Goal: Use online tool/utility: Utilize a website feature to perform a specific function

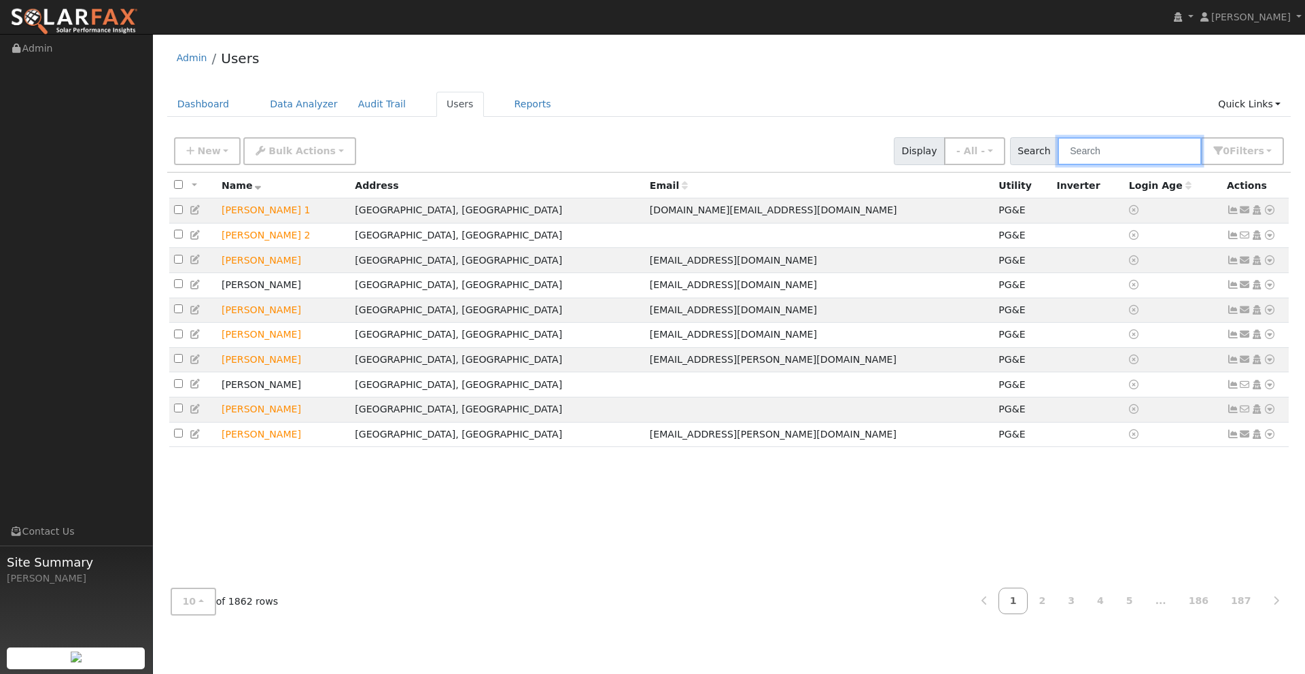
click at [1100, 151] on input "text" at bounding box center [1130, 151] width 144 height 28
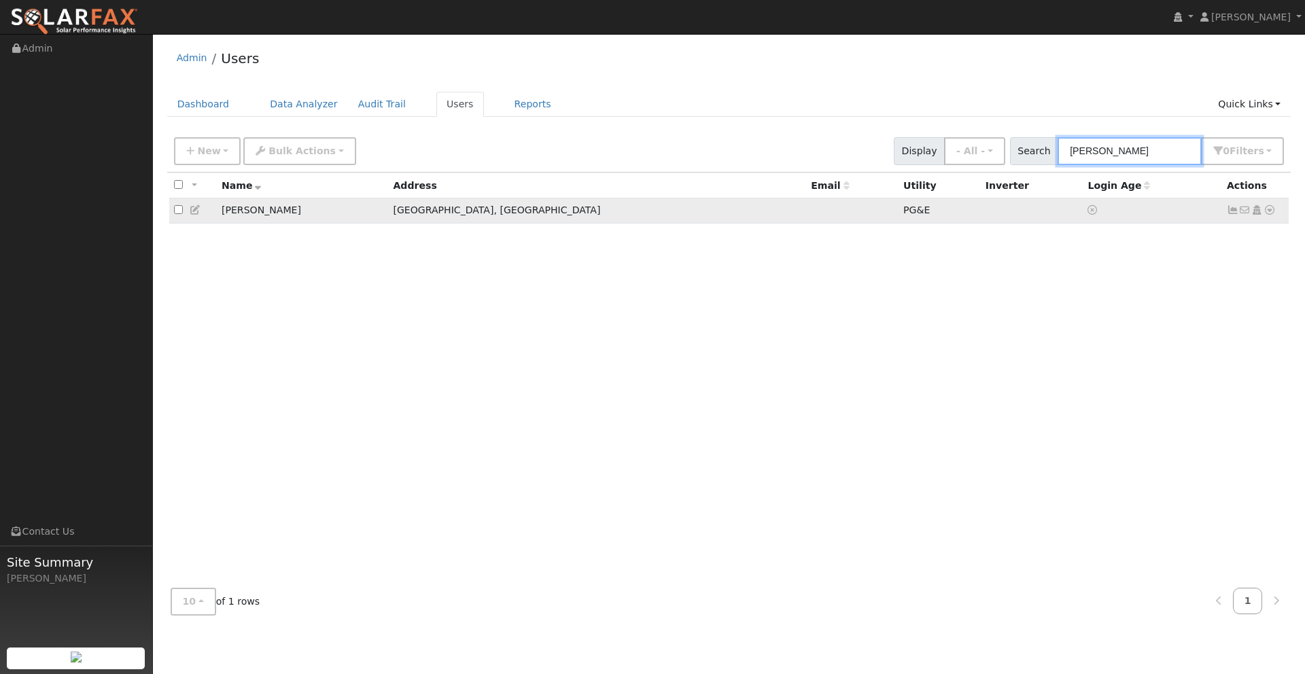
type input "rusty"
click at [1272, 213] on icon at bounding box center [1270, 210] width 12 height 10
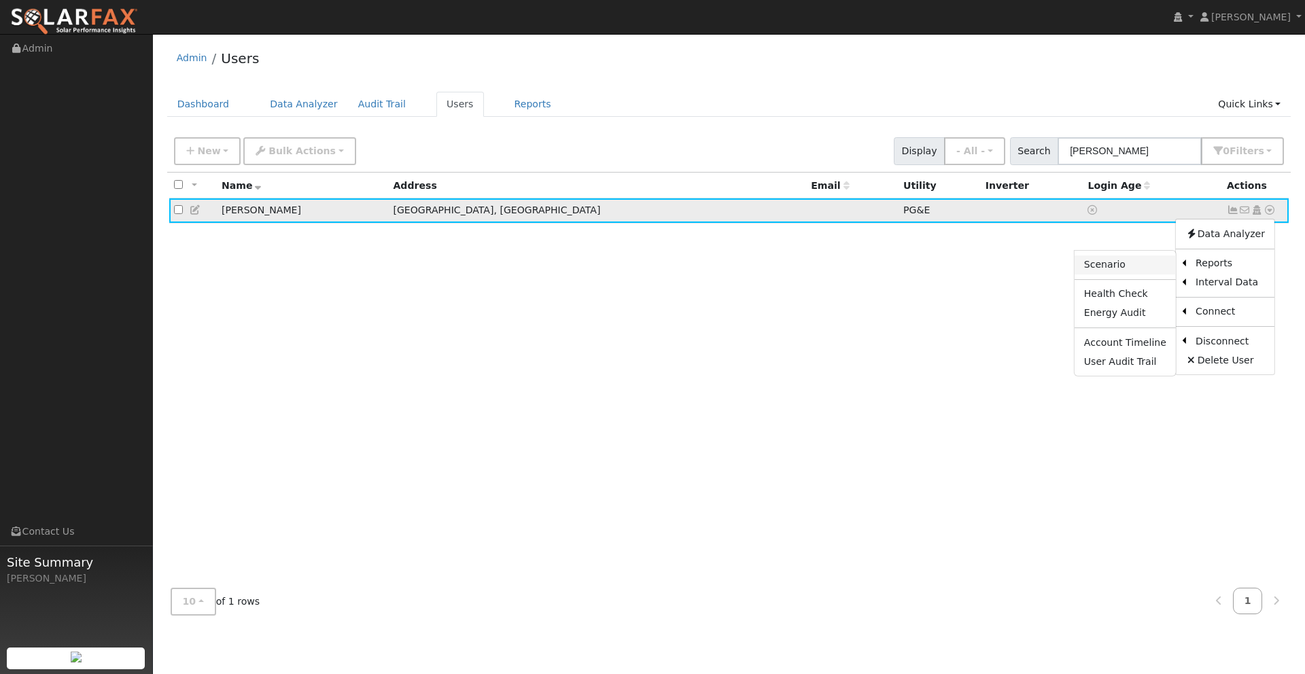
click at [1145, 264] on link "Scenario" at bounding box center [1125, 265] width 101 height 19
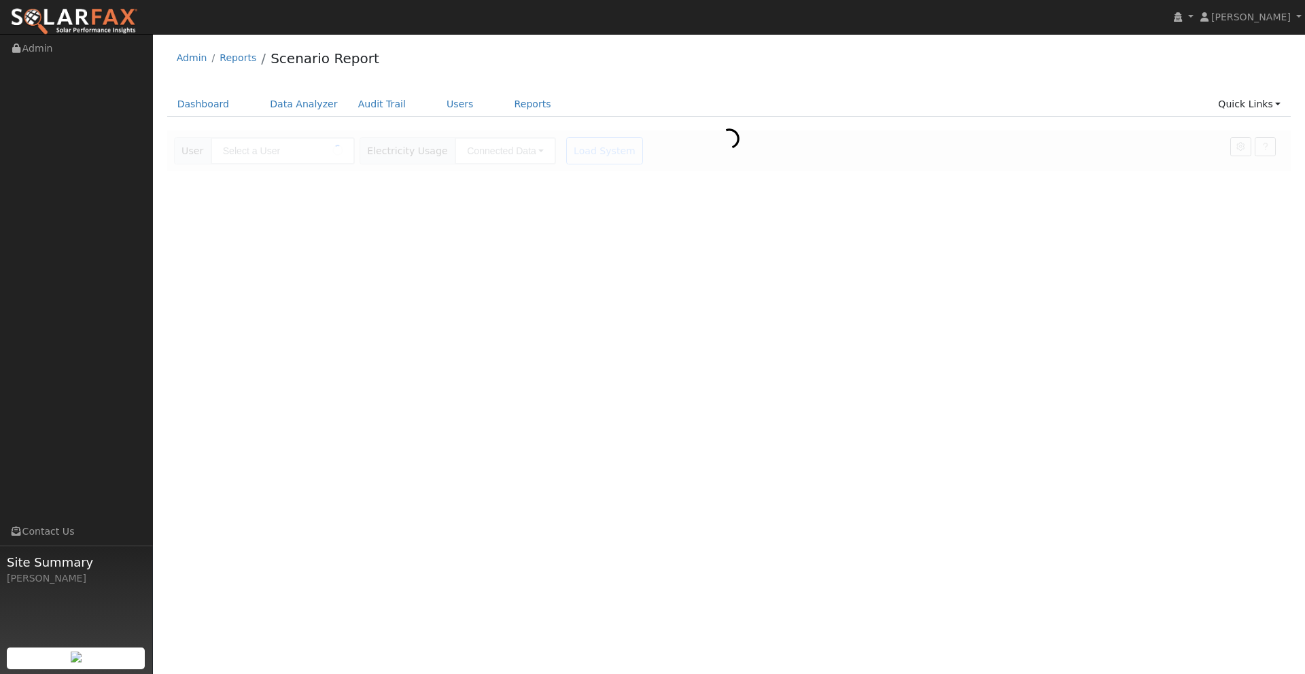
type input "[PERSON_NAME]"
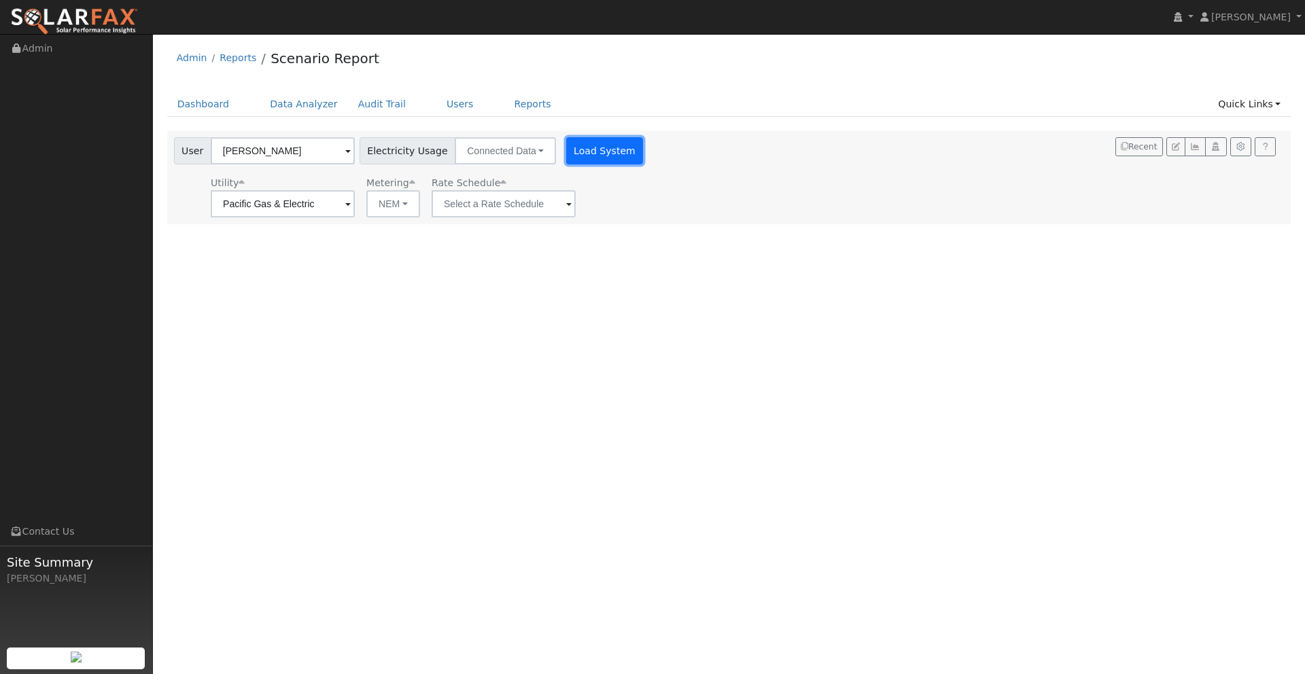
click at [578, 154] on button "Load System" at bounding box center [604, 150] width 77 height 27
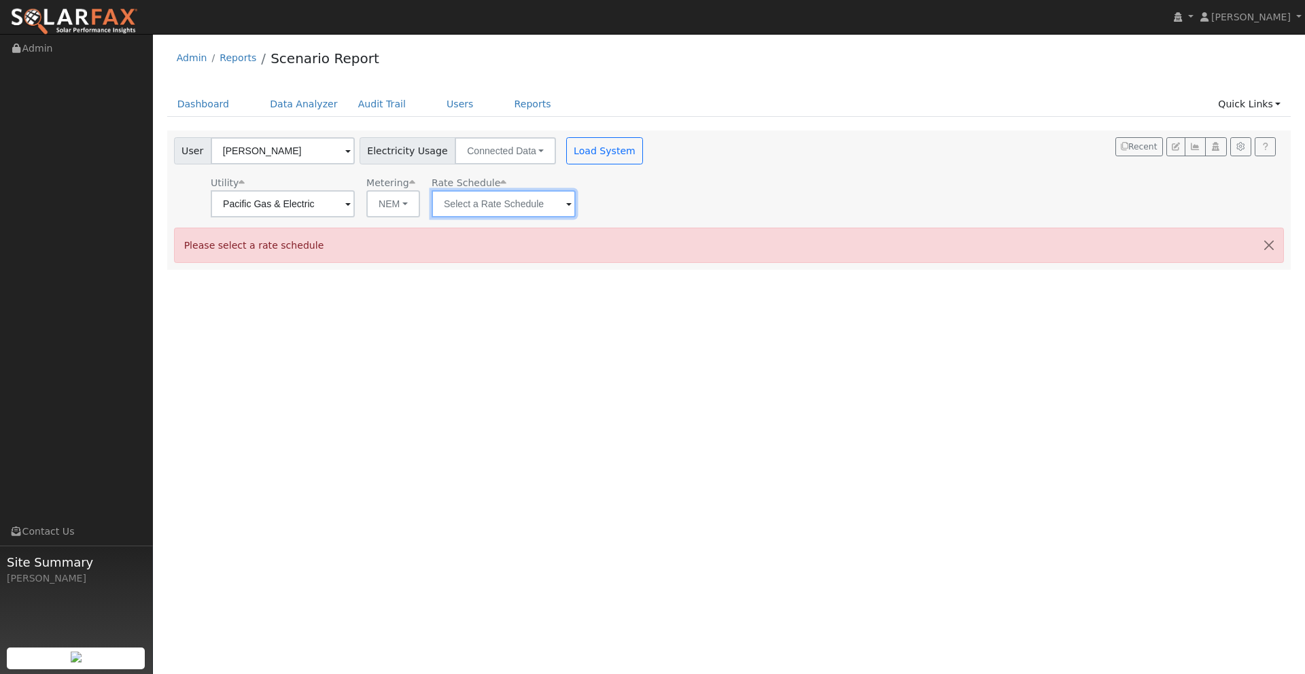
click at [483, 209] on input "text" at bounding box center [504, 203] width 144 height 27
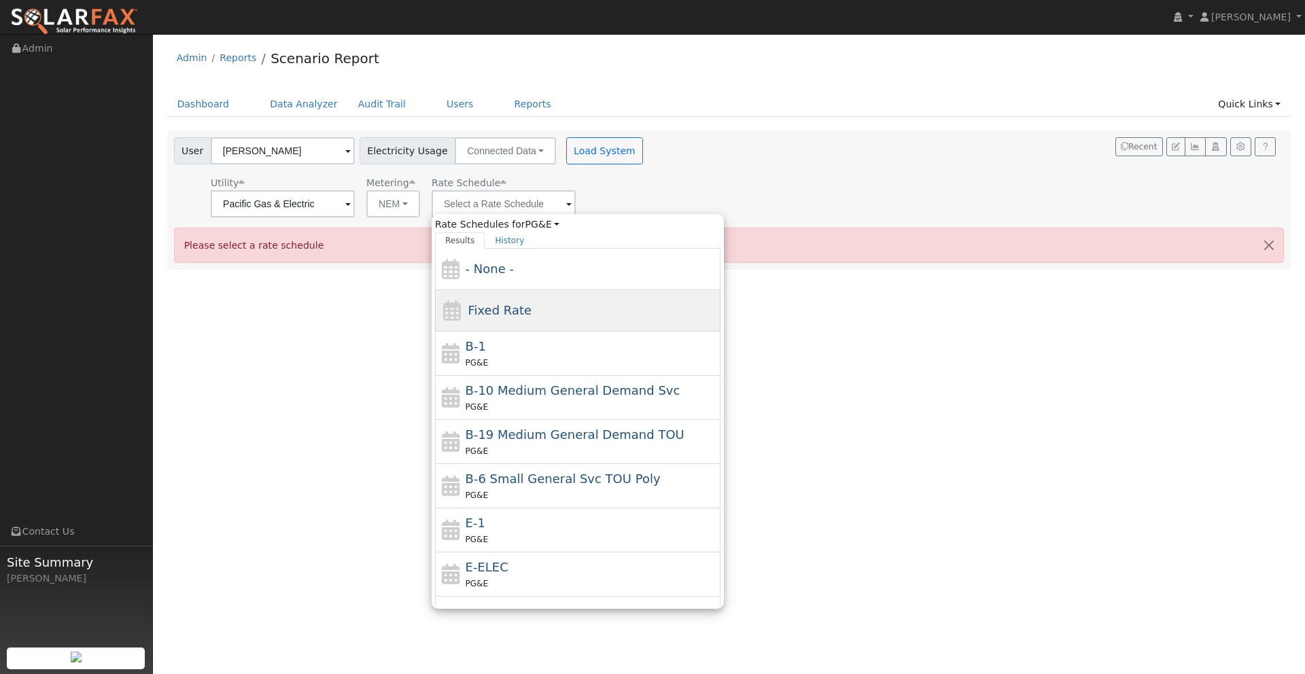
click at [487, 318] on div "Fixed Rate" at bounding box center [500, 310] width 64 height 18
type input "Fixed Rate"
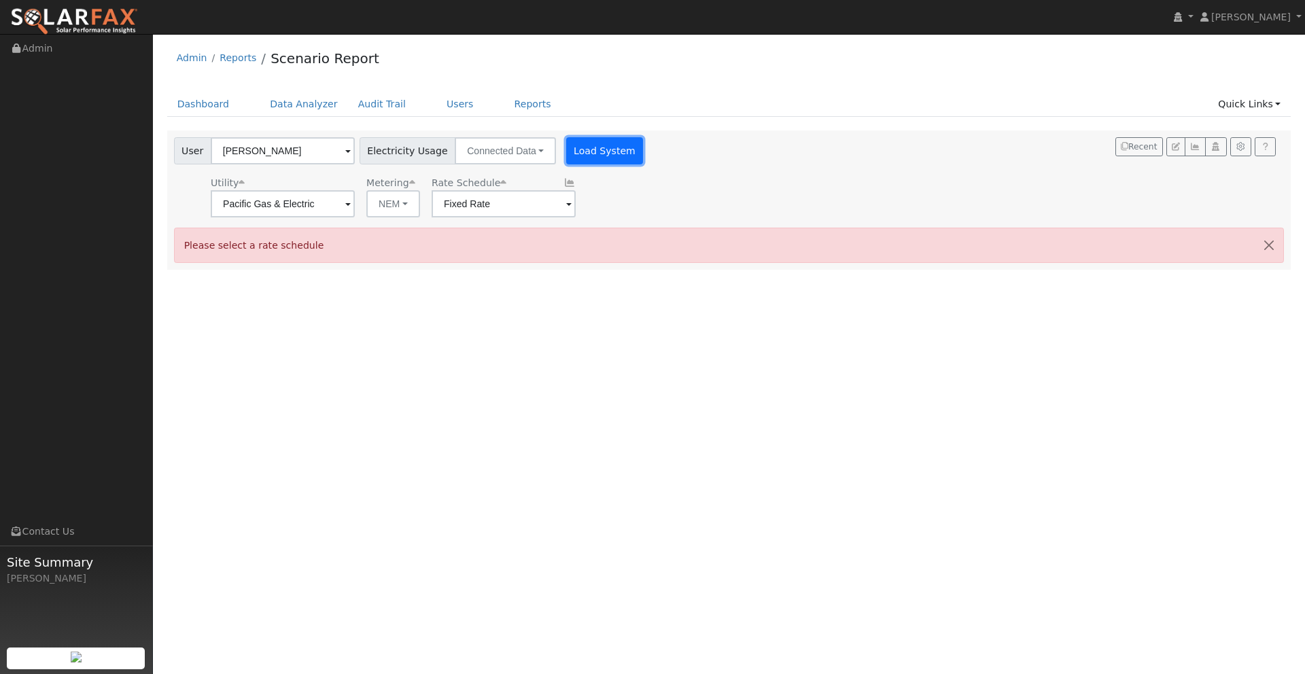
click at [578, 141] on button "Load System" at bounding box center [604, 150] width 77 height 27
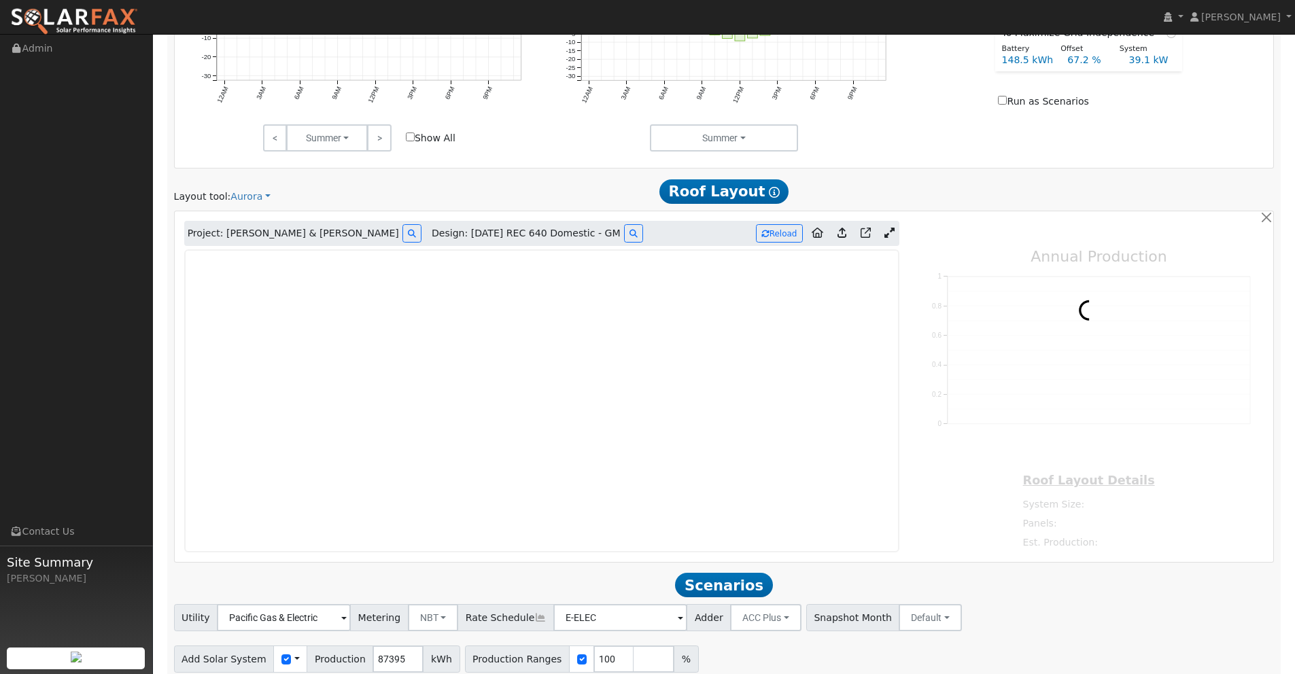
scroll to position [708, 0]
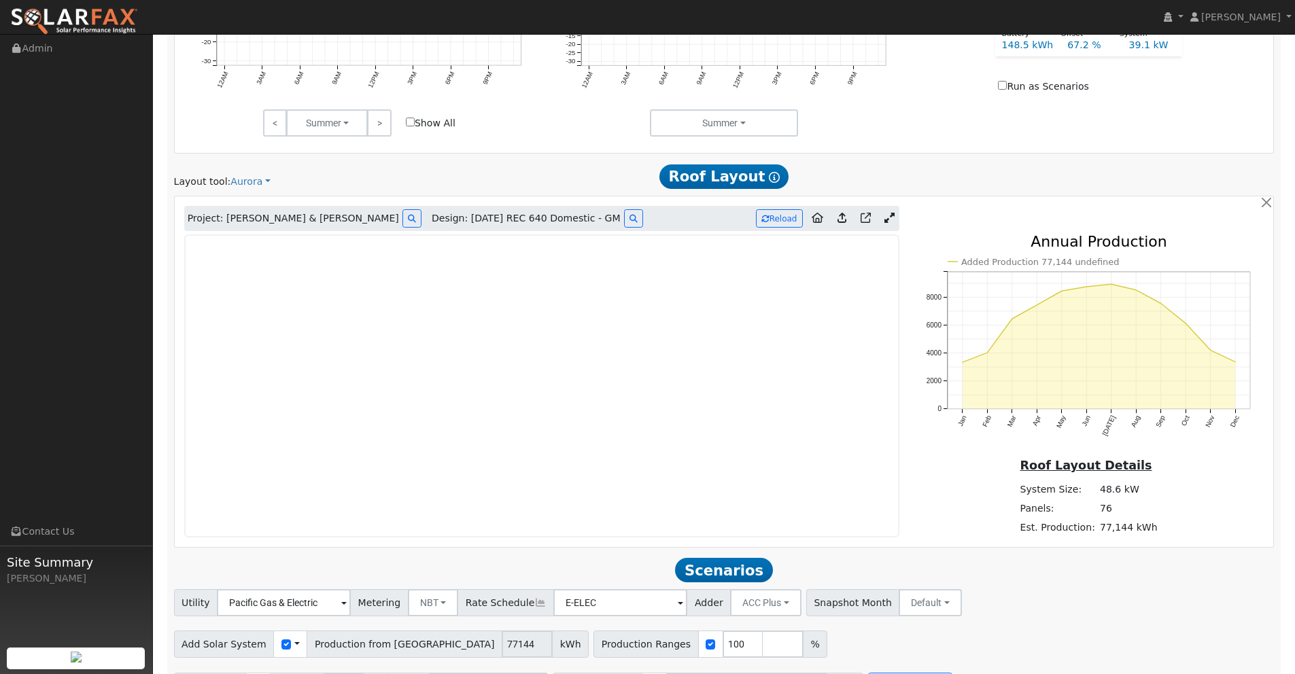
click at [888, 220] on icon at bounding box center [889, 218] width 10 height 10
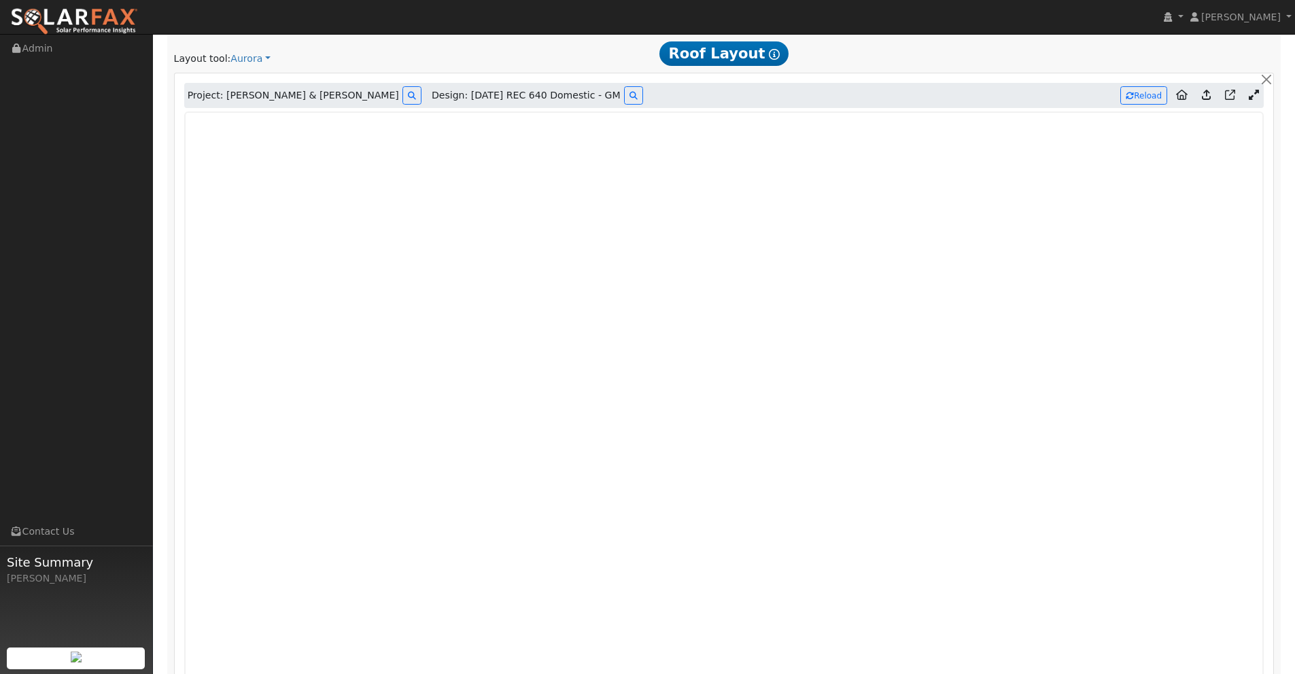
scroll to position [830, 0]
click at [629, 95] on icon at bounding box center [633, 96] width 8 height 8
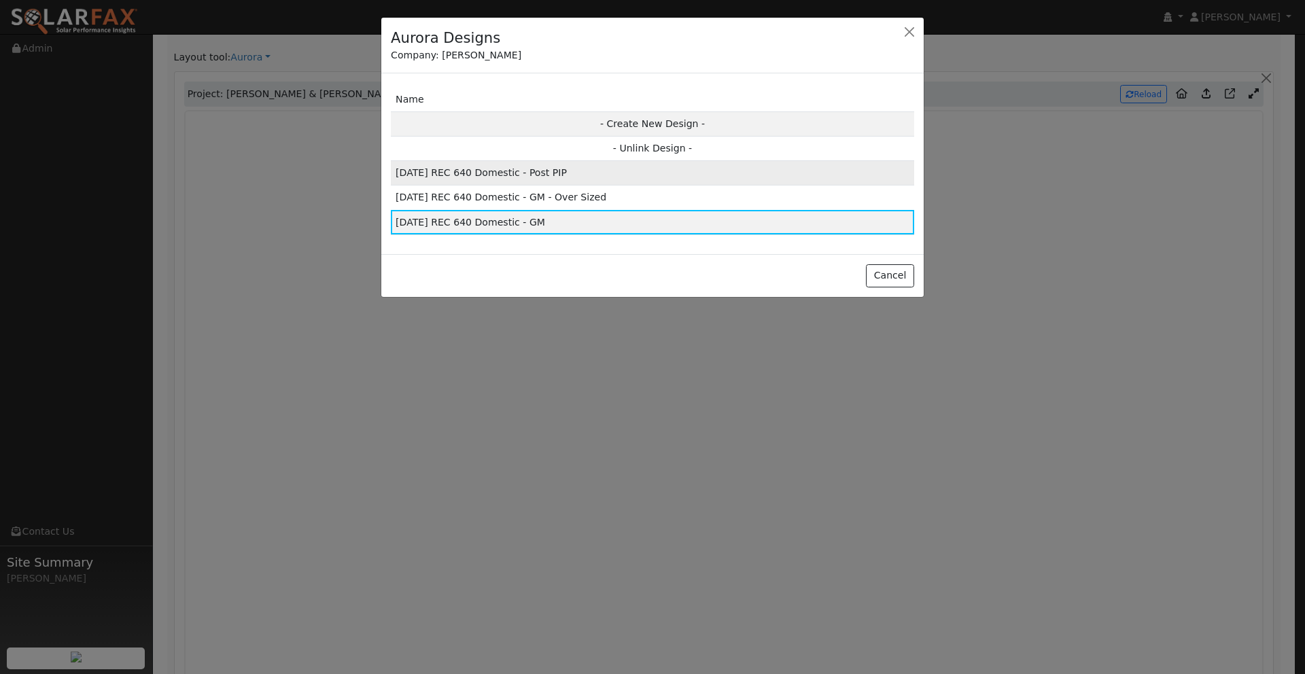
click at [530, 178] on td "[DATE] REC 640 Domestic - Post PIP" at bounding box center [652, 173] width 523 height 24
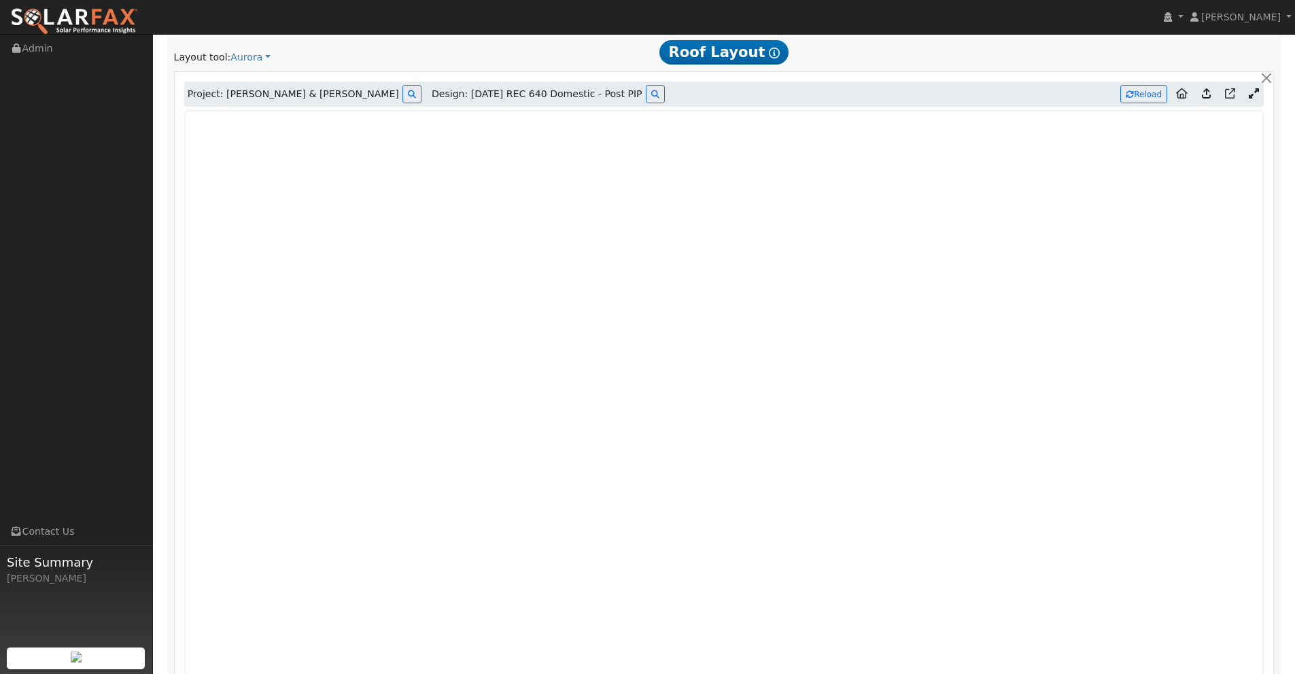
type input "99029"
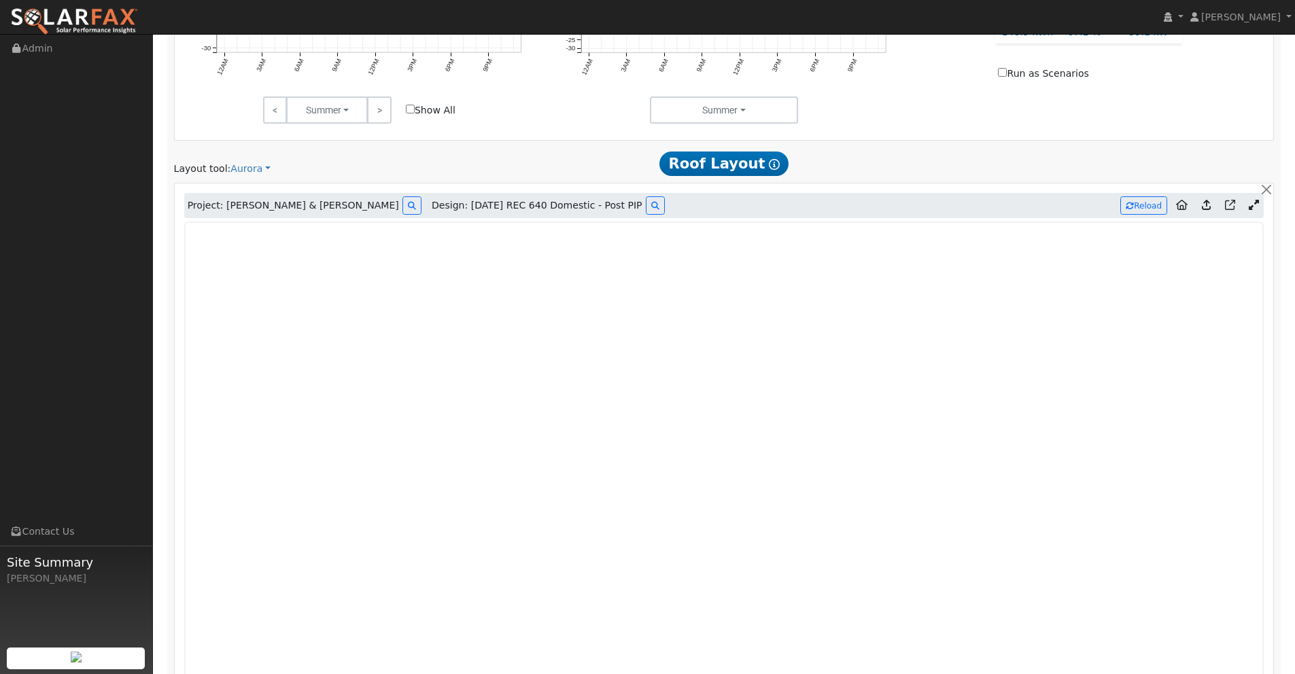
scroll to position [699, 0]
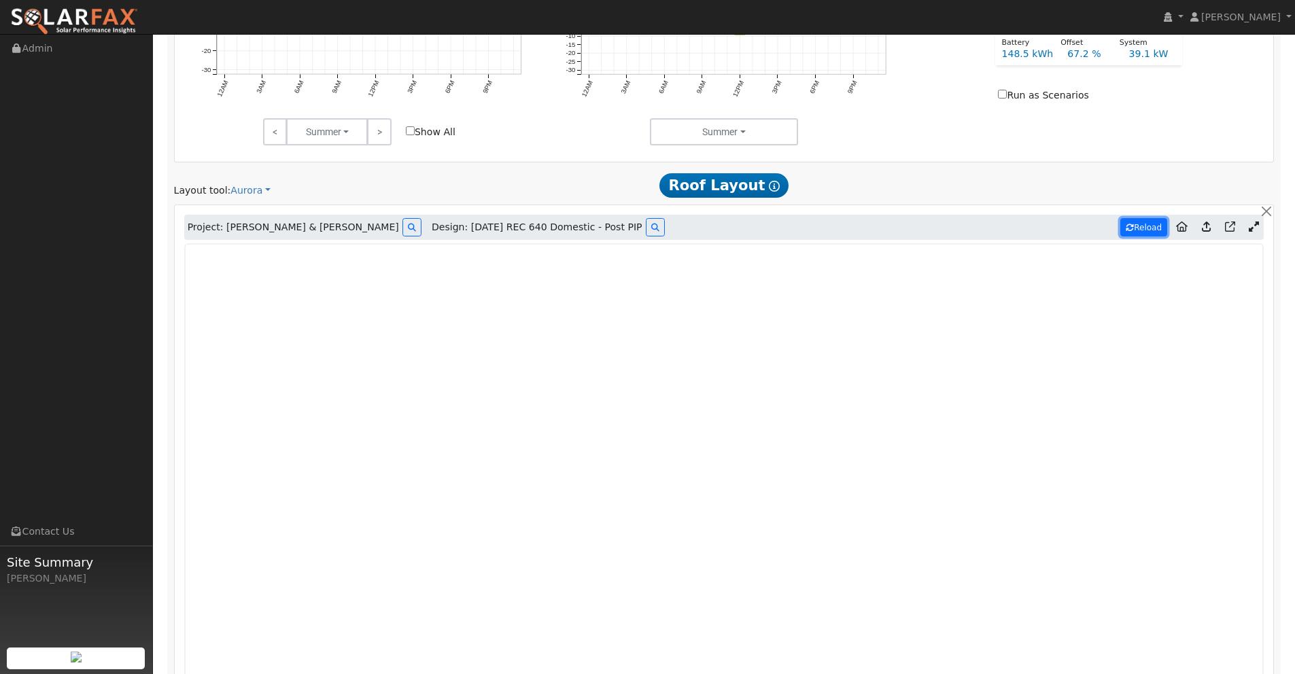
click at [1138, 230] on button "Reload" at bounding box center [1143, 227] width 47 height 18
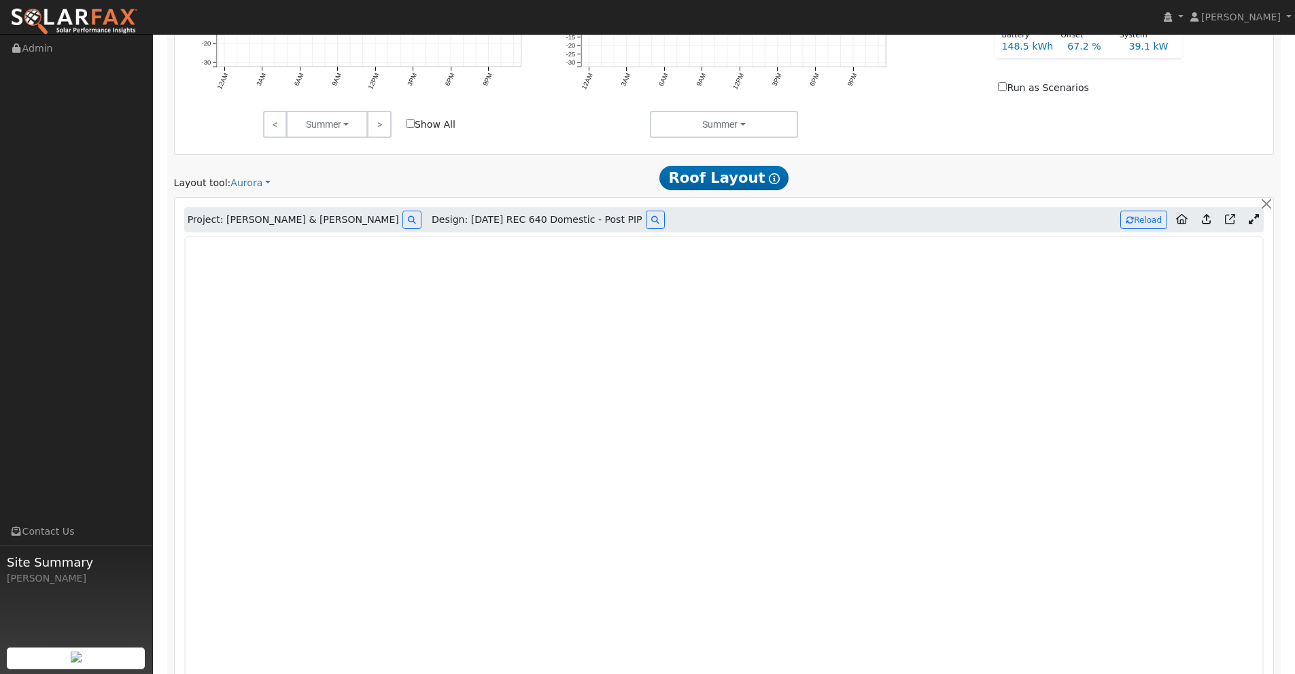
click at [1206, 223] on icon at bounding box center [1206, 219] width 9 height 10
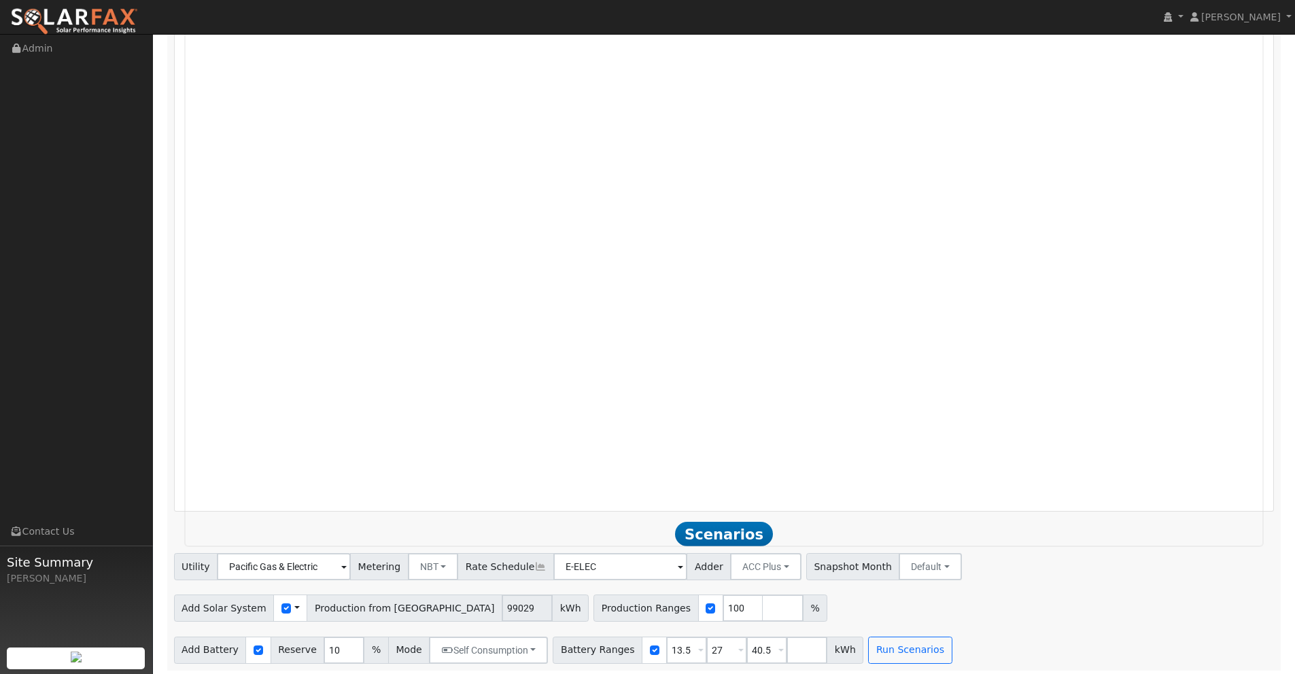
scroll to position [1098, 0]
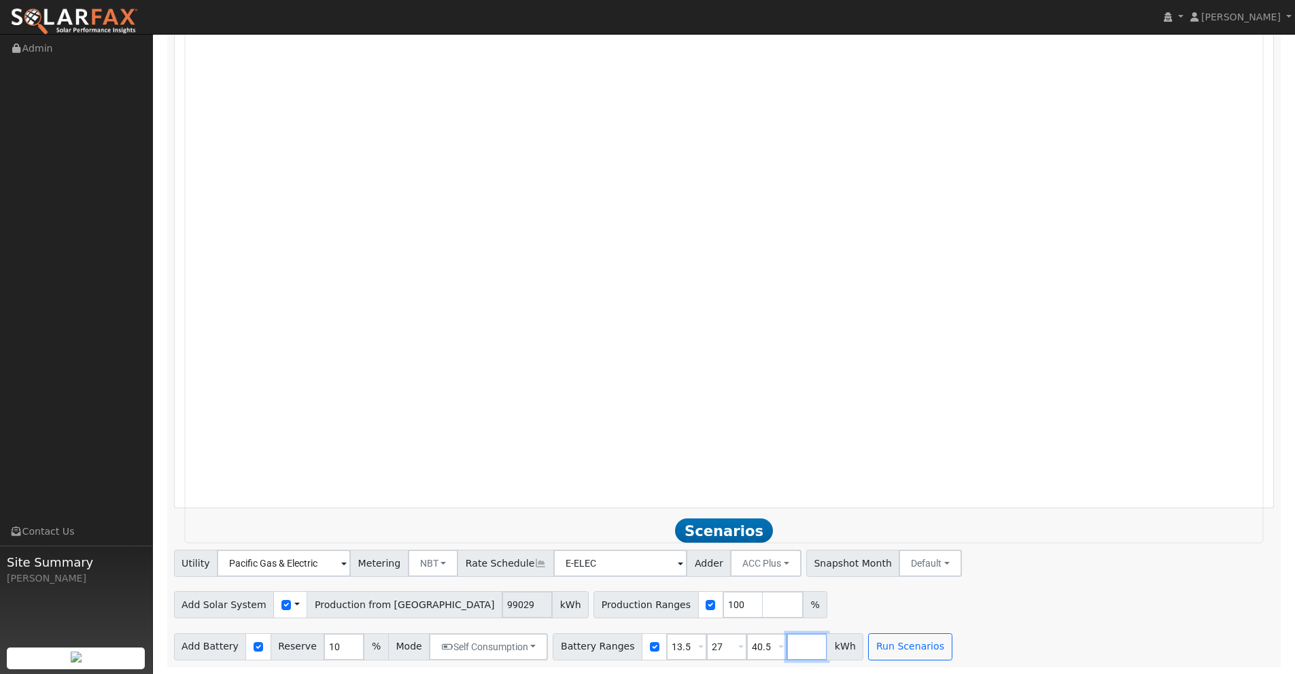
click at [797, 644] on input "number" at bounding box center [806, 646] width 41 height 27
type input "94.5"
click at [945, 650] on button "Run Scenarios" at bounding box center [950, 646] width 84 height 27
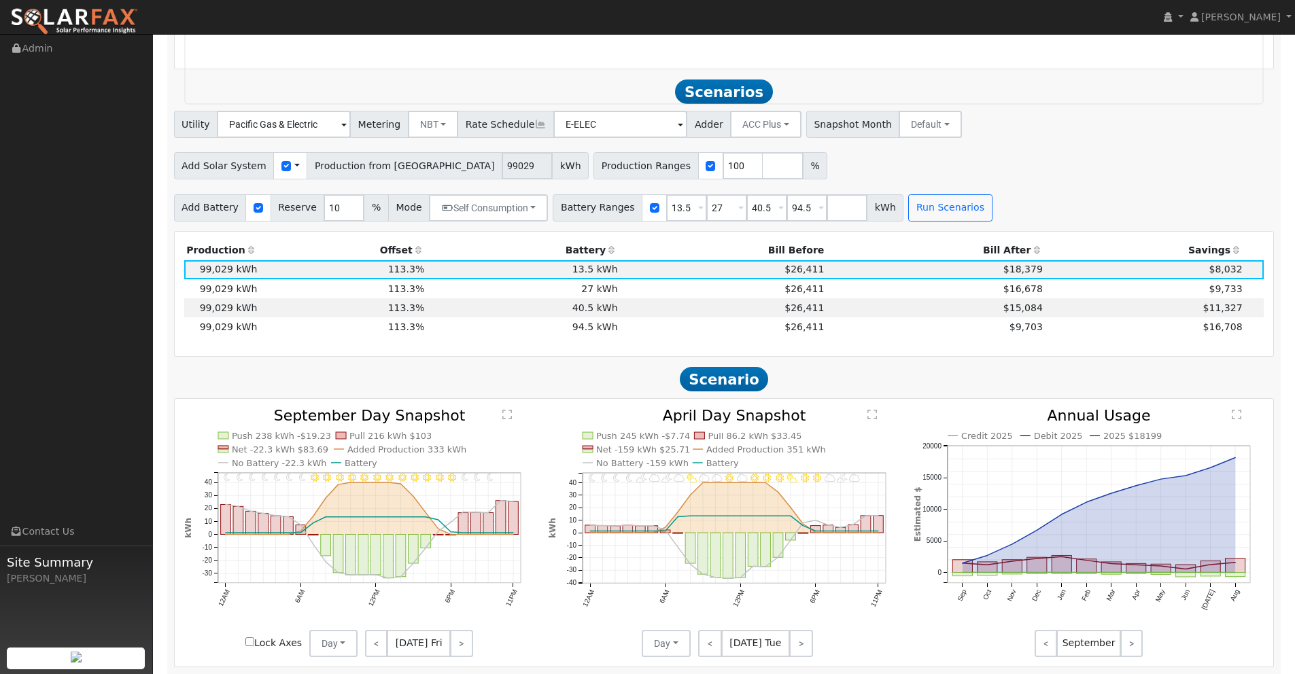
scroll to position [1576, 0]
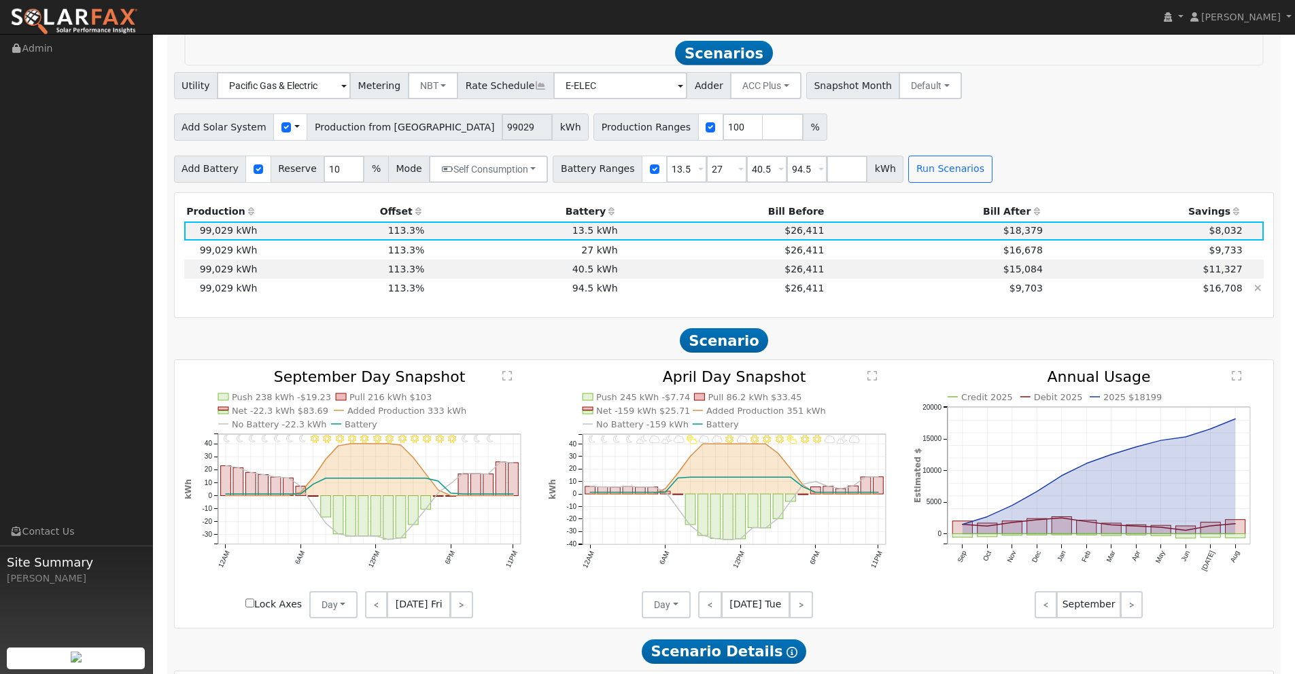
click at [900, 290] on td "$9,703" at bounding box center [935, 288] width 219 height 19
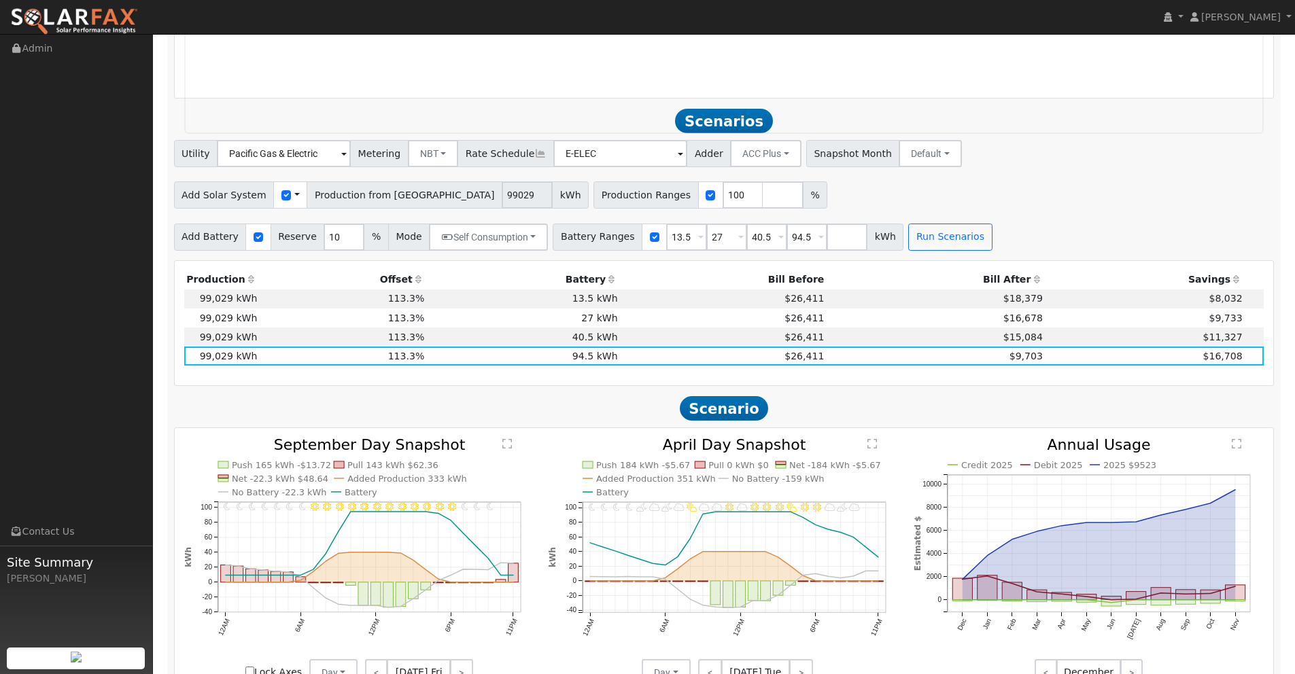
scroll to position [1637, 0]
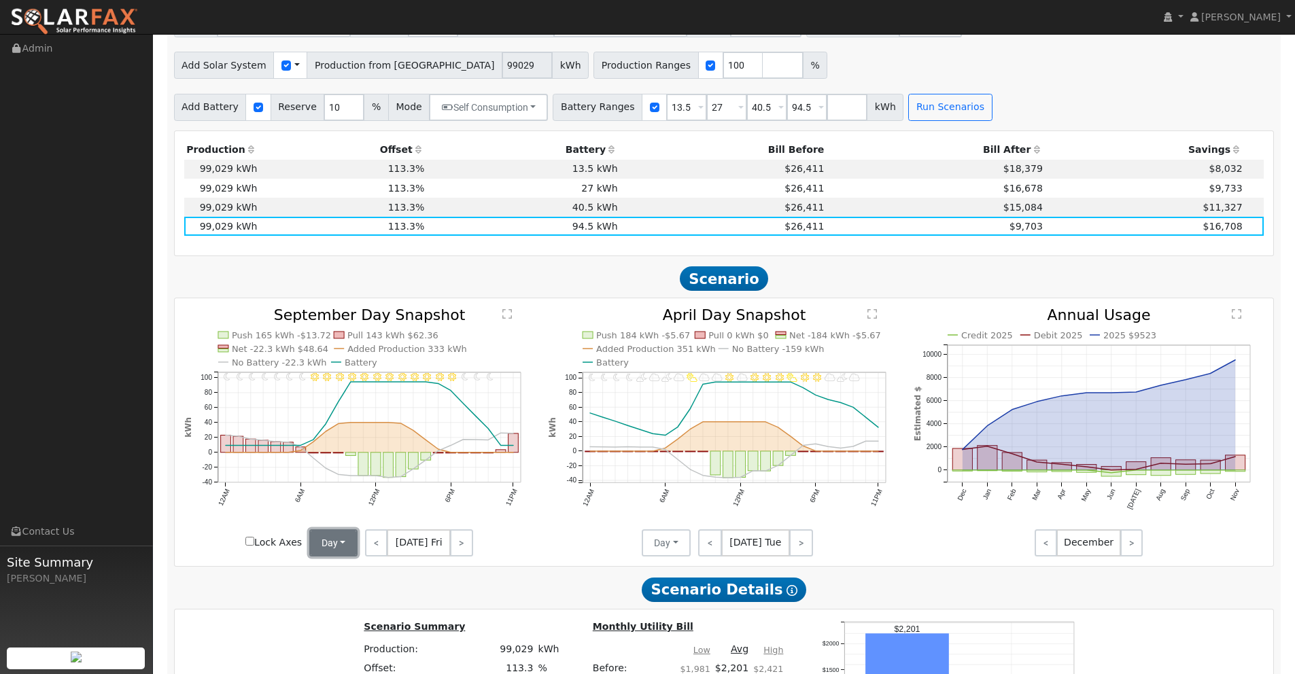
click at [330, 549] on button "Day" at bounding box center [333, 542] width 49 height 27
click at [341, 593] on link "Month Average" at bounding box center [357, 591] width 94 height 19
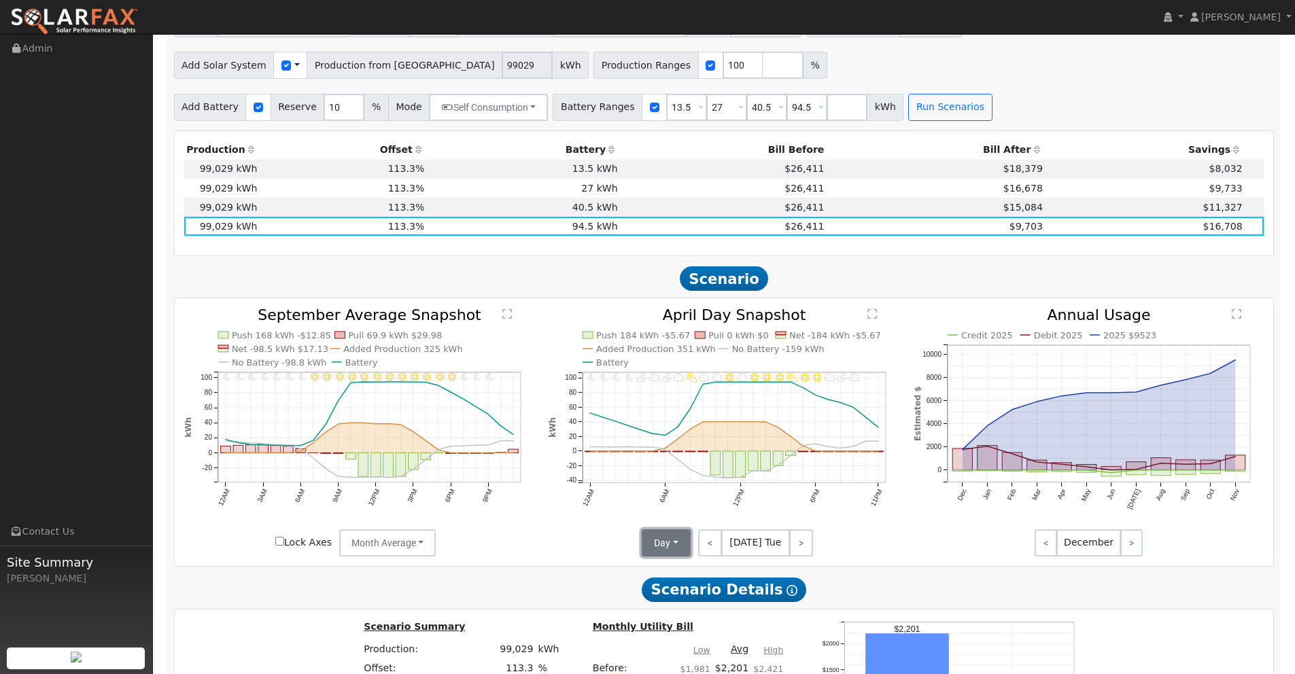
click at [678, 544] on button "Day" at bounding box center [666, 542] width 49 height 27
click at [674, 590] on link "Month Average" at bounding box center [690, 591] width 94 height 19
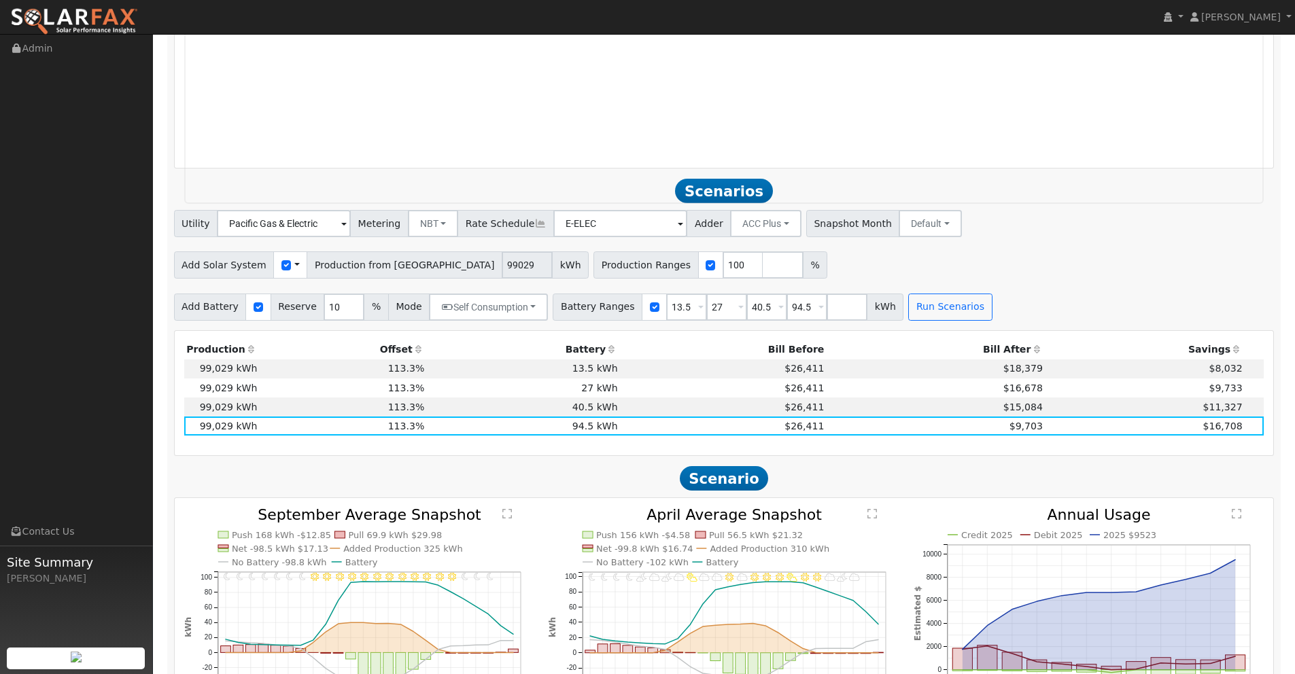
scroll to position [1436, 0]
click at [901, 232] on button "Default" at bounding box center [930, 224] width 63 height 27
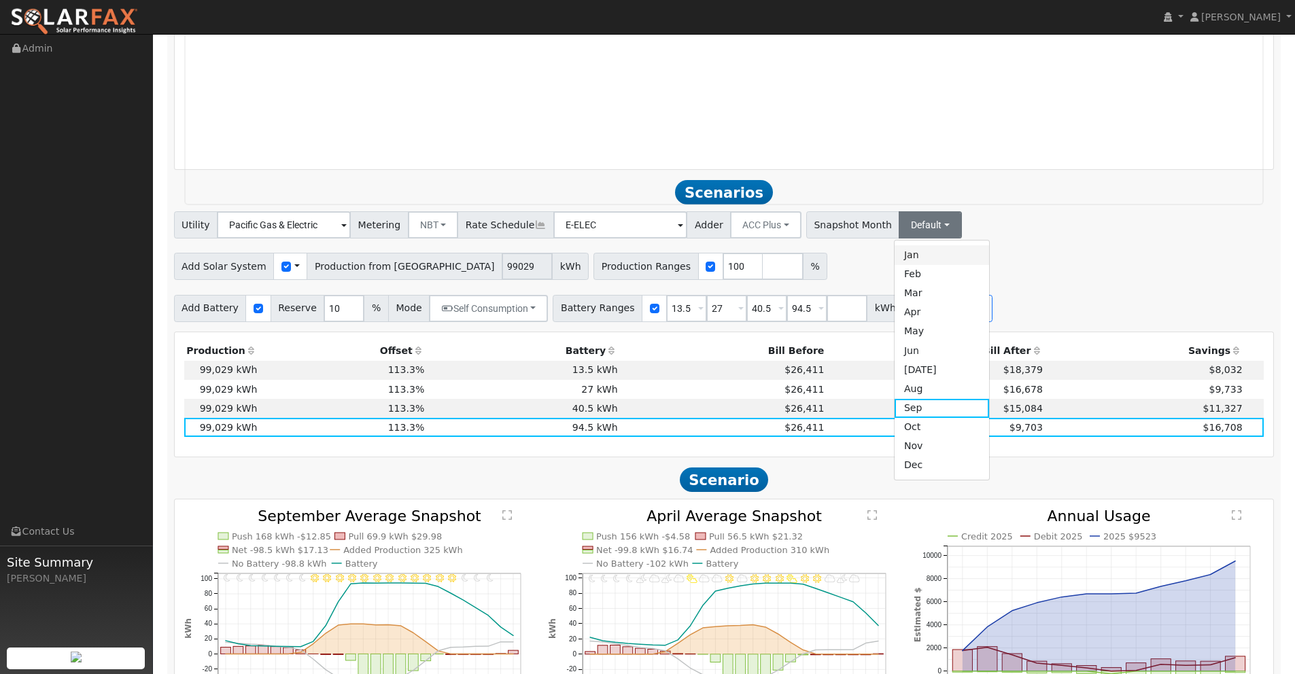
click at [894, 256] on link "Jan" at bounding box center [941, 254] width 94 height 19
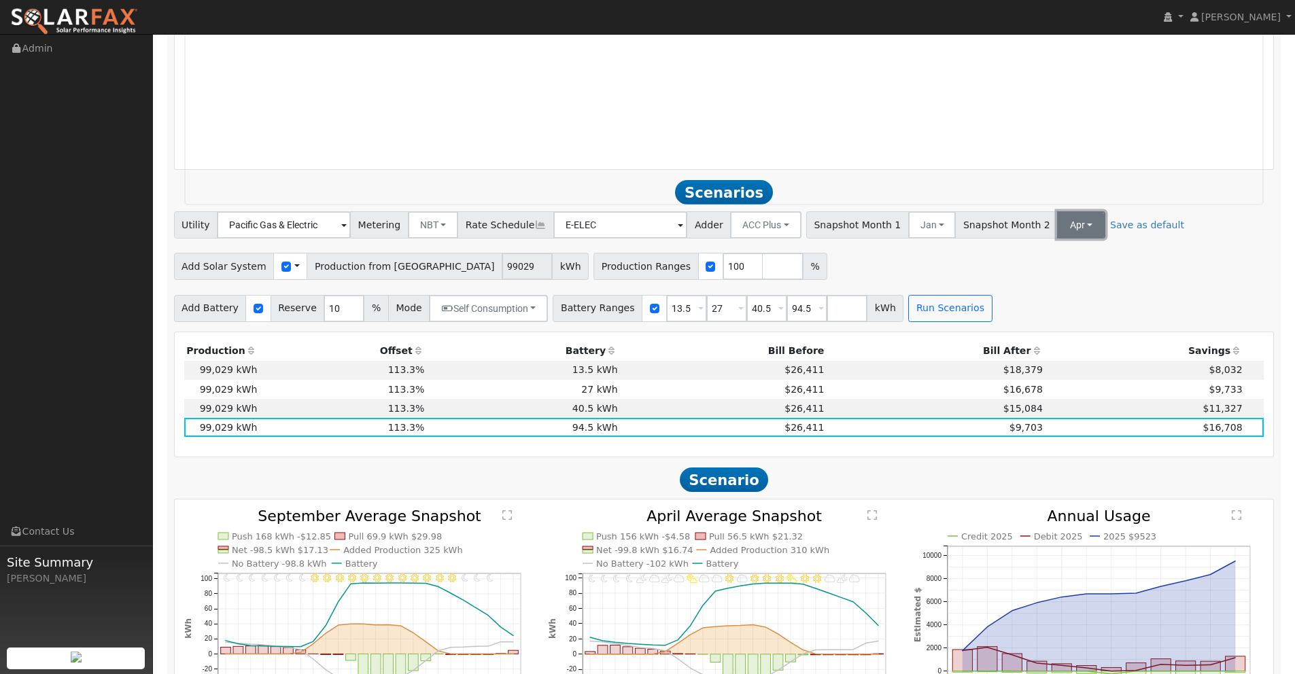
click at [1057, 228] on button "Apr" at bounding box center [1081, 224] width 48 height 27
click at [1044, 367] on link "[DATE]" at bounding box center [1091, 369] width 94 height 19
click at [1123, 228] on link "Save as default" at bounding box center [1160, 225] width 74 height 14
click at [949, 311] on button "Run Scenarios" at bounding box center [950, 308] width 84 height 27
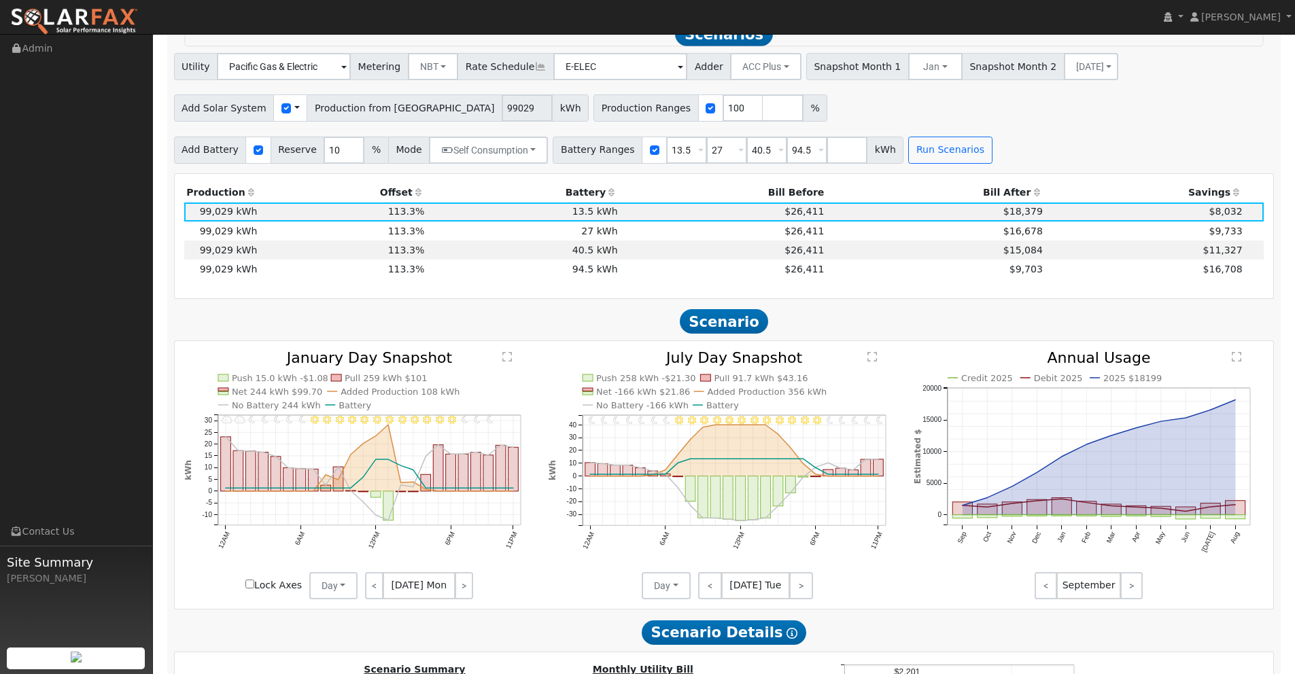
scroll to position [1691, 0]
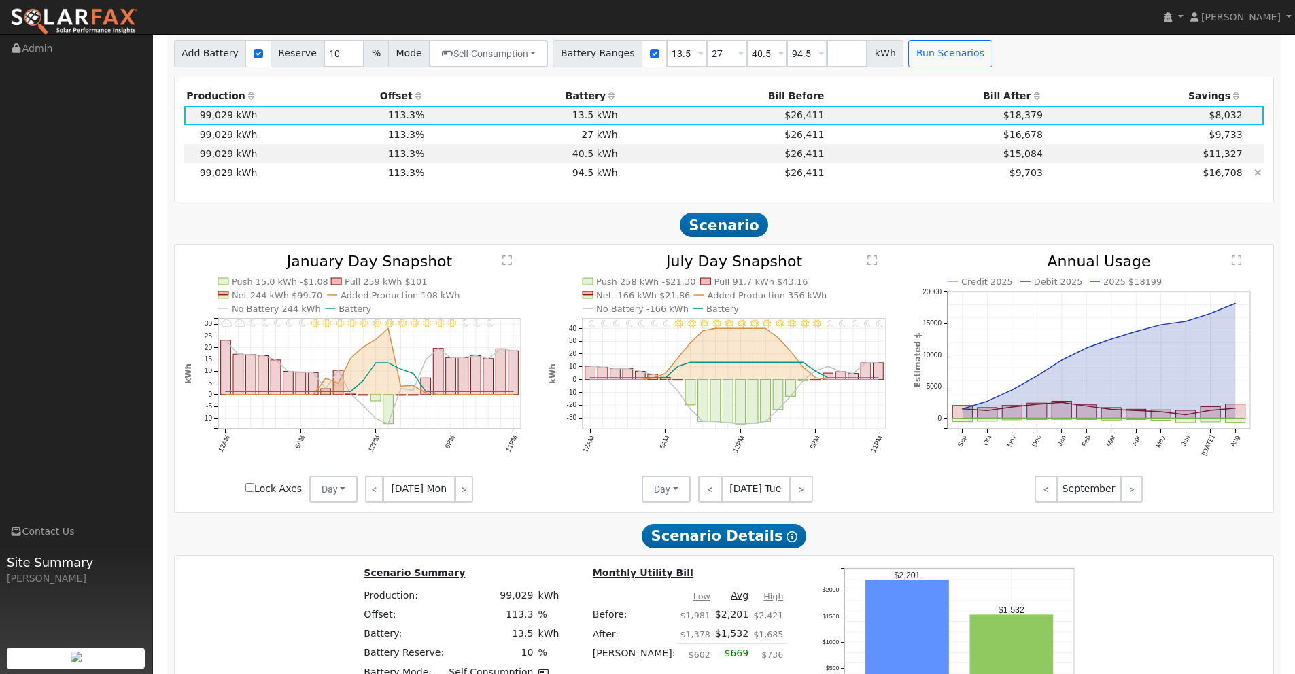
click at [994, 176] on td "$9,703" at bounding box center [935, 172] width 219 height 19
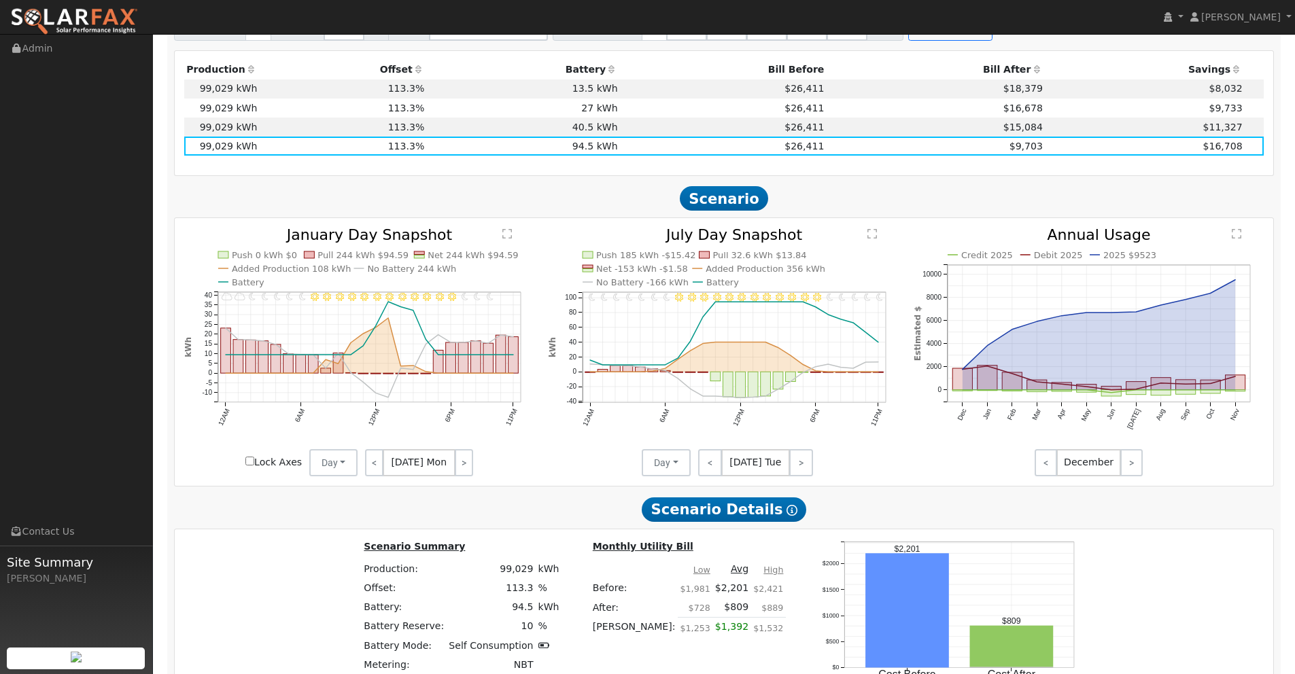
scroll to position [1728, 0]
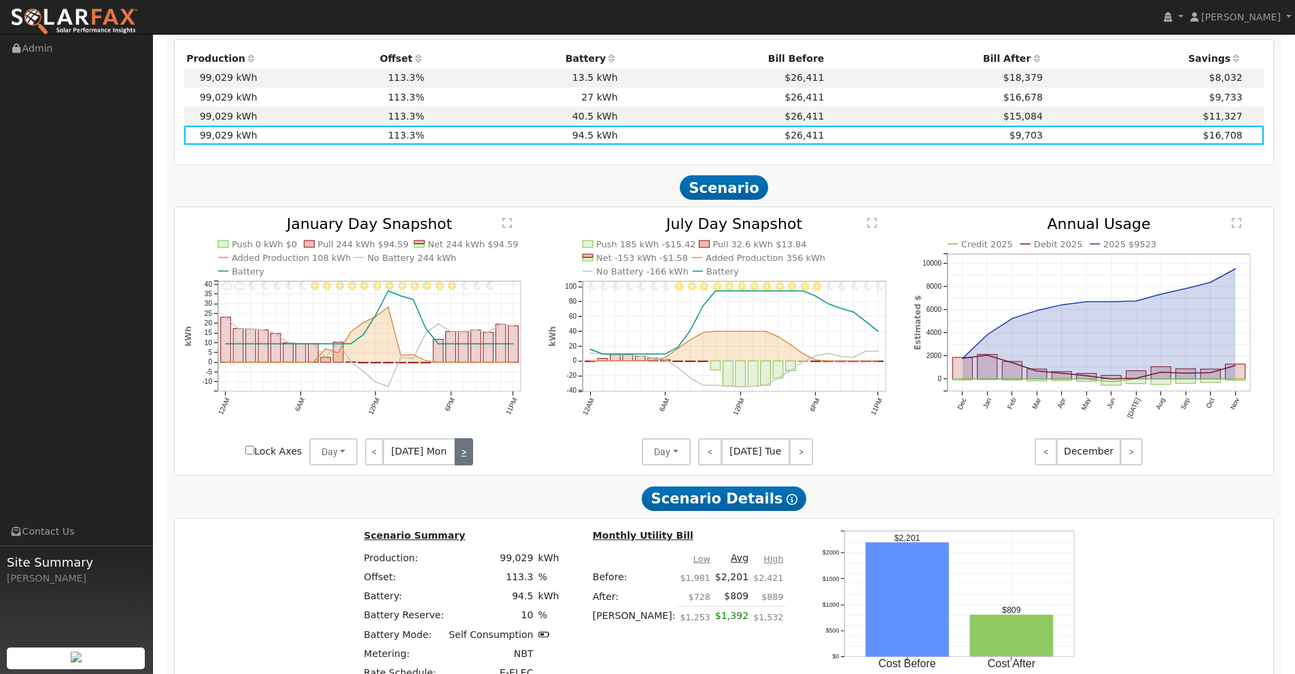
click at [466, 455] on link ">" at bounding box center [464, 451] width 18 height 27
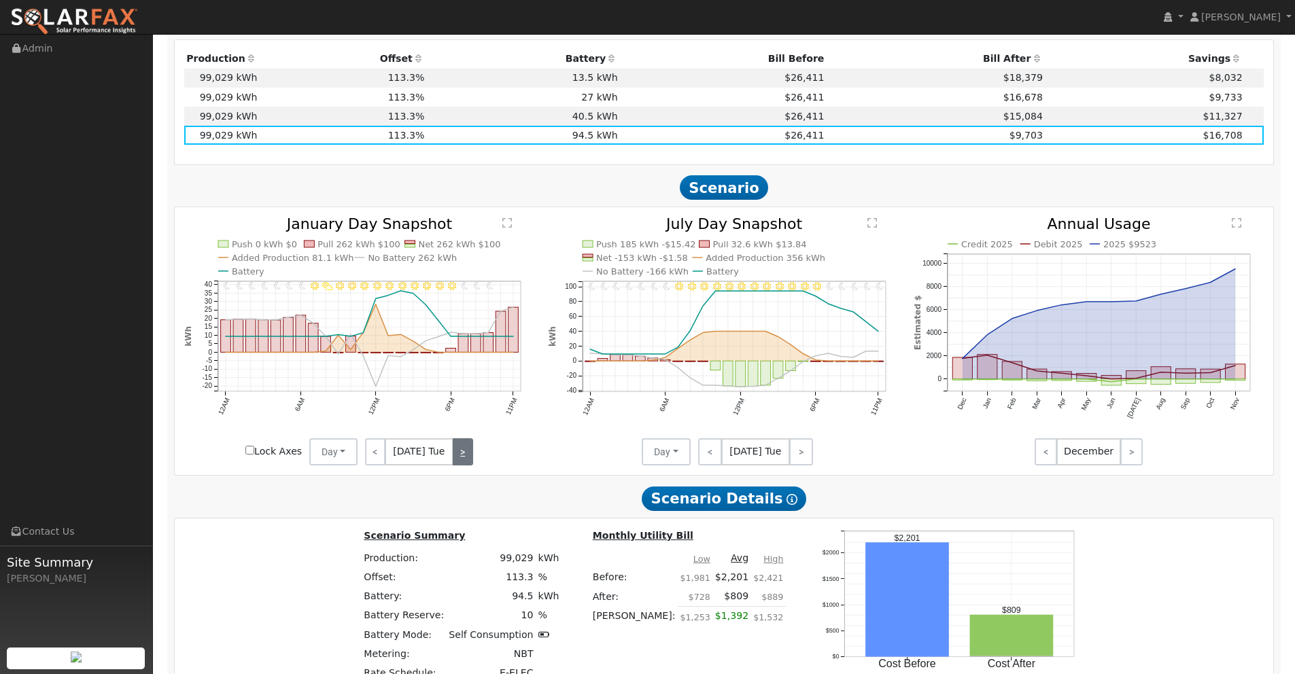
click at [466, 455] on link ">" at bounding box center [463, 451] width 20 height 27
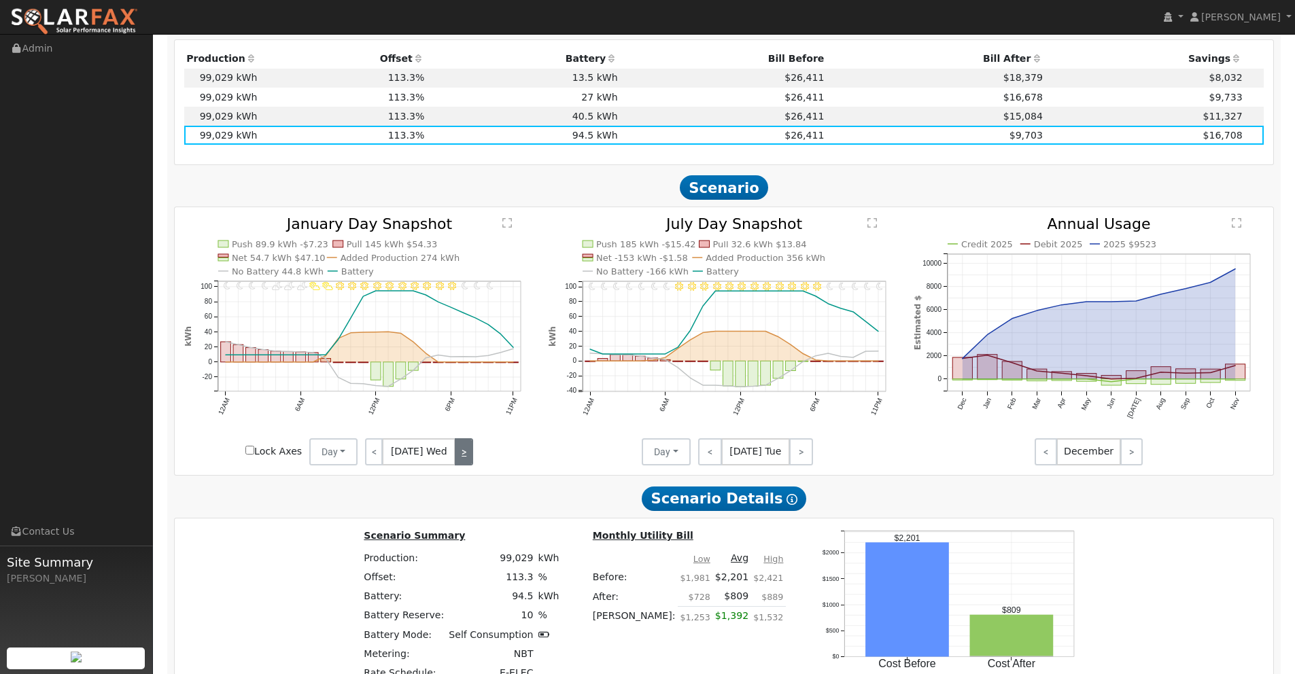
click at [466, 455] on link ">" at bounding box center [464, 451] width 18 height 27
click at [466, 455] on link ">" at bounding box center [463, 451] width 20 height 27
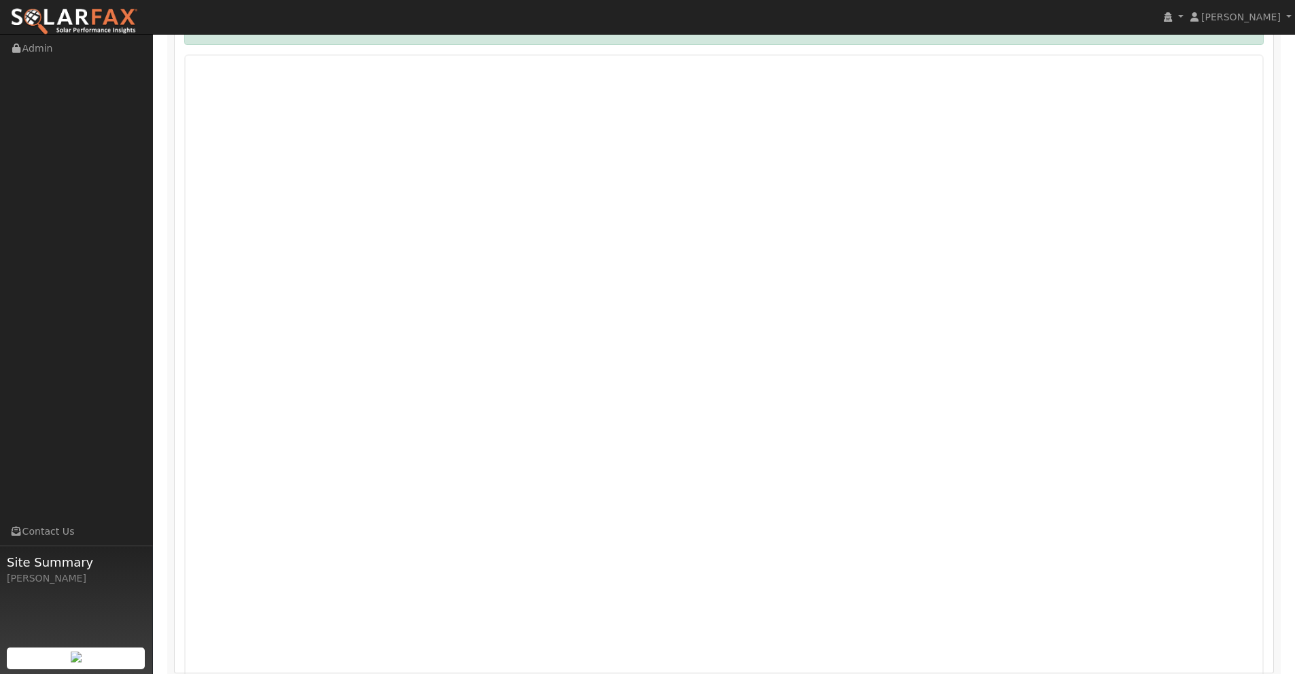
scroll to position [839, 0]
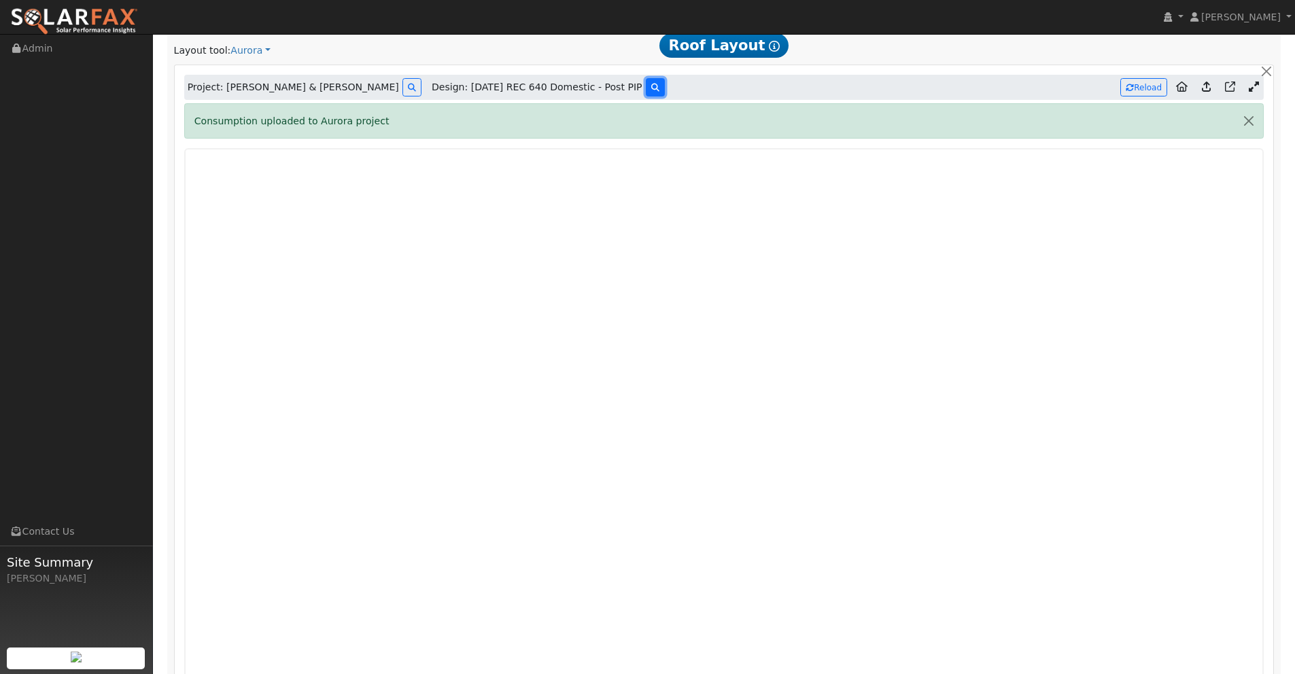
click at [651, 90] on icon at bounding box center [655, 88] width 8 height 8
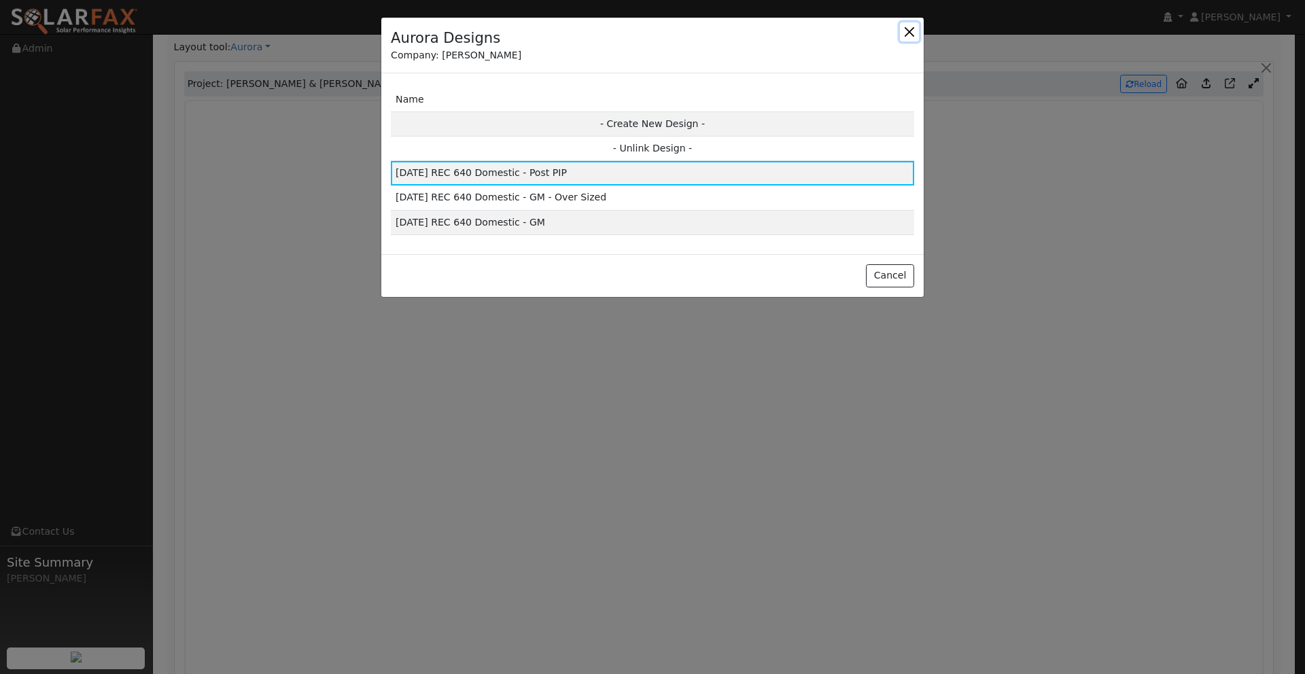
click at [907, 33] on button "button" at bounding box center [909, 31] width 19 height 19
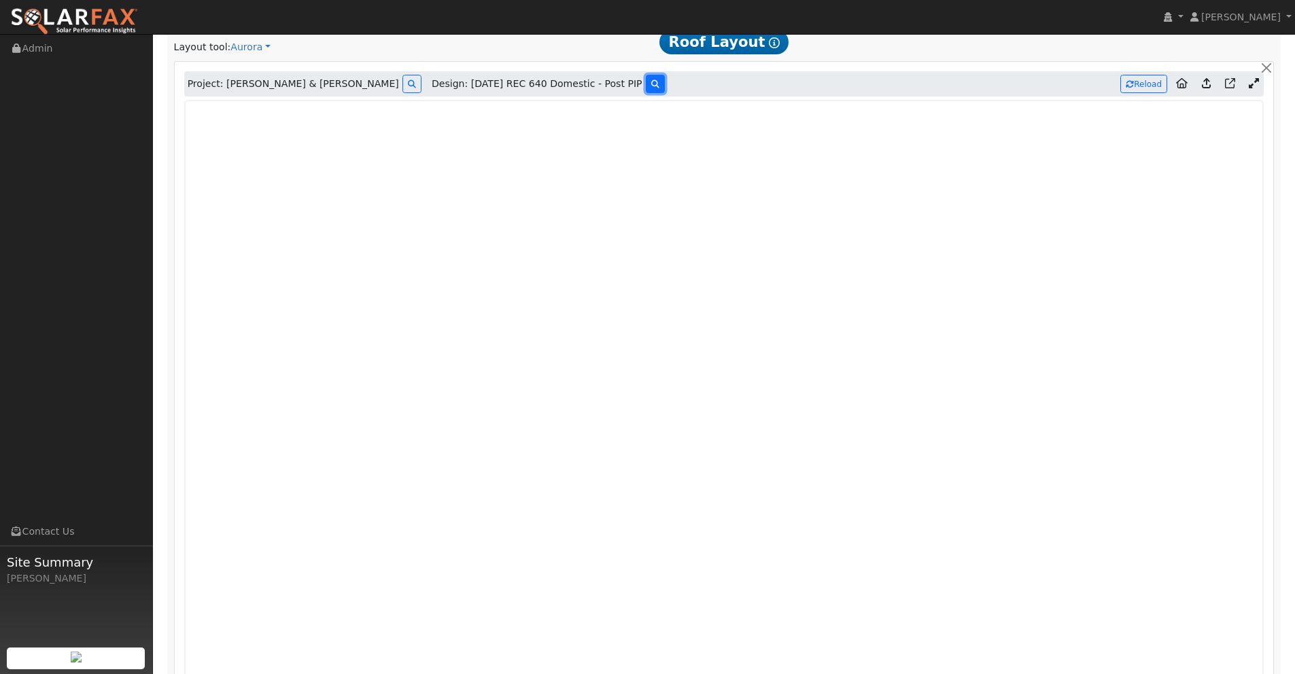
click at [646, 88] on button at bounding box center [655, 84] width 19 height 18
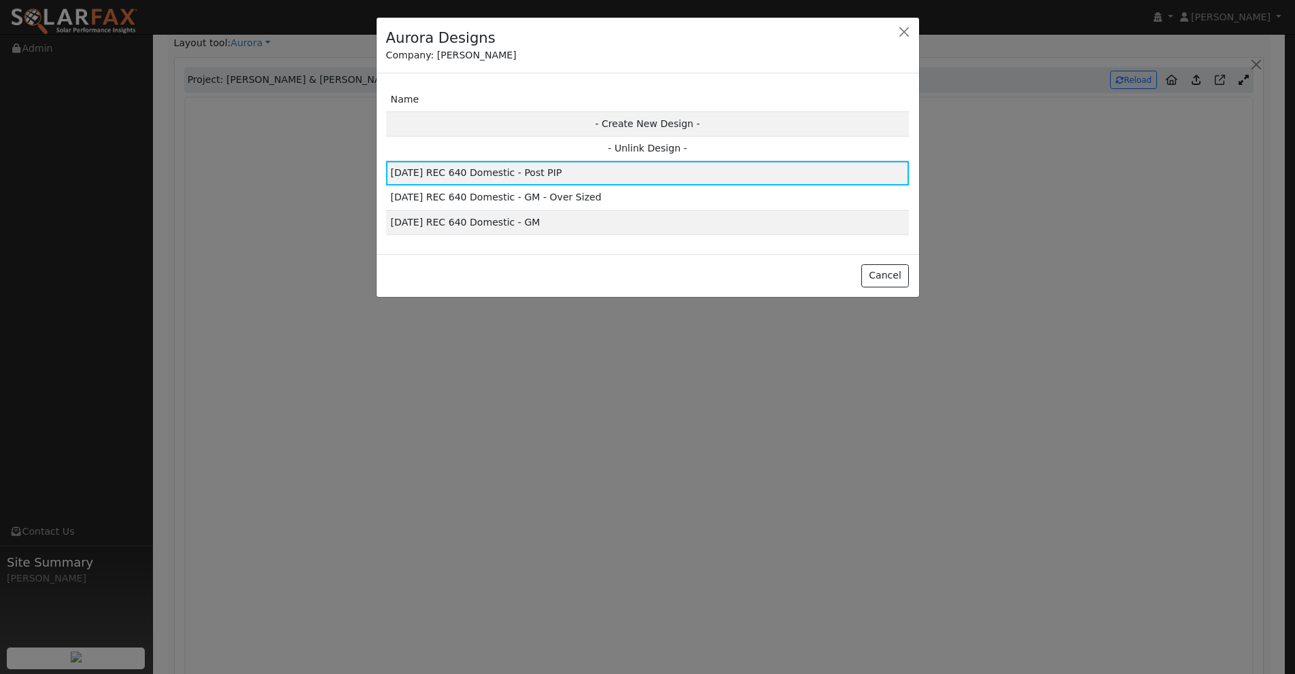
scroll to position [846, 0]
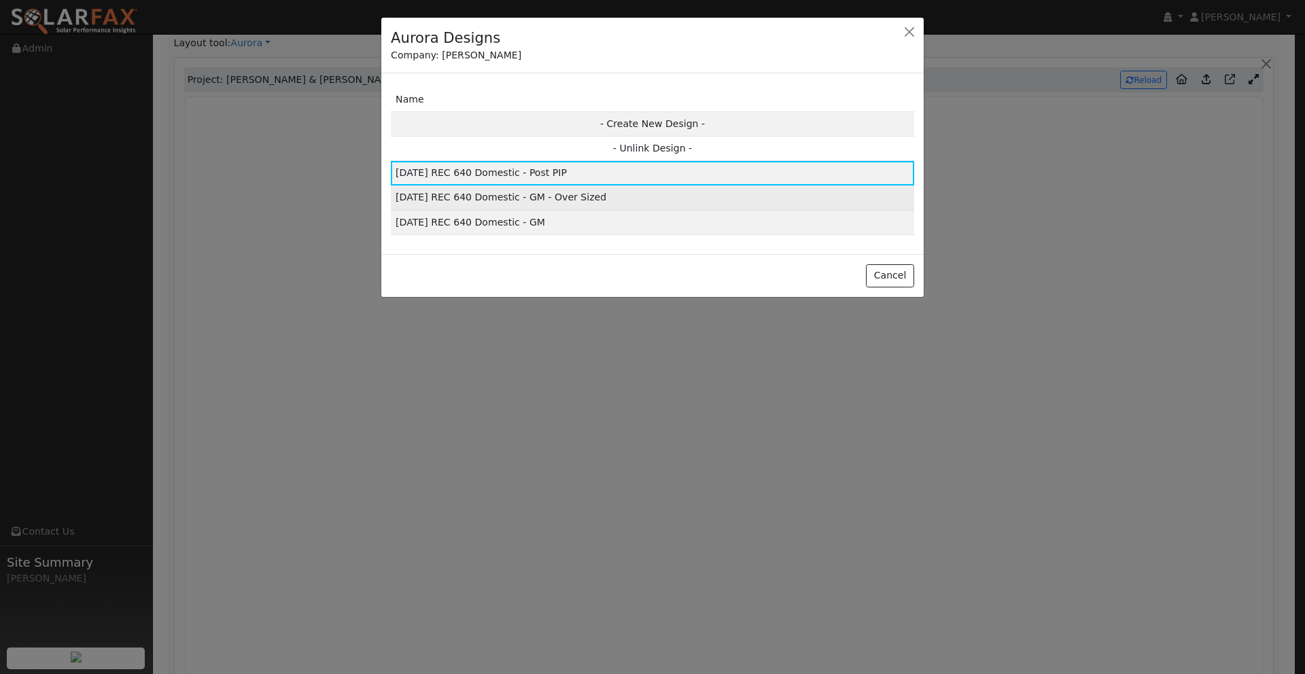
click at [542, 199] on td "[DATE] REC 640 Domestic - GM - Over Sized" at bounding box center [652, 198] width 523 height 24
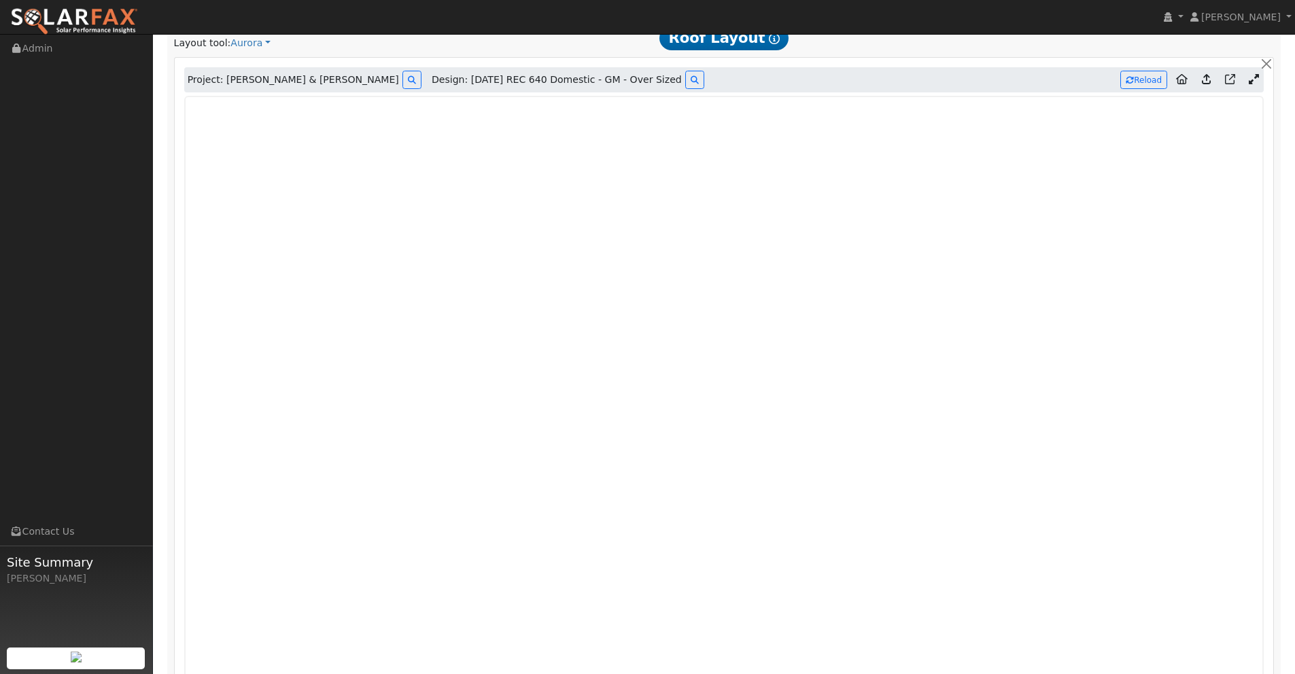
type input "114907"
click at [1136, 83] on button "Reload" at bounding box center [1143, 80] width 47 height 18
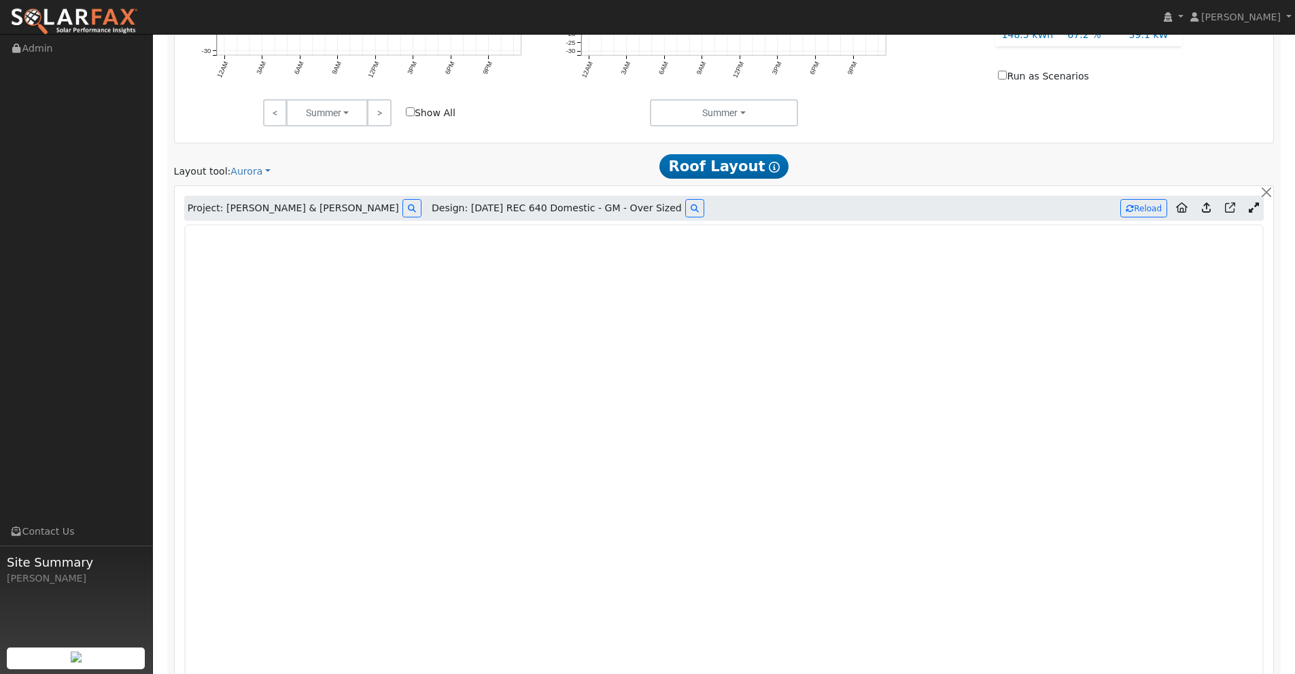
scroll to position [639, 0]
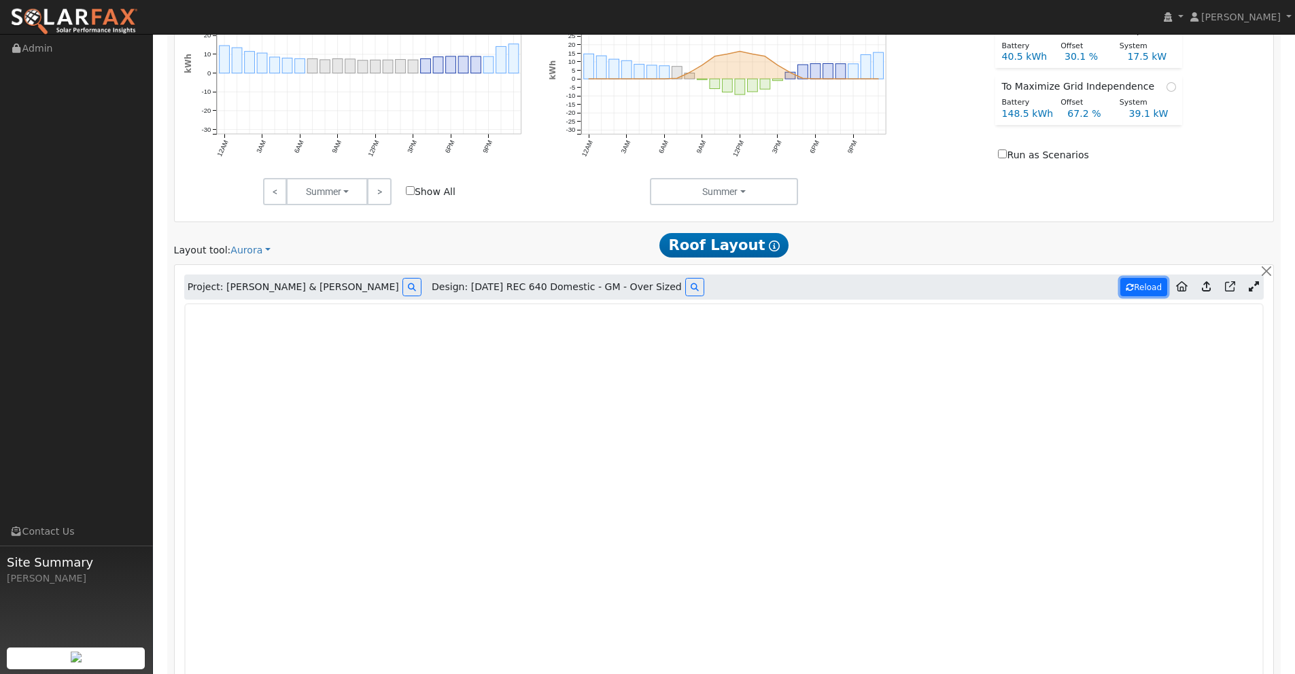
click at [1146, 289] on button "Reload" at bounding box center [1143, 287] width 47 height 18
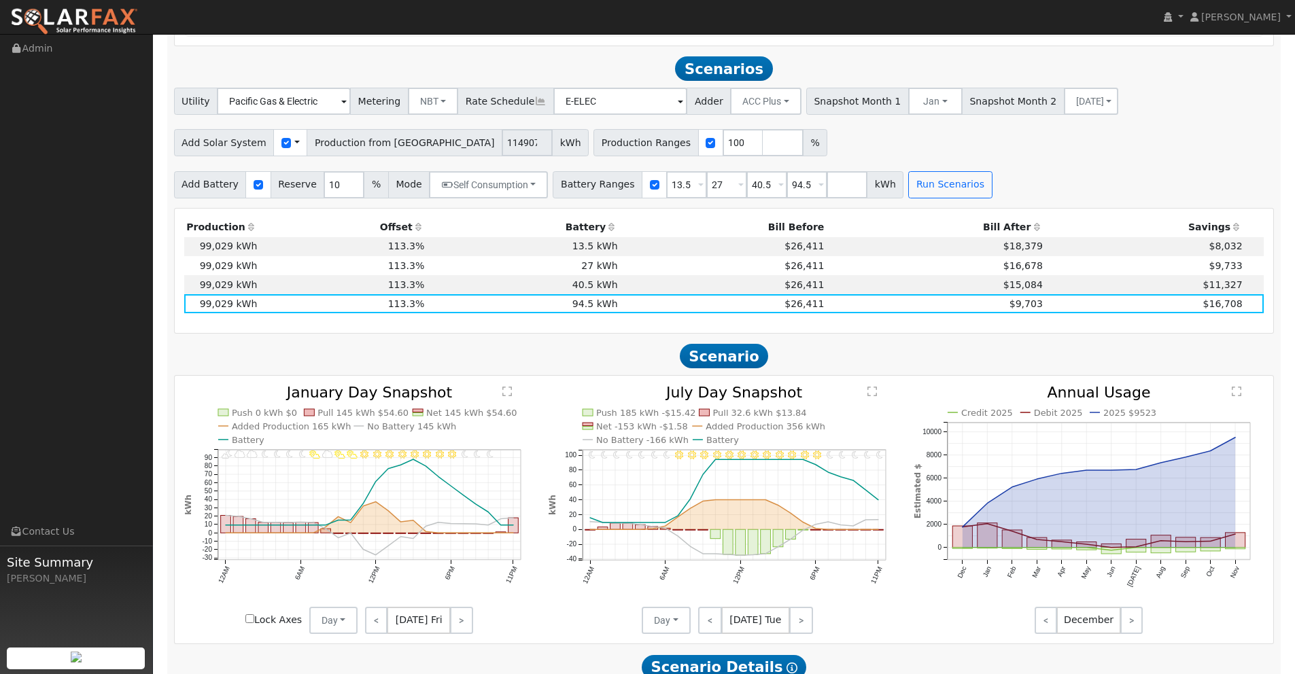
scroll to position [1542, 0]
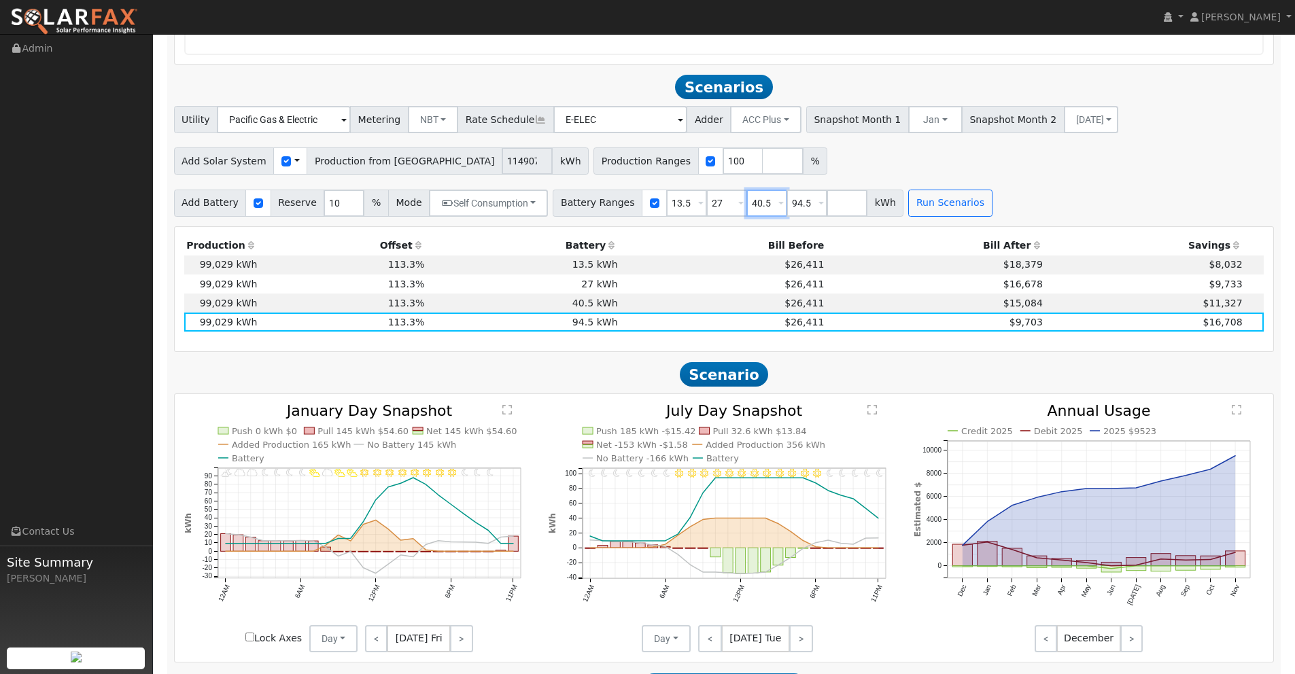
drag, startPoint x: 763, startPoint y: 203, endPoint x: 731, endPoint y: 202, distance: 31.3
click at [731, 202] on div "Battery Ranges 13.5 Overrides Reserve % Mode None None Self Consumption Peak Sa…" at bounding box center [728, 203] width 351 height 27
type input "94.5"
type input "108"
drag, startPoint x: 714, startPoint y: 200, endPoint x: 677, endPoint y: 198, distance: 37.4
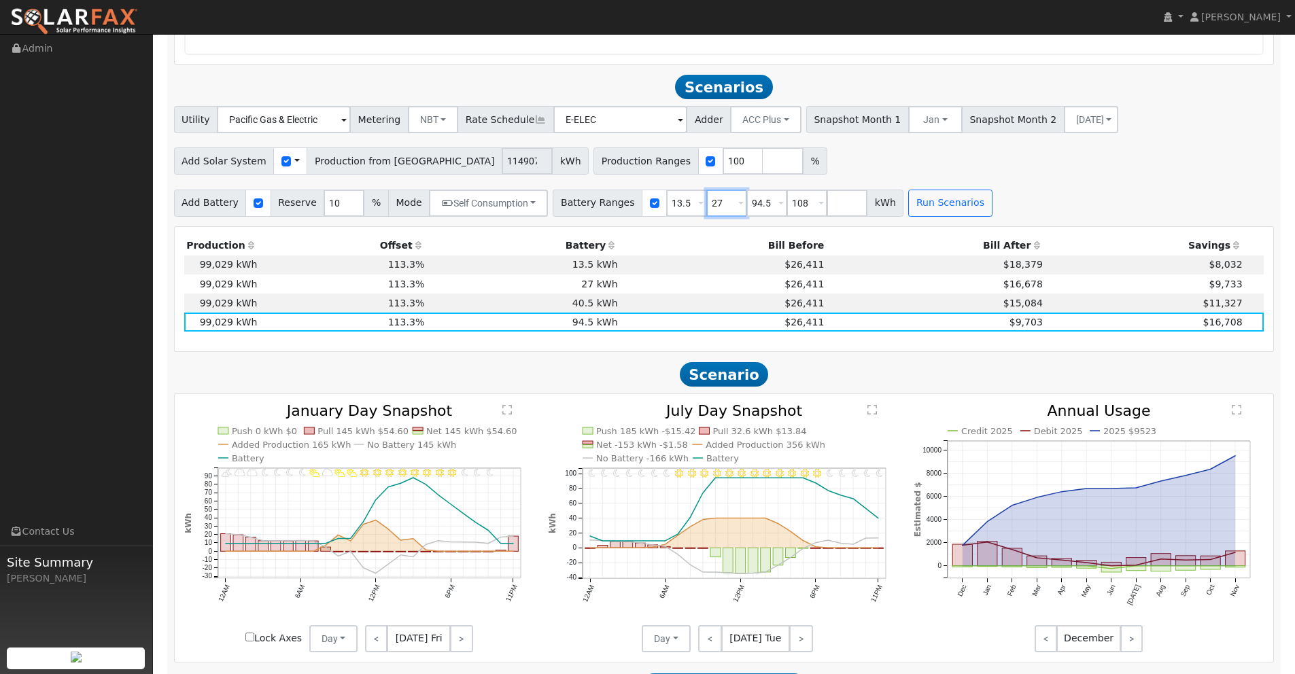
click at [676, 199] on div "Battery Ranges 13.5 Overrides Reserve % Mode None None Self Consumption Peak Sa…" at bounding box center [728, 203] width 351 height 27
type input "0"
drag, startPoint x: 684, startPoint y: 202, endPoint x: 644, endPoint y: 201, distance: 39.4
click at [645, 201] on div "Battery Ranges 0 Overrides Reserve % Mode None None Self Consumption Peak Savin…" at bounding box center [728, 203] width 351 height 27
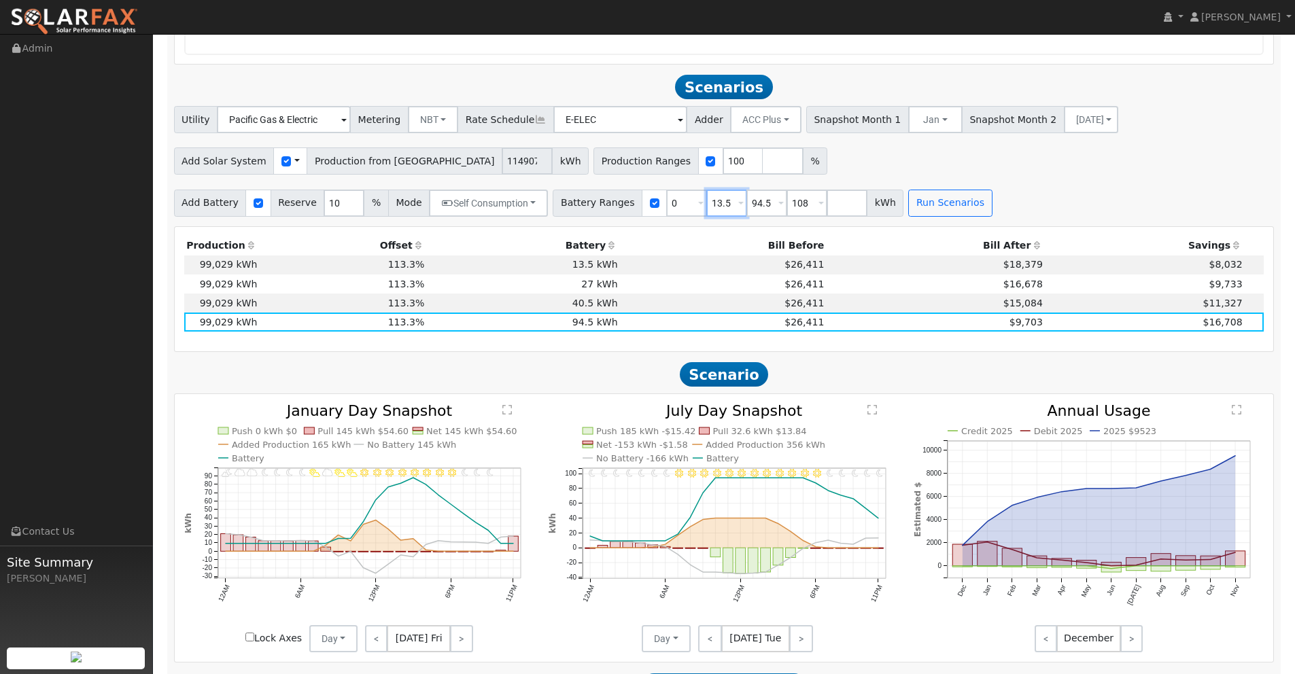
drag, startPoint x: 720, startPoint y: 204, endPoint x: 674, endPoint y: 199, distance: 47.1
click at [689, 203] on div "Battery Ranges 0 Overrides Reserve % Mode None None Self Consumption Peak Savin…" at bounding box center [728, 203] width 351 height 27
type input "94.5"
type input "108"
type input "94.5"
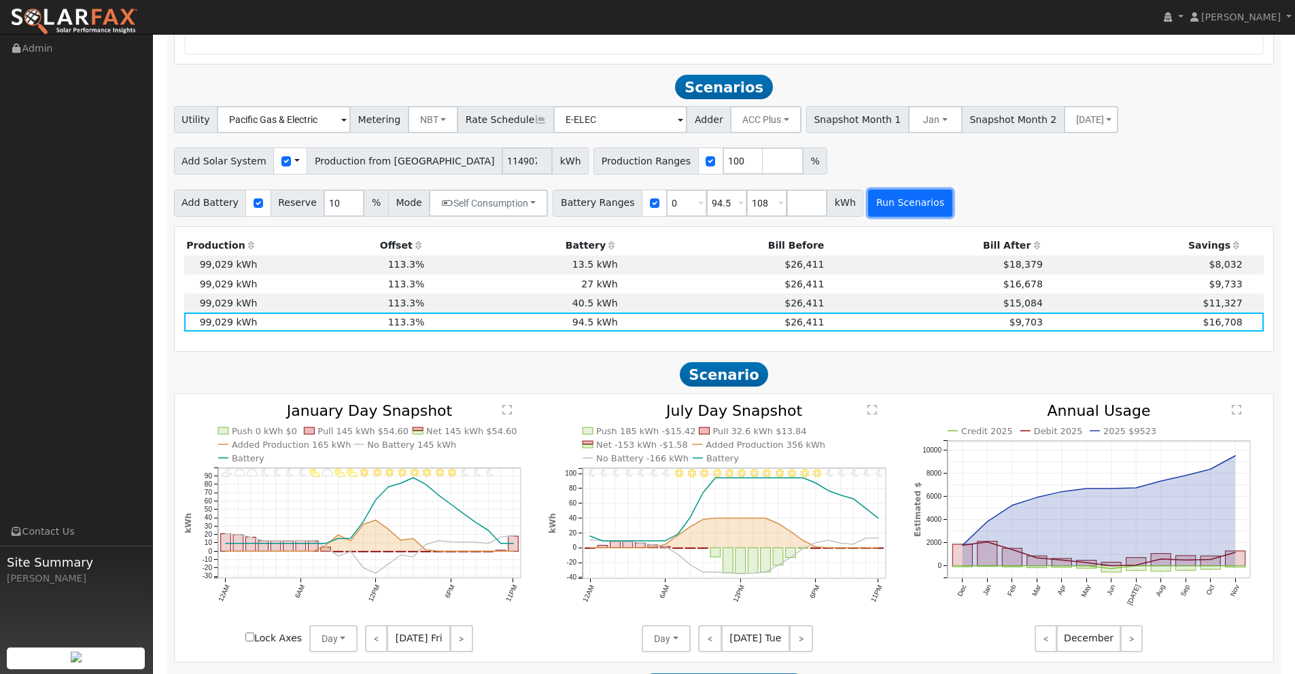
click at [905, 203] on button "Run Scenarios" at bounding box center [910, 203] width 84 height 27
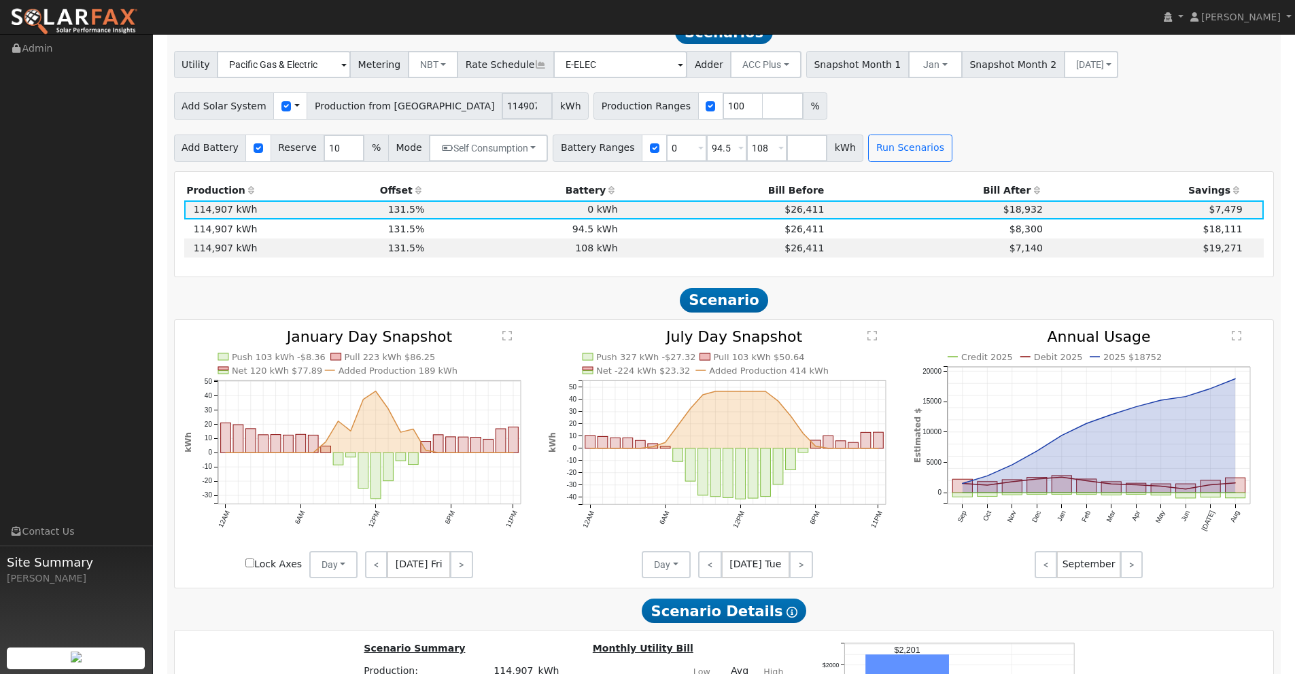
scroll to position [1576, 0]
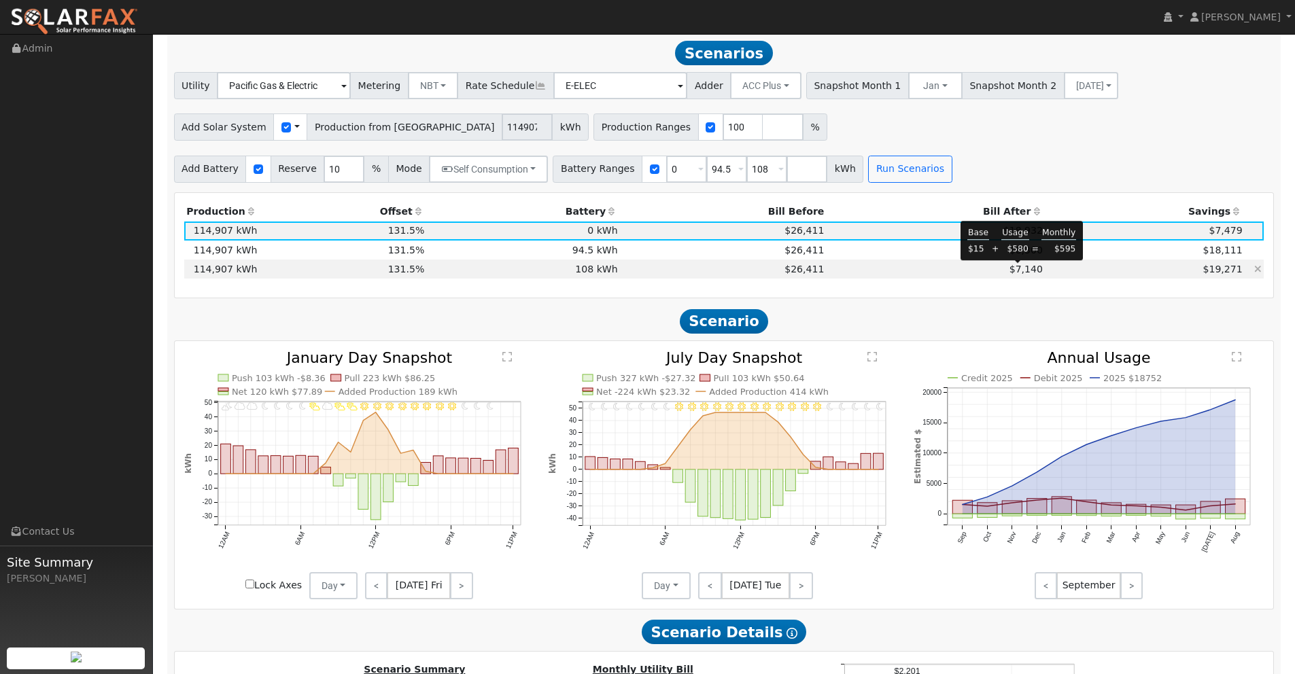
click at [1014, 268] on span "$7,140" at bounding box center [1025, 269] width 33 height 11
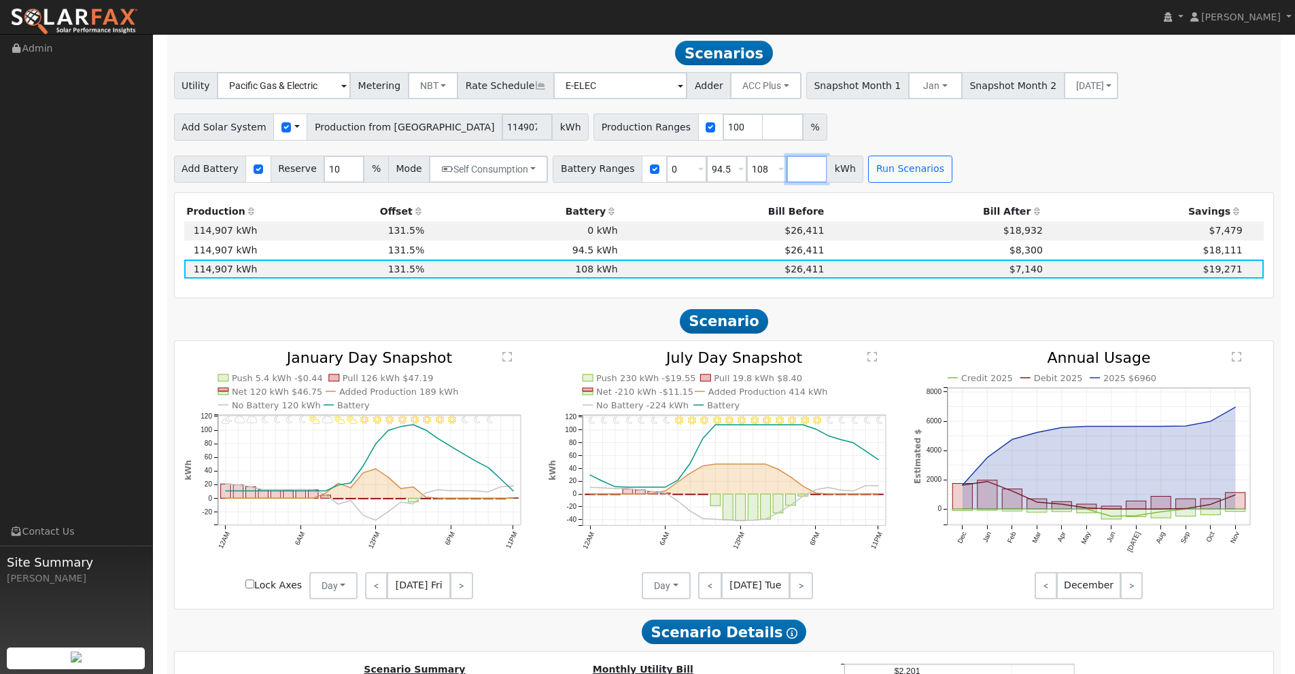
click at [788, 171] on input "number" at bounding box center [806, 169] width 41 height 27
type input "121.5"
click at [926, 168] on button "Run Scenarios" at bounding box center [950, 169] width 84 height 27
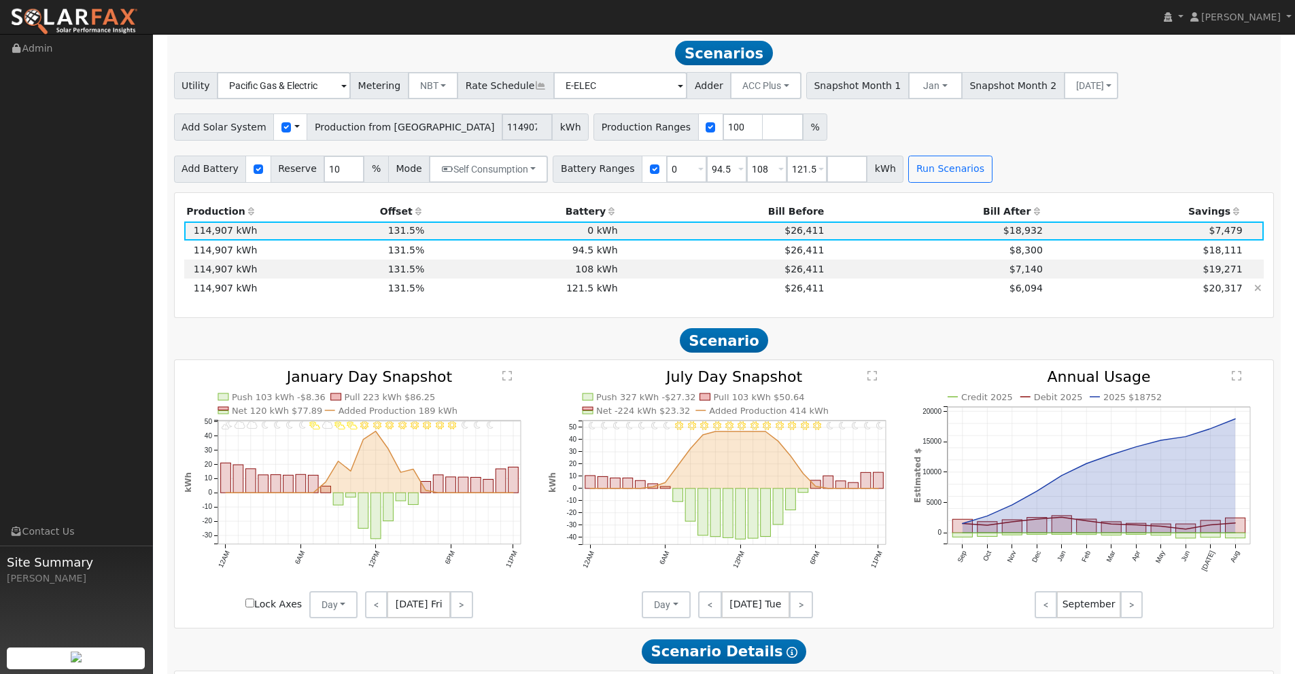
click at [973, 290] on td "$6,094" at bounding box center [935, 288] width 219 height 19
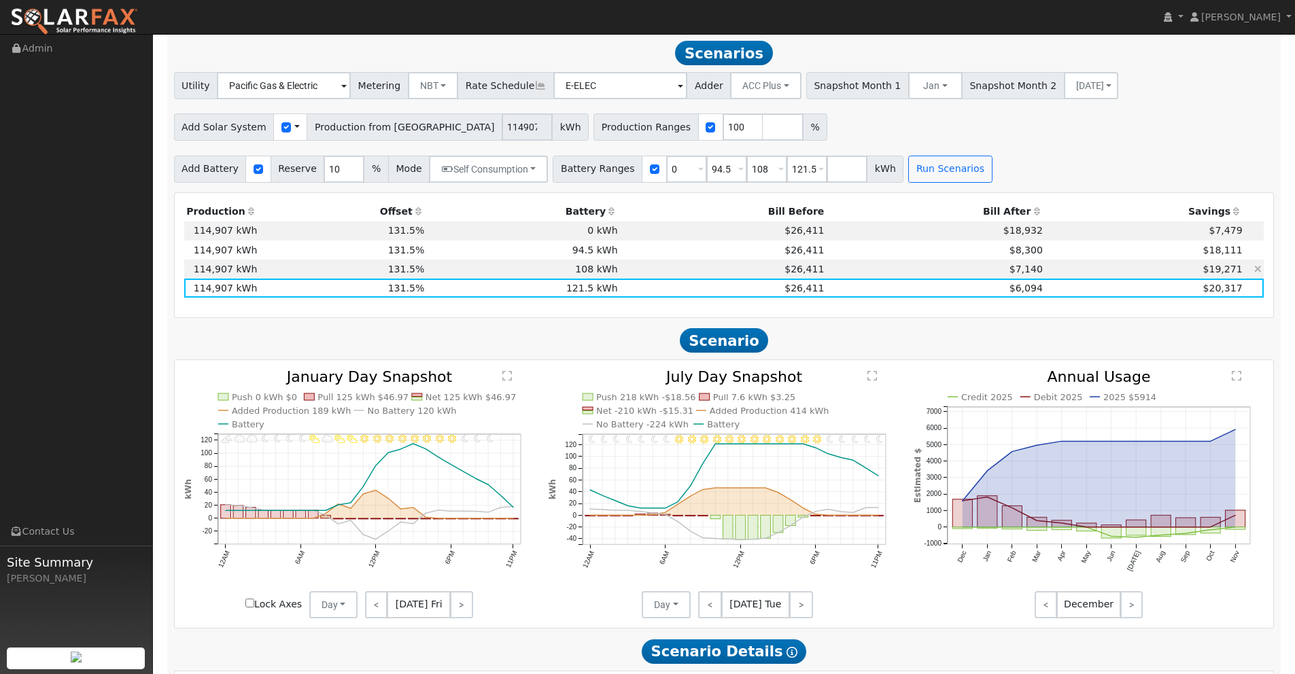
click at [985, 267] on td "$7,140" at bounding box center [935, 269] width 219 height 19
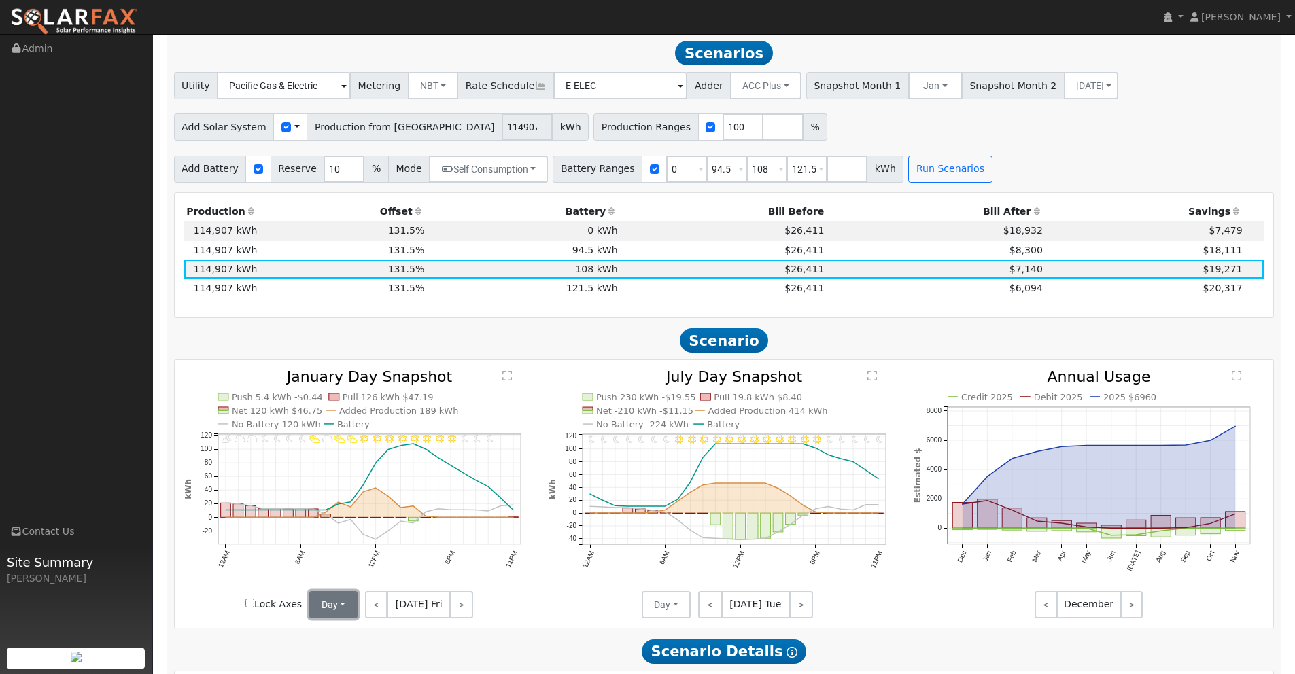
click at [338, 602] on button "Day" at bounding box center [333, 604] width 49 height 27
click at [334, 651] on link "Month Average" at bounding box center [357, 653] width 94 height 19
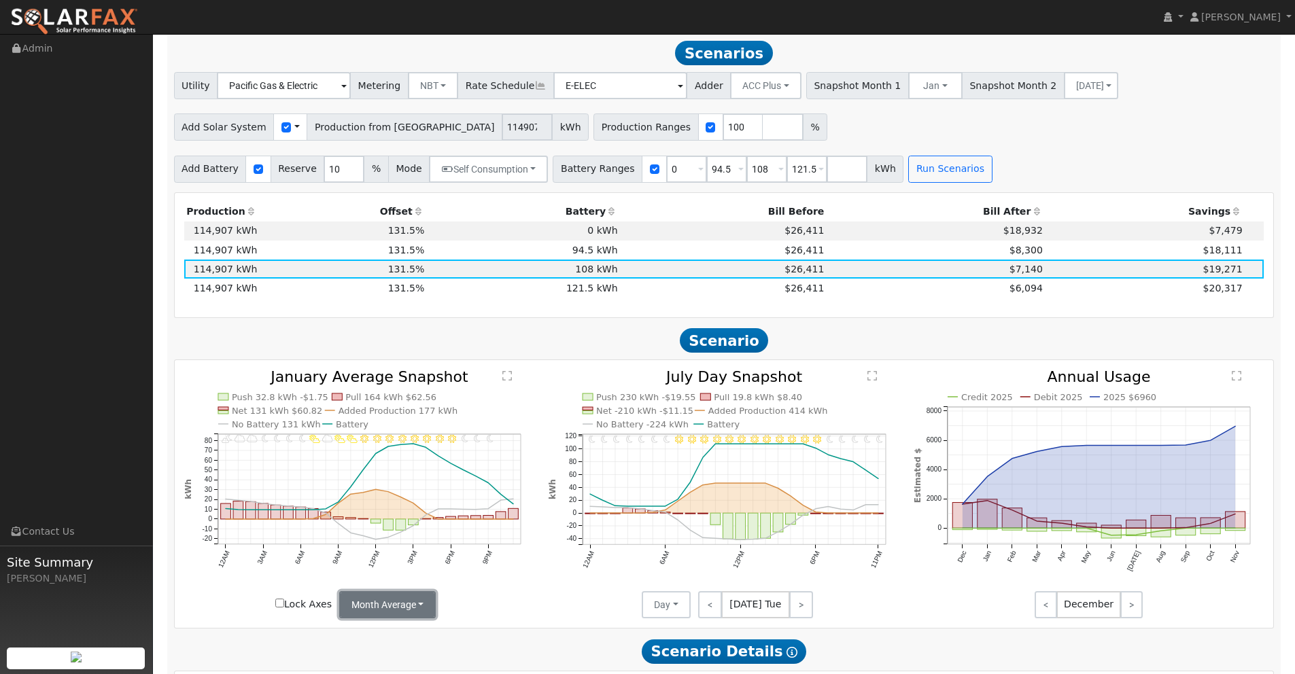
click at [411, 601] on button "Month Average" at bounding box center [387, 604] width 97 height 27
click at [360, 631] on link "Day" at bounding box center [387, 634] width 94 height 19
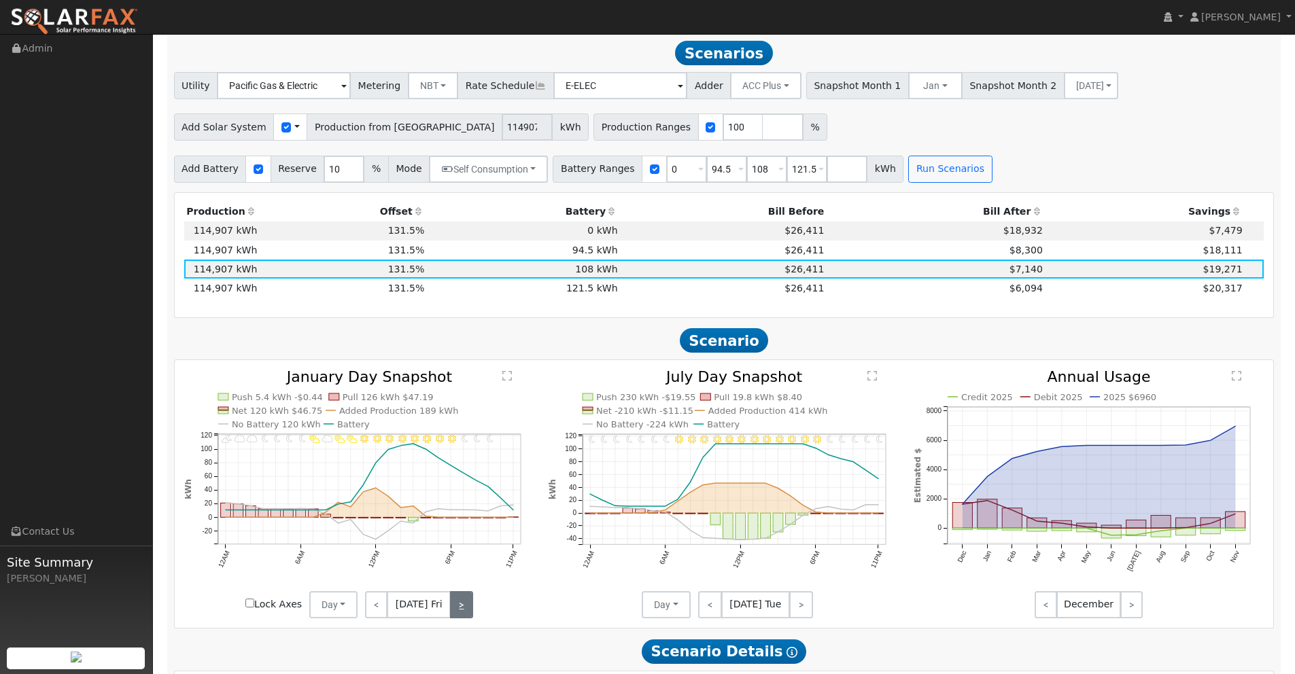
click at [455, 602] on link ">" at bounding box center [461, 604] width 22 height 27
click at [470, 604] on link ">" at bounding box center [462, 604] width 20 height 27
click at [465, 600] on link ">" at bounding box center [462, 604] width 19 height 27
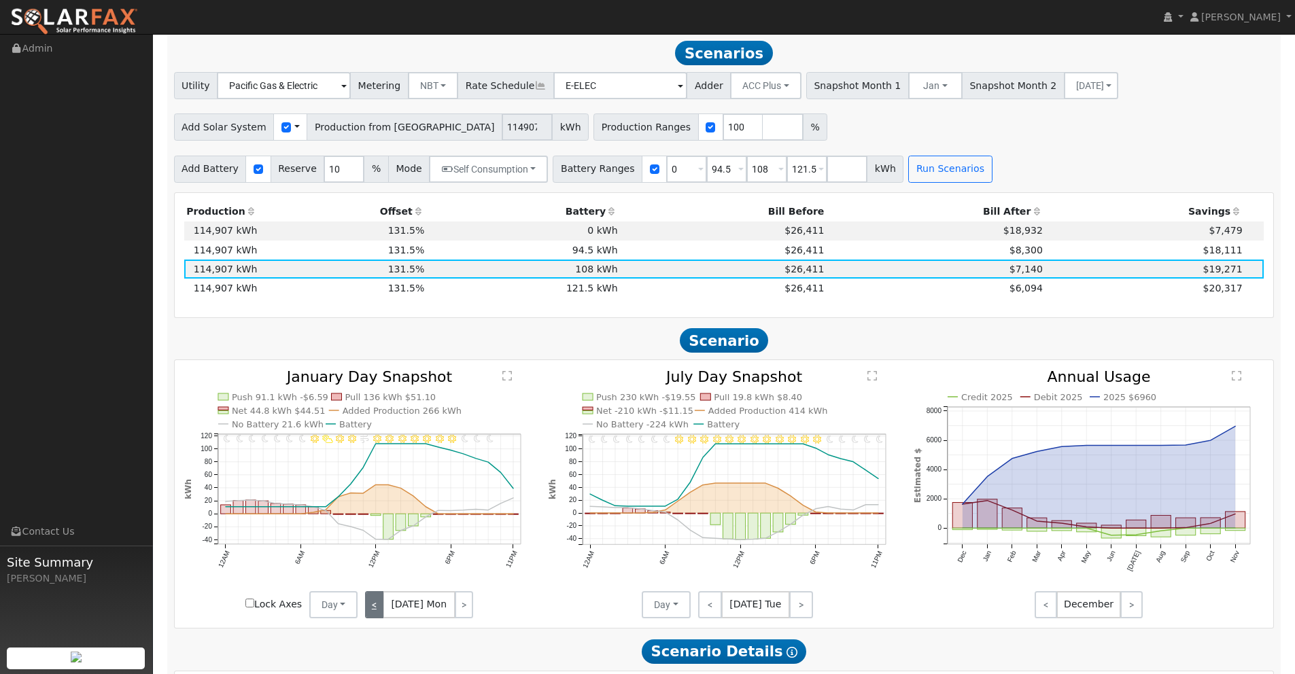
click at [371, 603] on link "<" at bounding box center [374, 604] width 18 height 27
click at [371, 603] on link "<" at bounding box center [374, 604] width 19 height 27
click at [371, 603] on link "<" at bounding box center [375, 604] width 20 height 27
click at [380, 601] on link "<" at bounding box center [376, 604] width 22 height 27
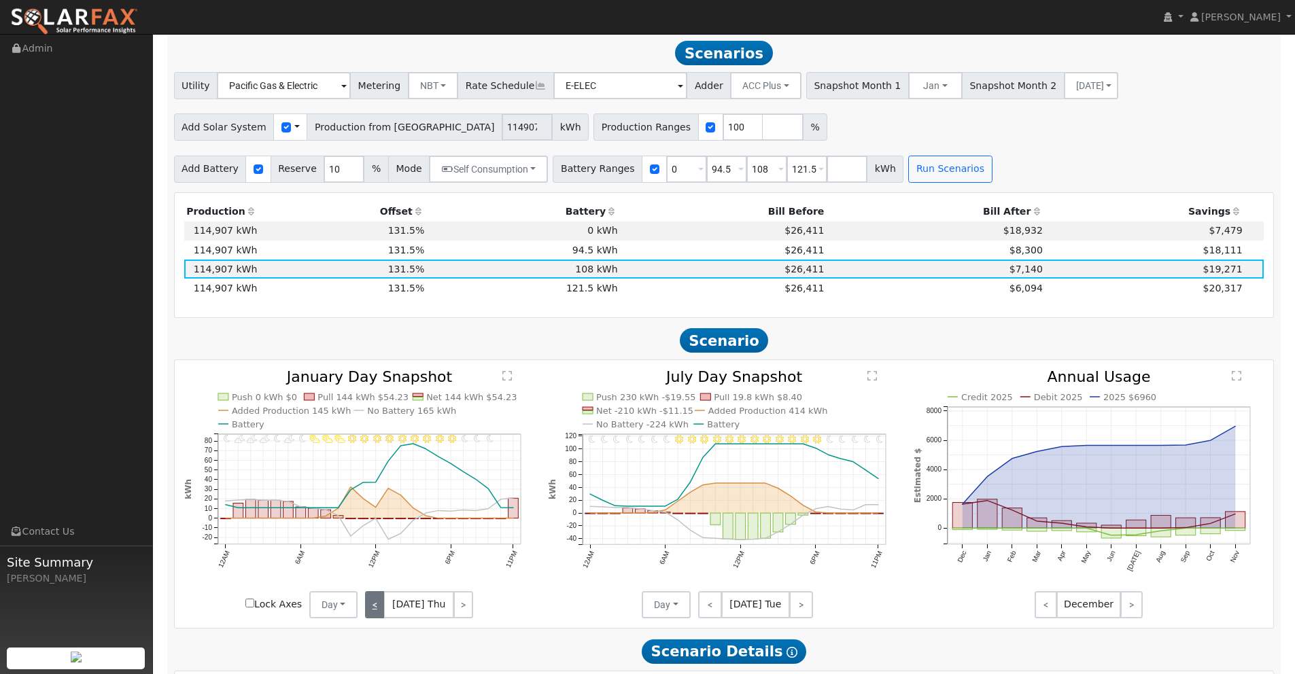
click at [378, 611] on link "<" at bounding box center [375, 604] width 20 height 27
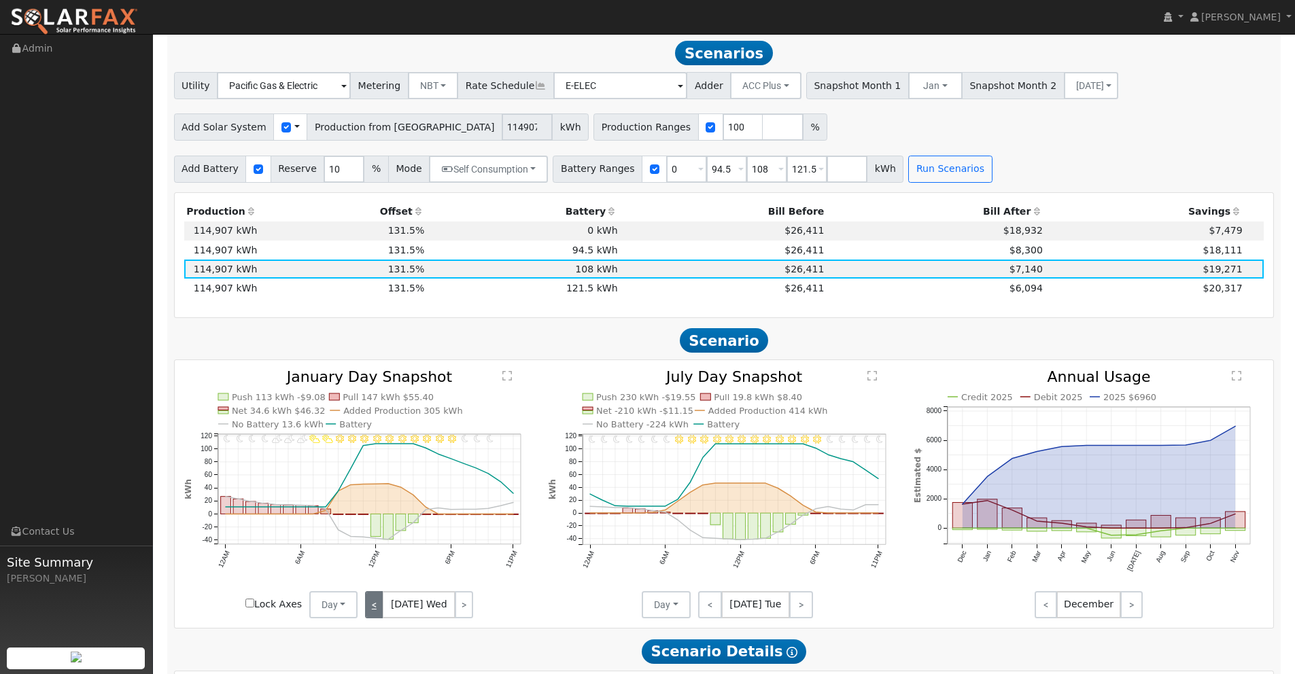
click at [374, 604] on link "<" at bounding box center [374, 604] width 18 height 27
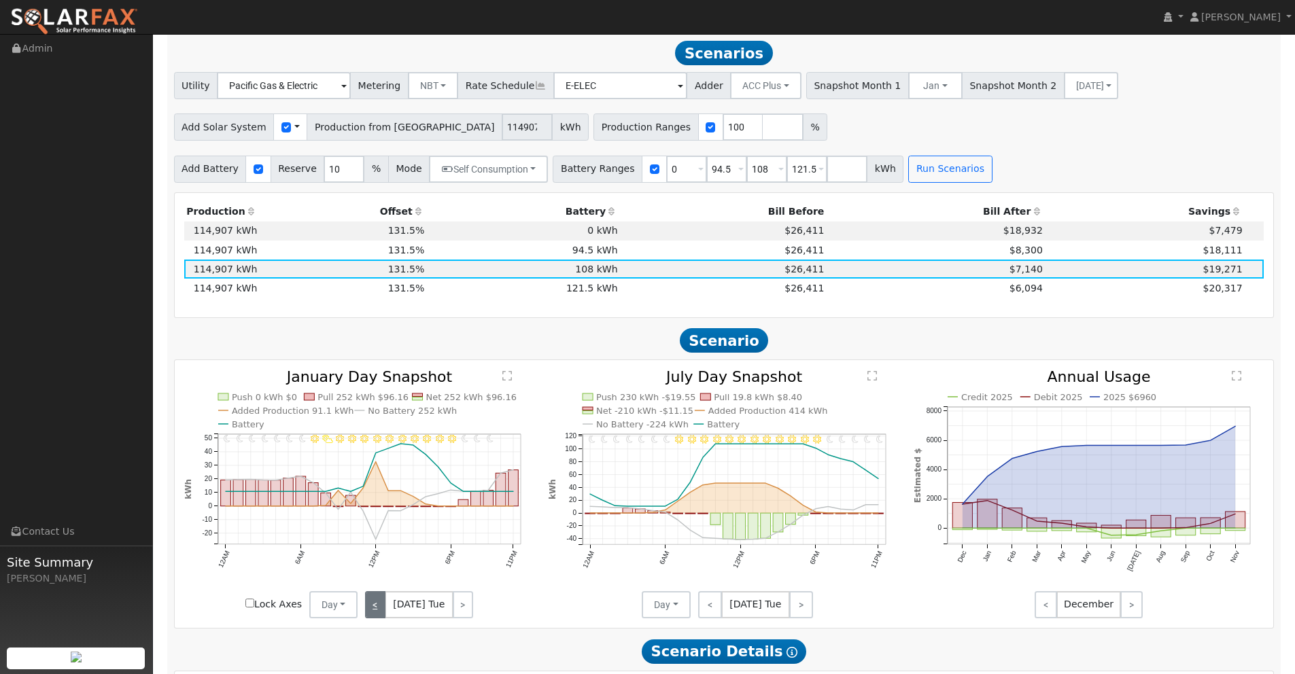
click at [379, 604] on link "<" at bounding box center [375, 604] width 20 height 27
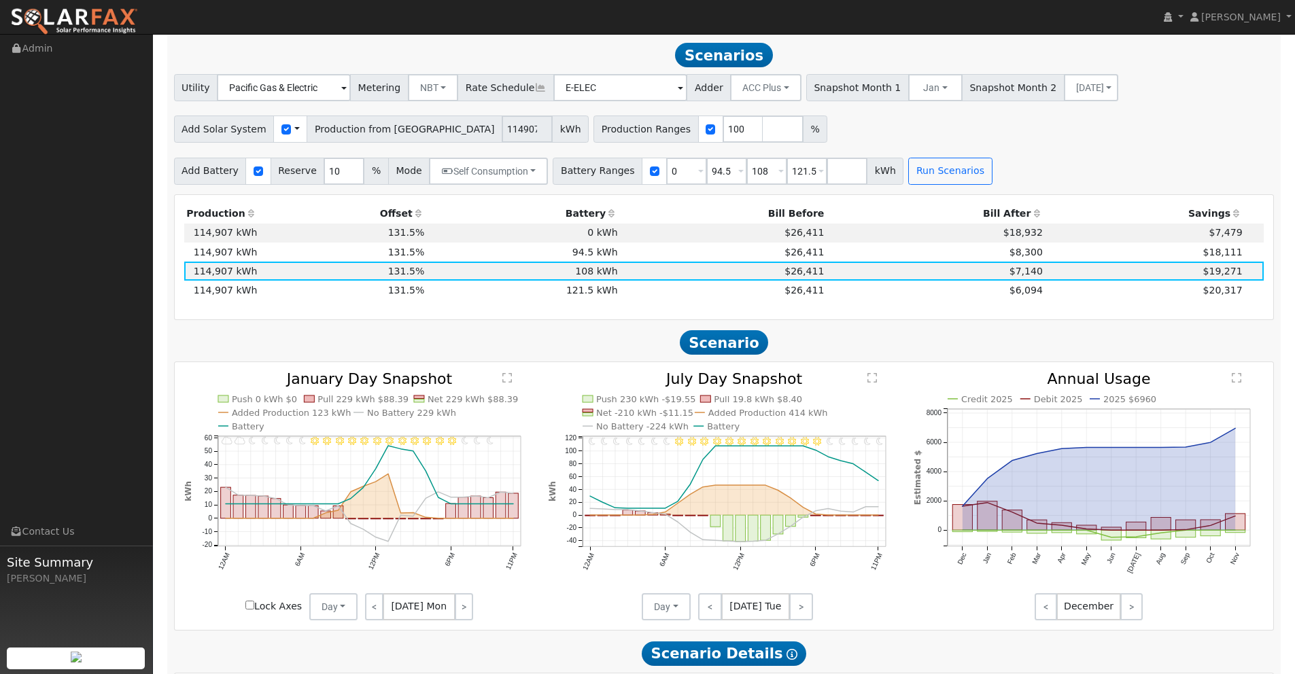
scroll to position [1573, 0]
click at [763, 128] on input "number" at bounding box center [783, 129] width 41 height 27
type input "140"
click at [930, 171] on button "Run Scenarios" at bounding box center [950, 171] width 84 height 27
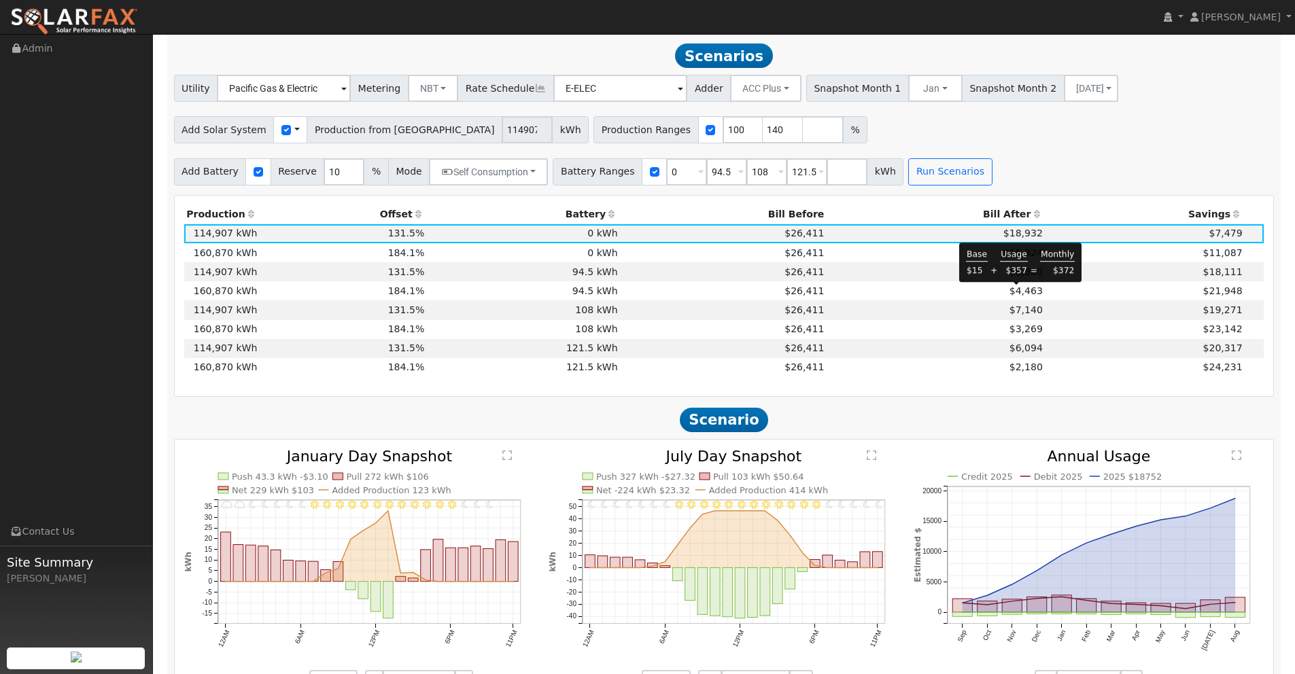
scroll to position [1576, 0]
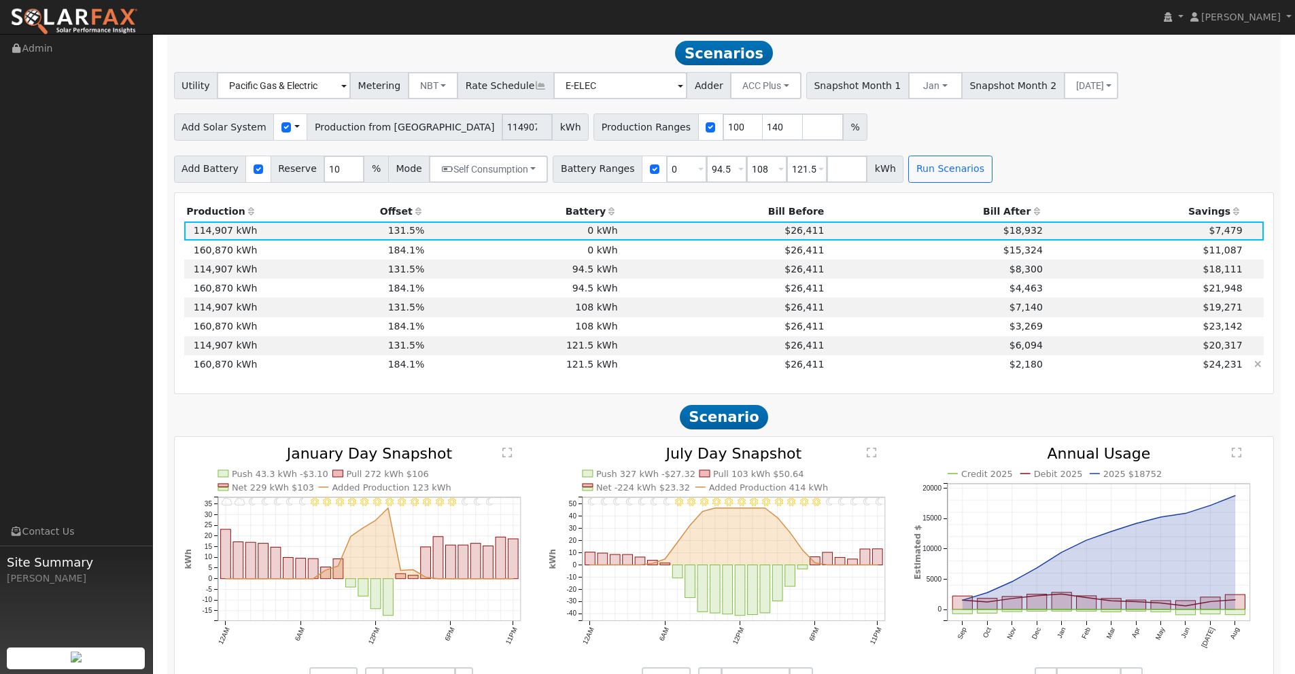
click at [992, 367] on td "$2,180" at bounding box center [935, 364] width 219 height 19
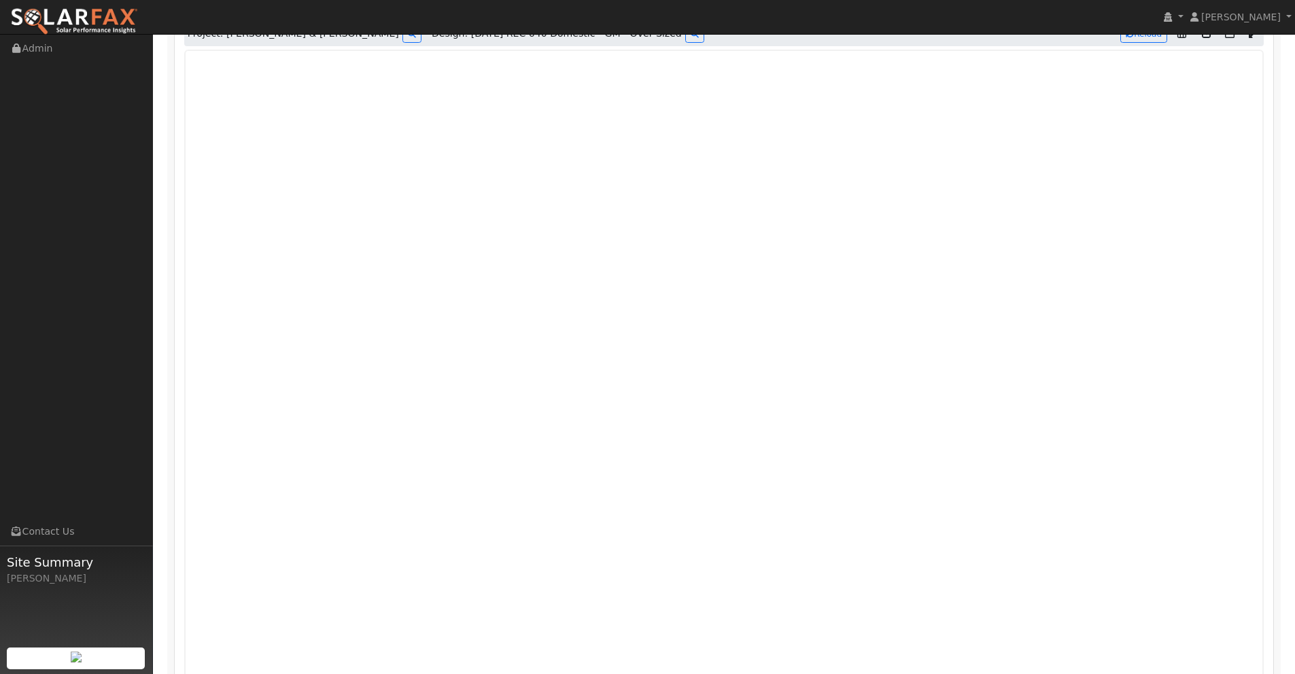
scroll to position [816, 0]
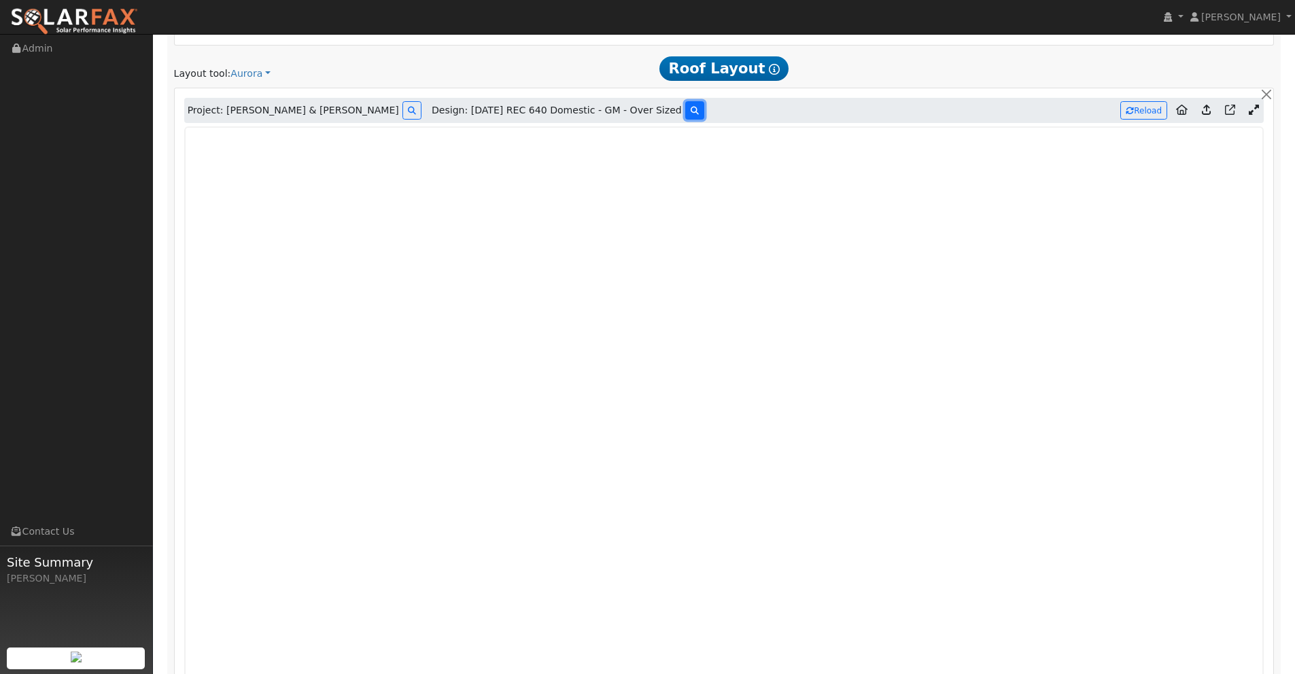
click at [691, 112] on icon at bounding box center [695, 111] width 8 height 8
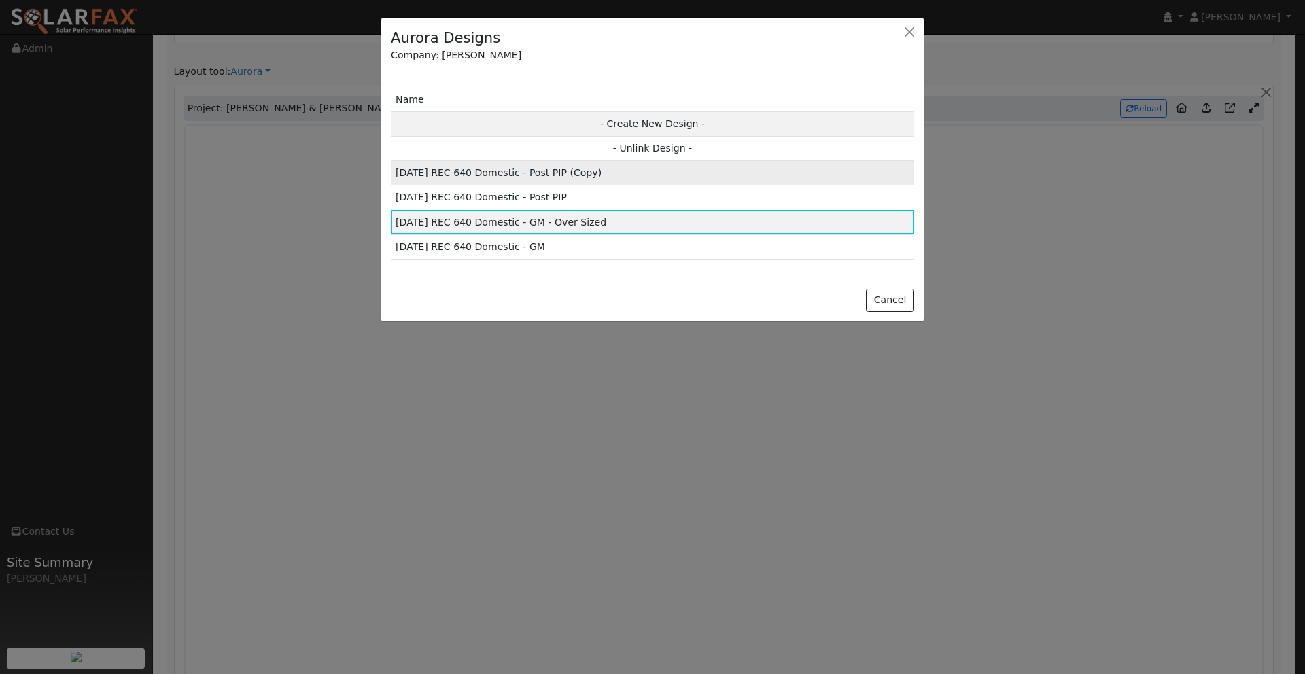
click at [574, 173] on td "[DATE] REC 640 Domestic - Post PIP (Copy)" at bounding box center [652, 173] width 523 height 24
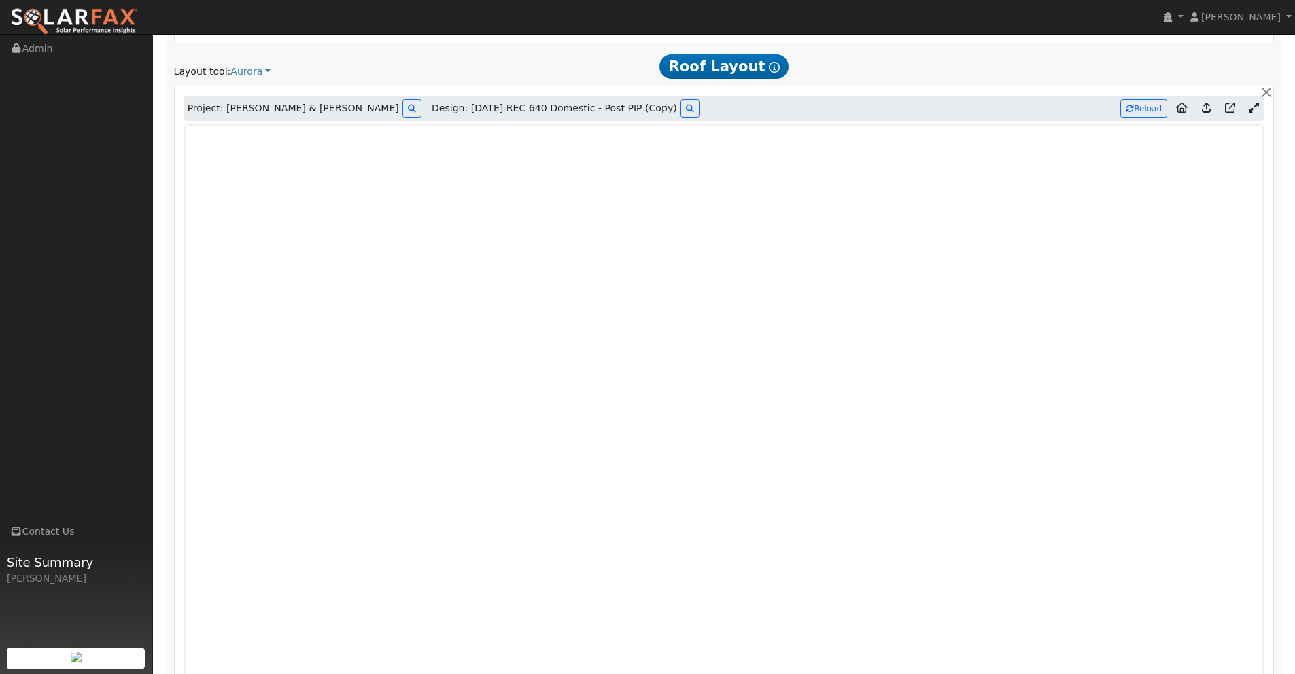
type input "133013"
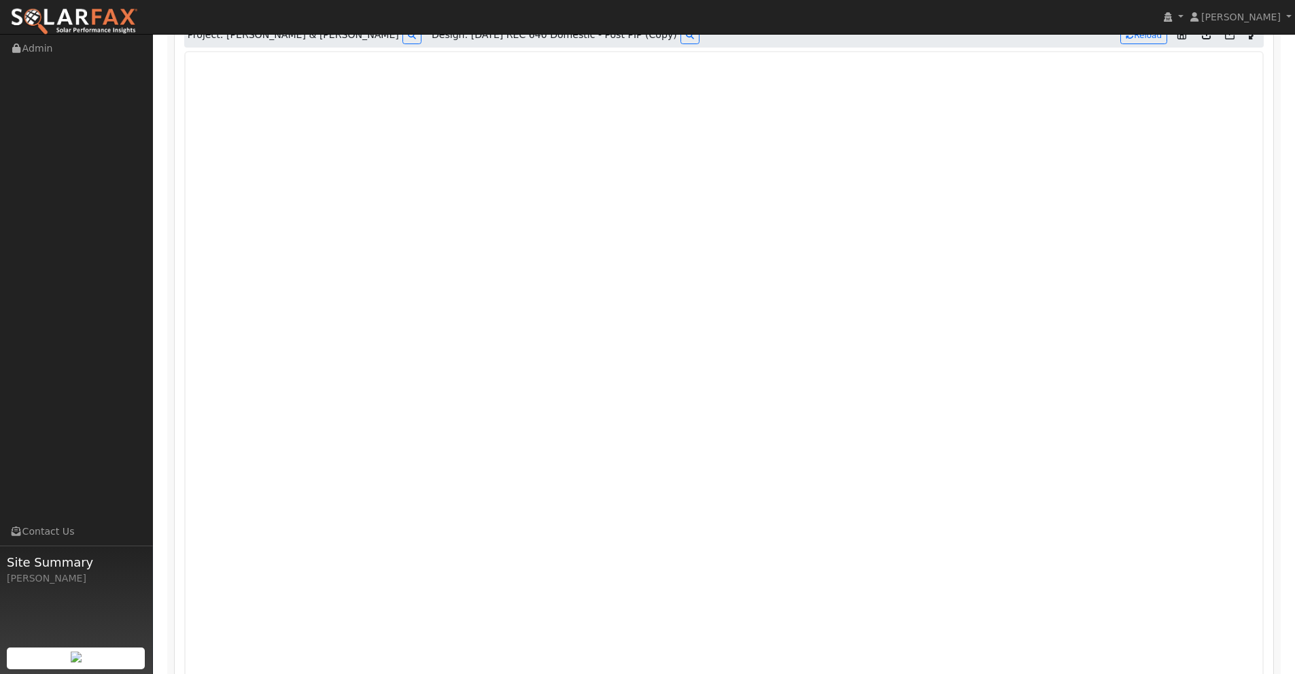
scroll to position [892, 0]
click at [1295, 229] on html "installed [PERSON_NAME][GEOGRAPHIC_DATA] [PERSON_NAME][GEOGRAPHIC_DATA] Profile…" at bounding box center [647, 534] width 1295 height 2853
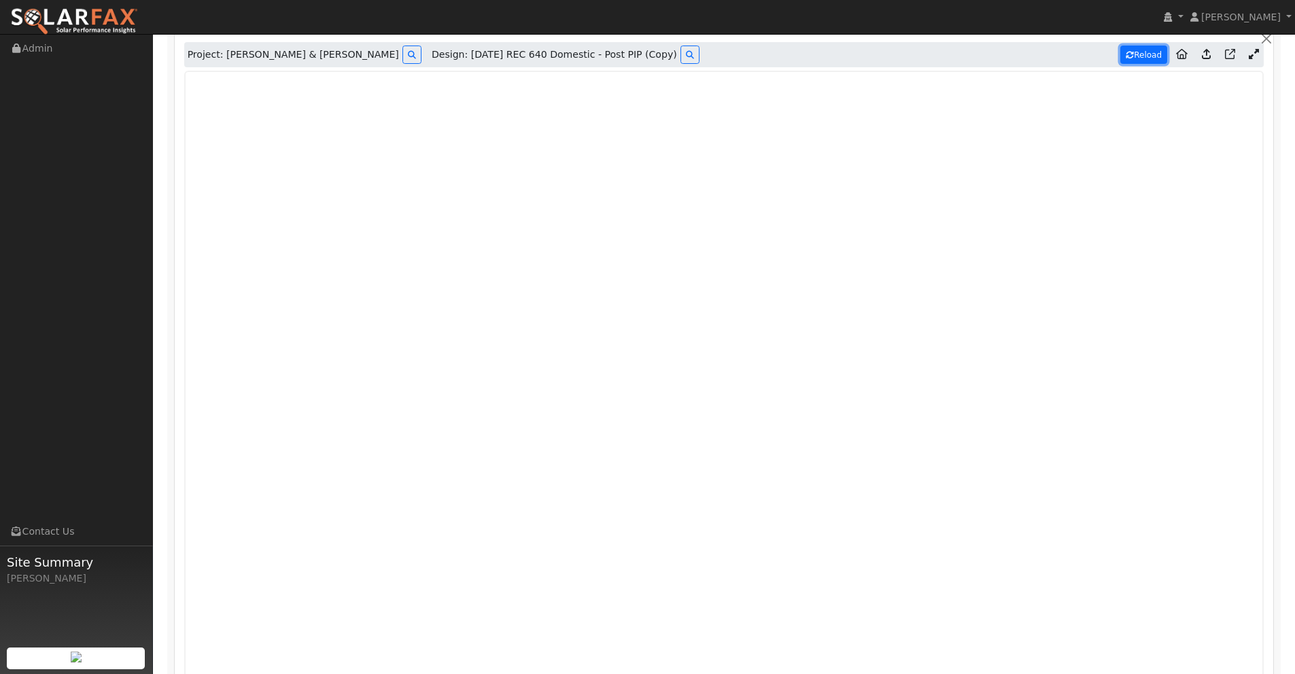
click at [1143, 58] on button "Reload" at bounding box center [1143, 55] width 47 height 18
type input "173472"
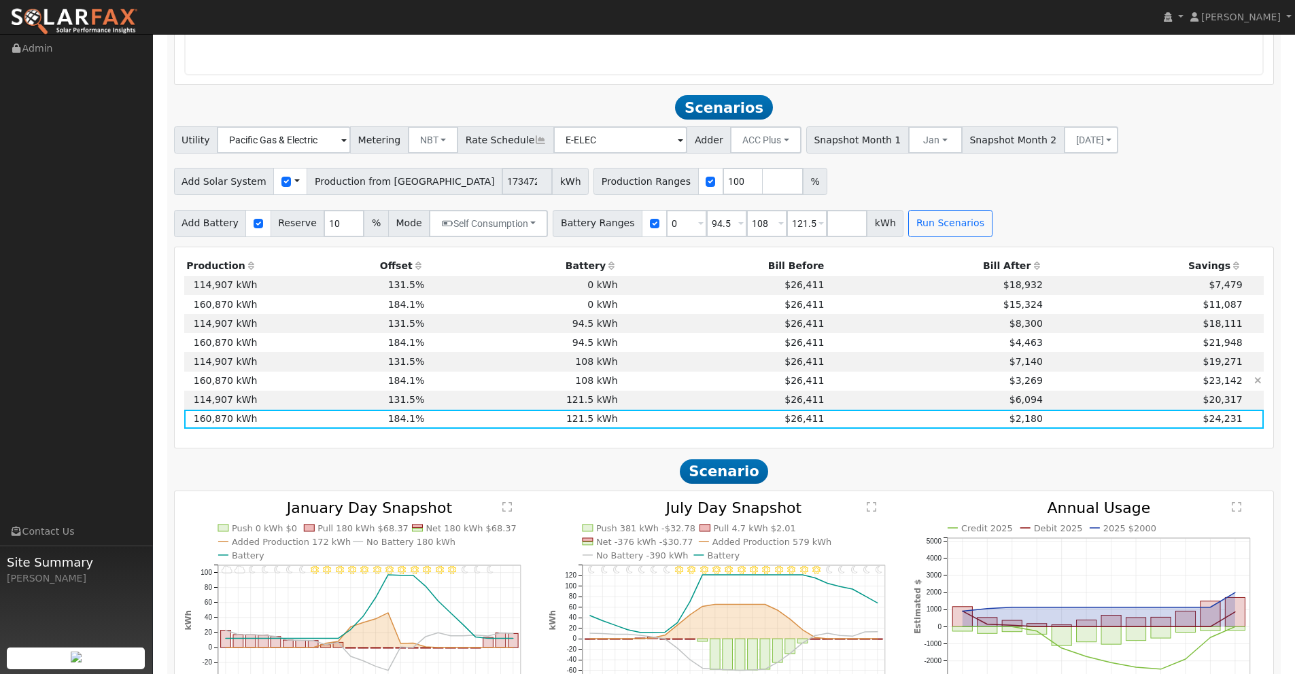
scroll to position [1518, 0]
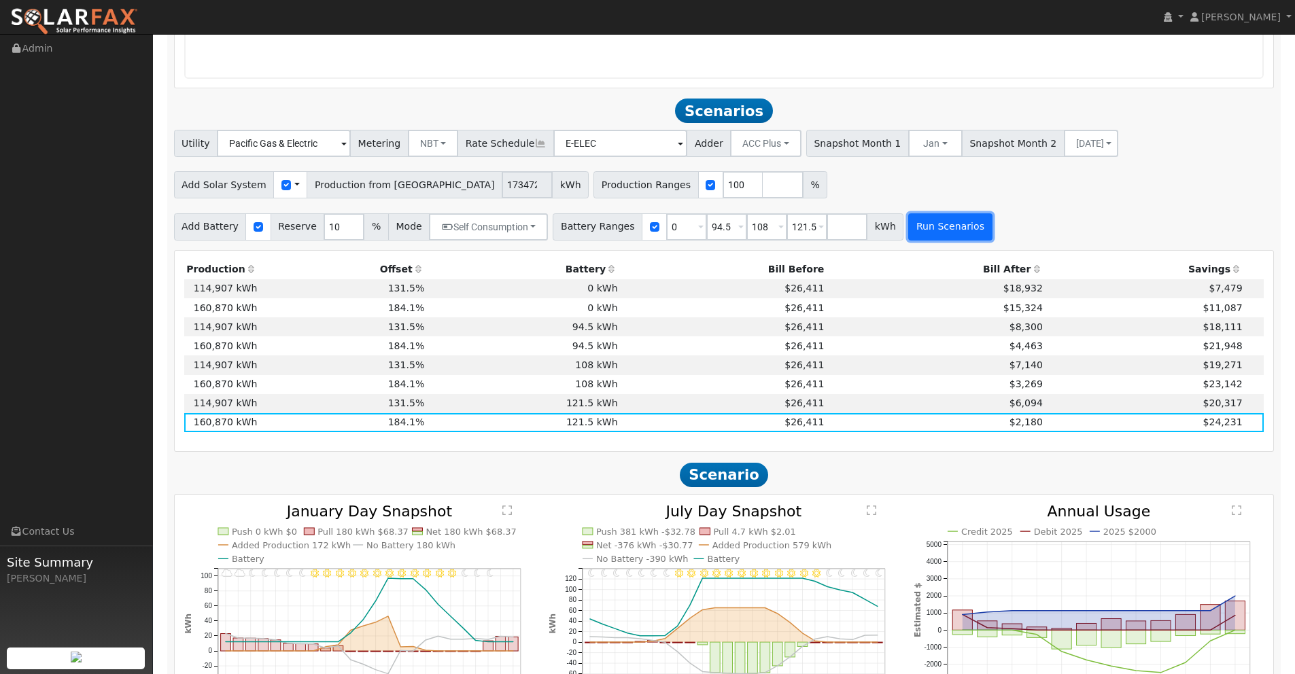
click at [928, 230] on button "Run Scenarios" at bounding box center [950, 226] width 84 height 27
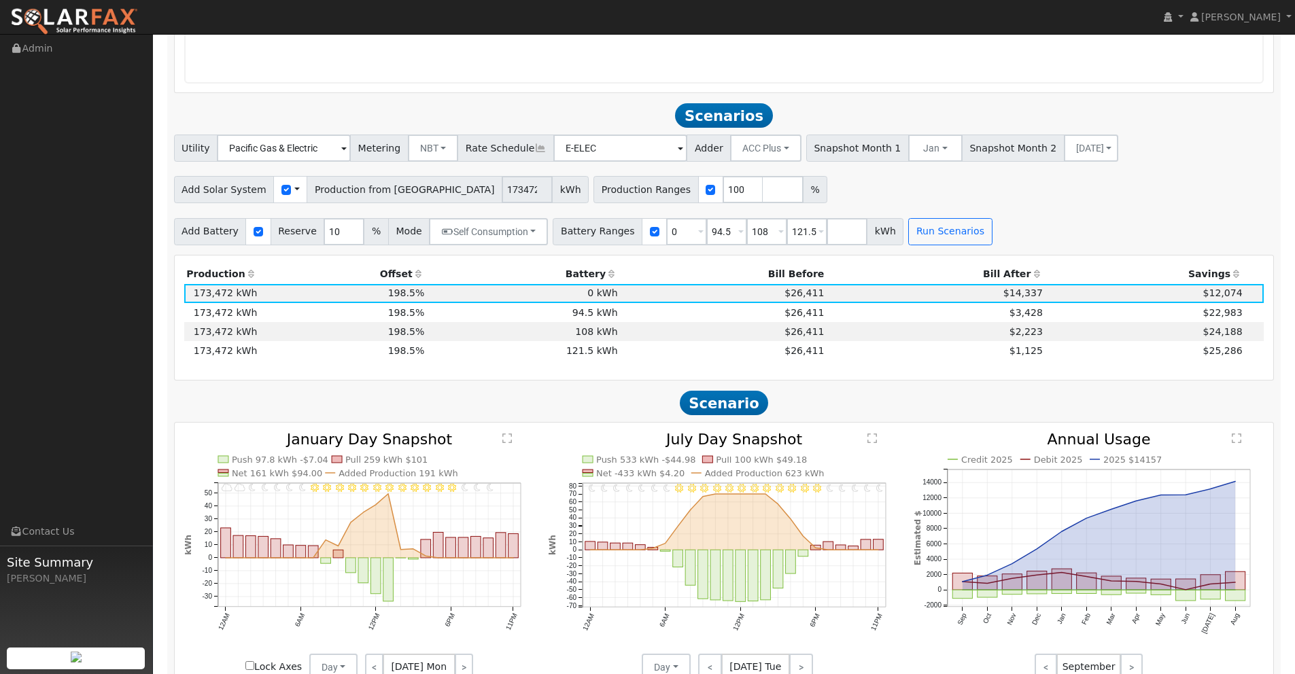
scroll to position [1576, 0]
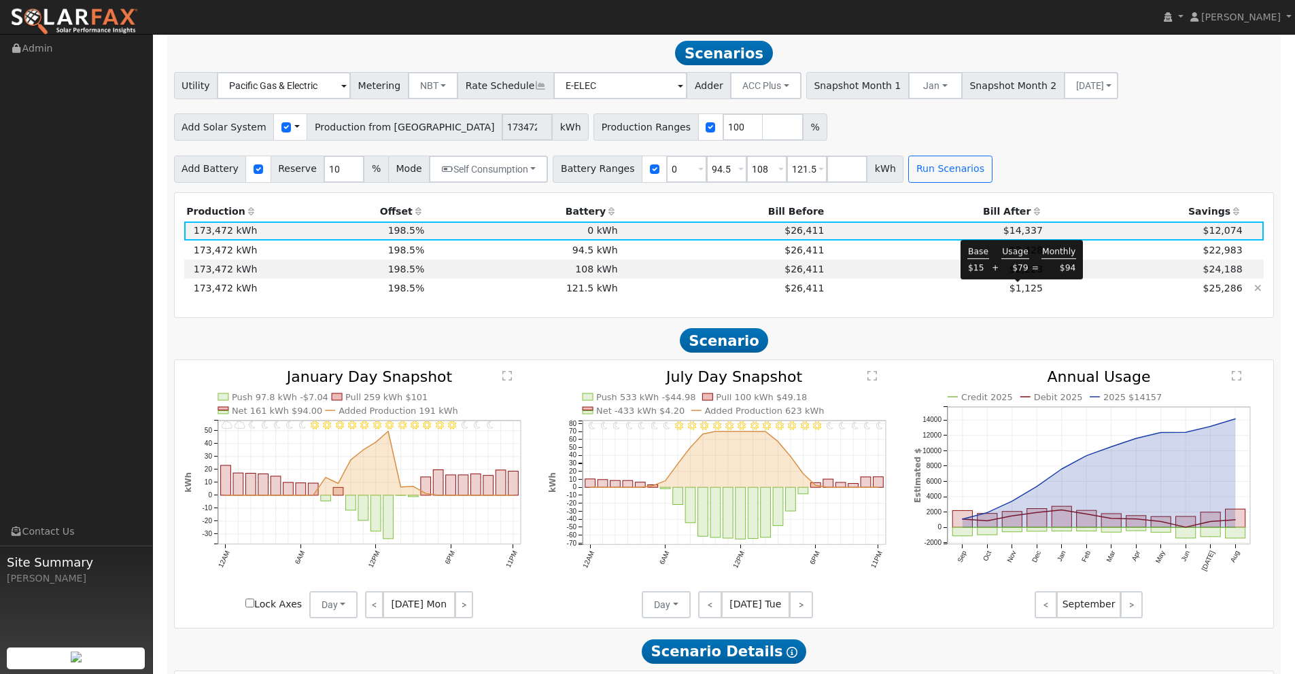
click at [1015, 289] on span "$1,125" at bounding box center [1025, 288] width 33 height 11
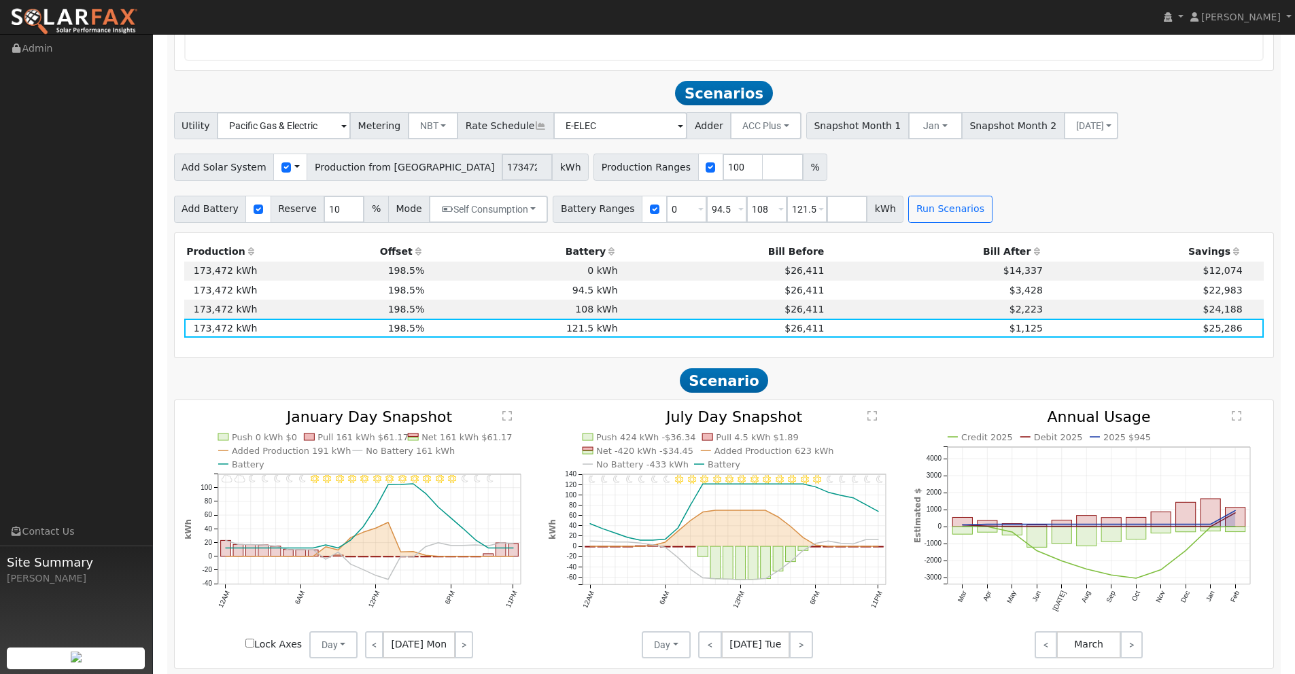
scroll to position [1588, 0]
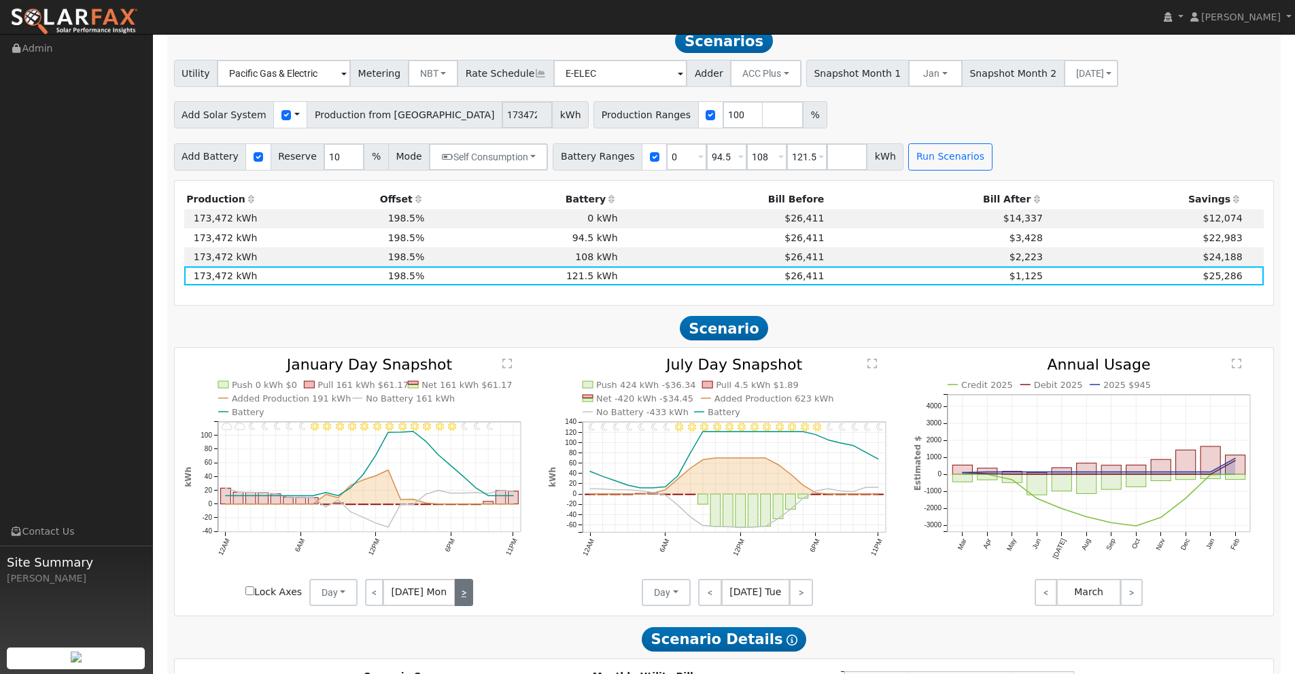
click at [459, 597] on link ">" at bounding box center [464, 592] width 18 height 27
click at [459, 597] on link ">" at bounding box center [463, 592] width 20 height 27
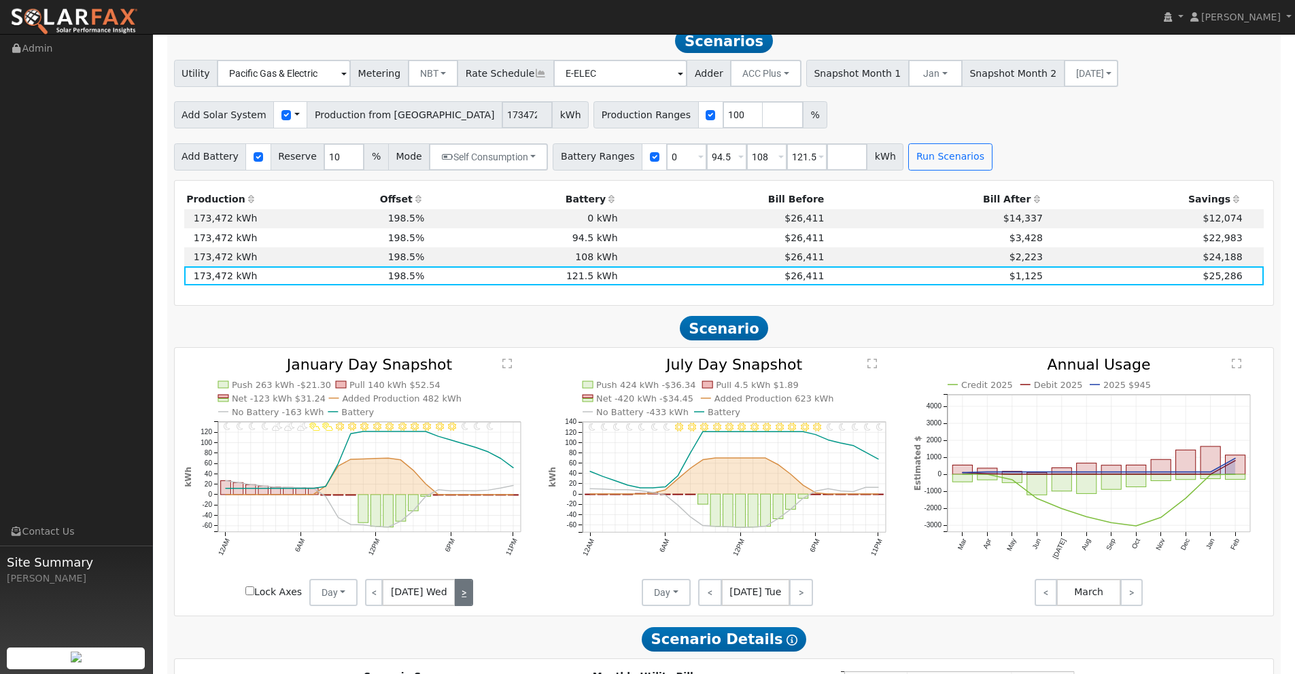
click at [462, 597] on link ">" at bounding box center [464, 592] width 18 height 27
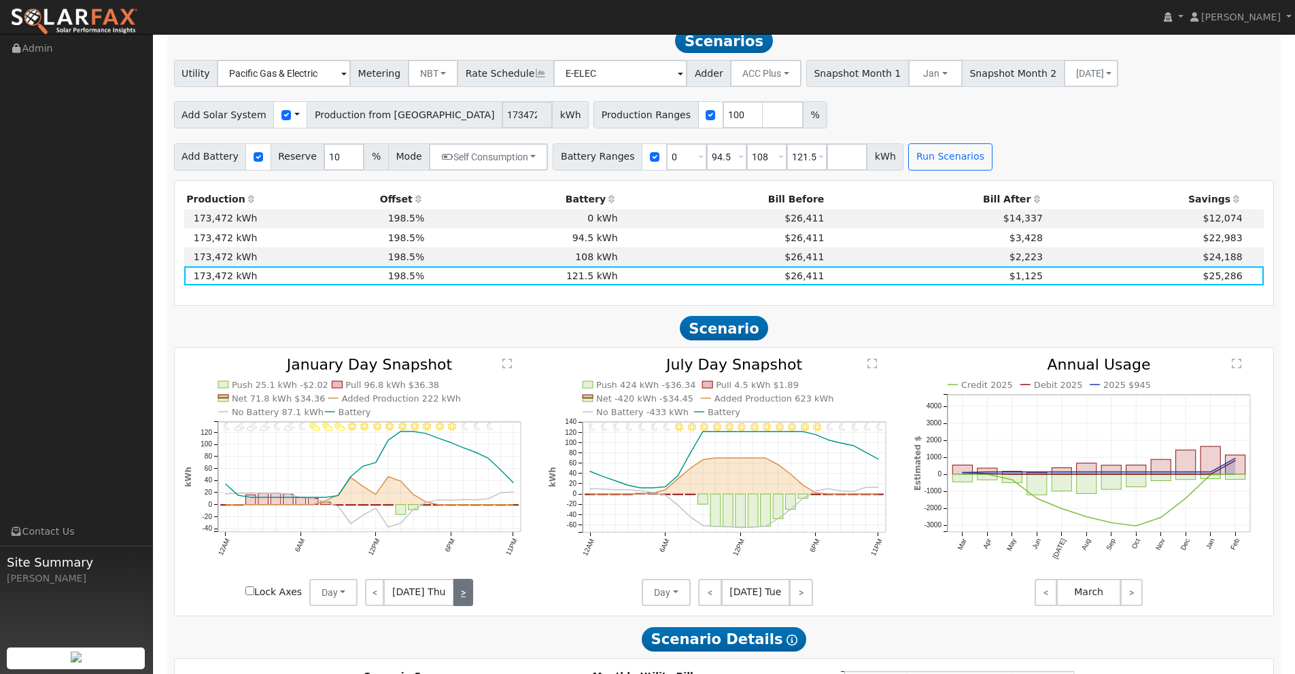
click at [462, 597] on link ">" at bounding box center [463, 592] width 20 height 27
click at [462, 597] on link ">" at bounding box center [461, 592] width 22 height 27
click at [462, 597] on link ">" at bounding box center [462, 592] width 20 height 27
click at [462, 597] on link ">" at bounding box center [462, 592] width 19 height 27
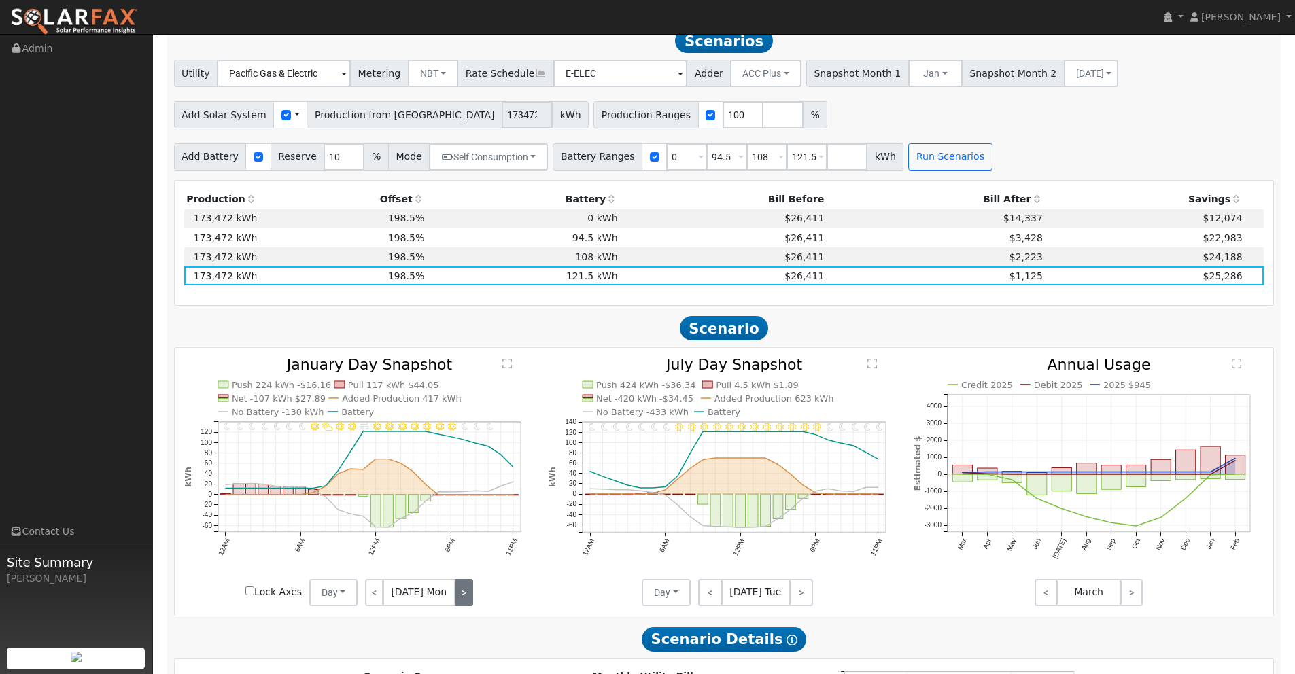
click at [462, 597] on link ">" at bounding box center [464, 592] width 18 height 27
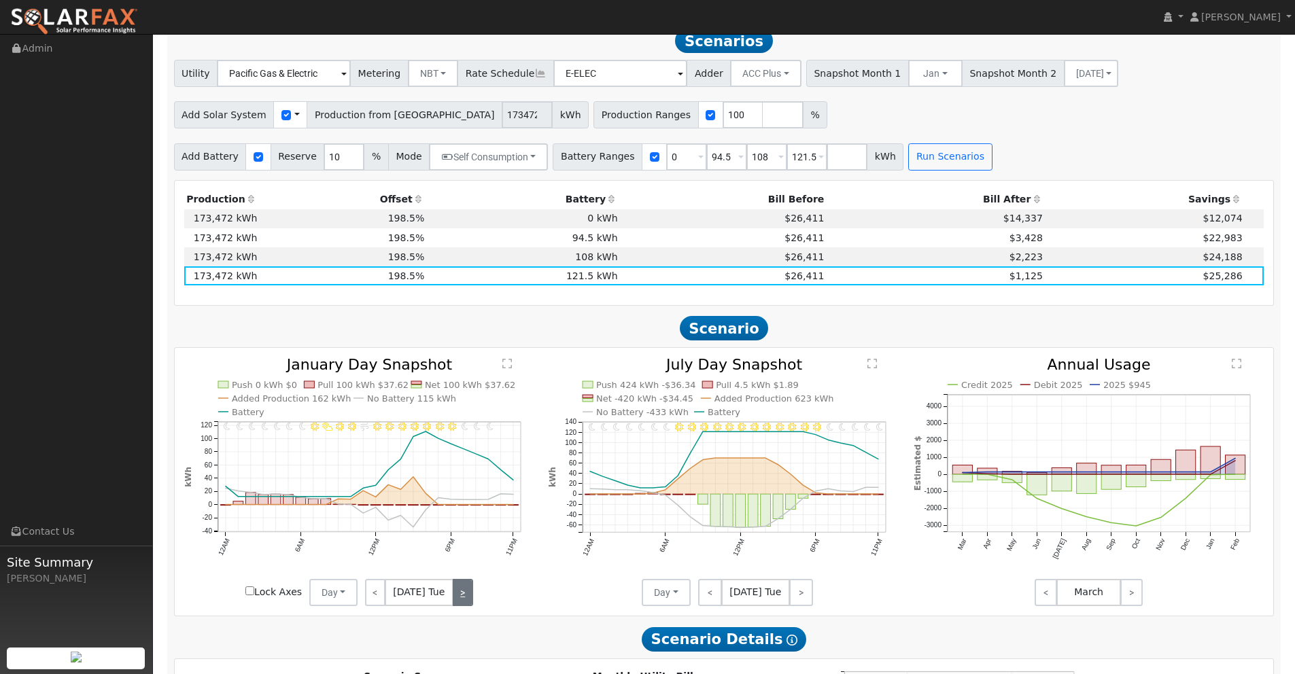
click at [462, 597] on link ">" at bounding box center [463, 592] width 20 height 27
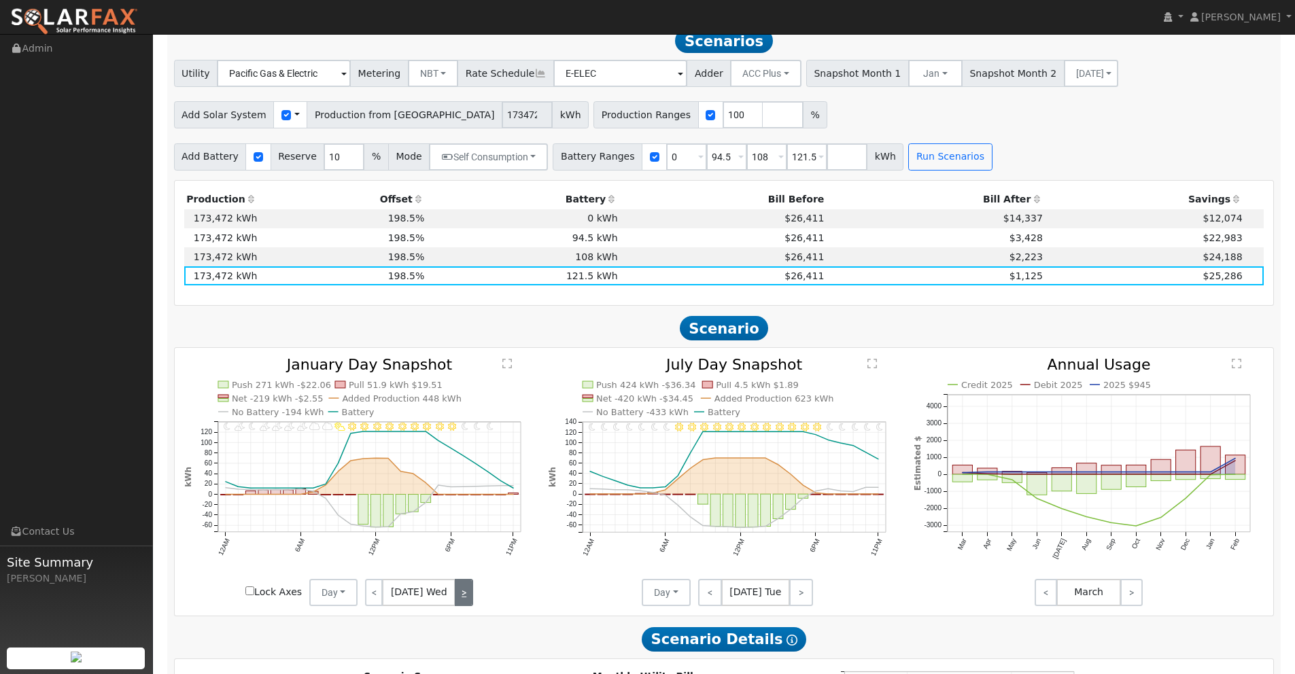
click at [462, 597] on link ">" at bounding box center [464, 592] width 18 height 27
click at [462, 597] on link ">" at bounding box center [463, 592] width 20 height 27
click at [462, 597] on link ">" at bounding box center [461, 592] width 22 height 27
click at [462, 597] on link ">" at bounding box center [462, 592] width 20 height 27
click at [462, 597] on link ">" at bounding box center [462, 592] width 19 height 27
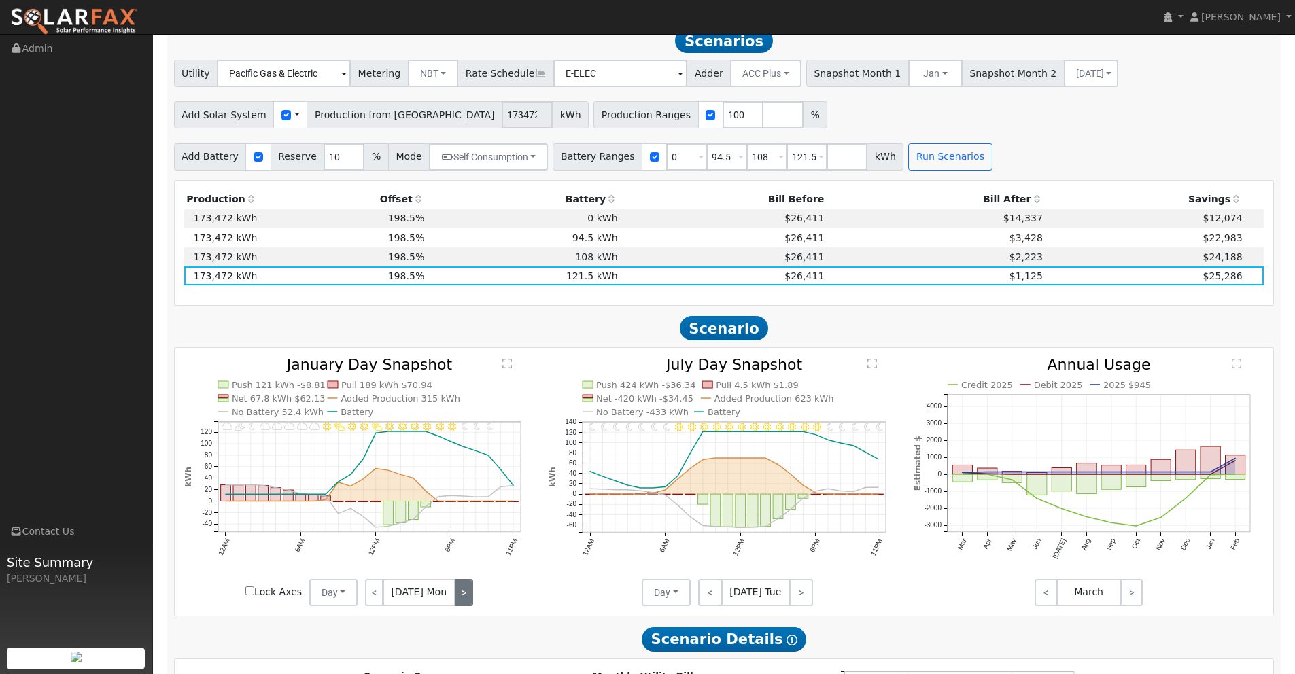
click at [462, 597] on link ">" at bounding box center [464, 592] width 18 height 27
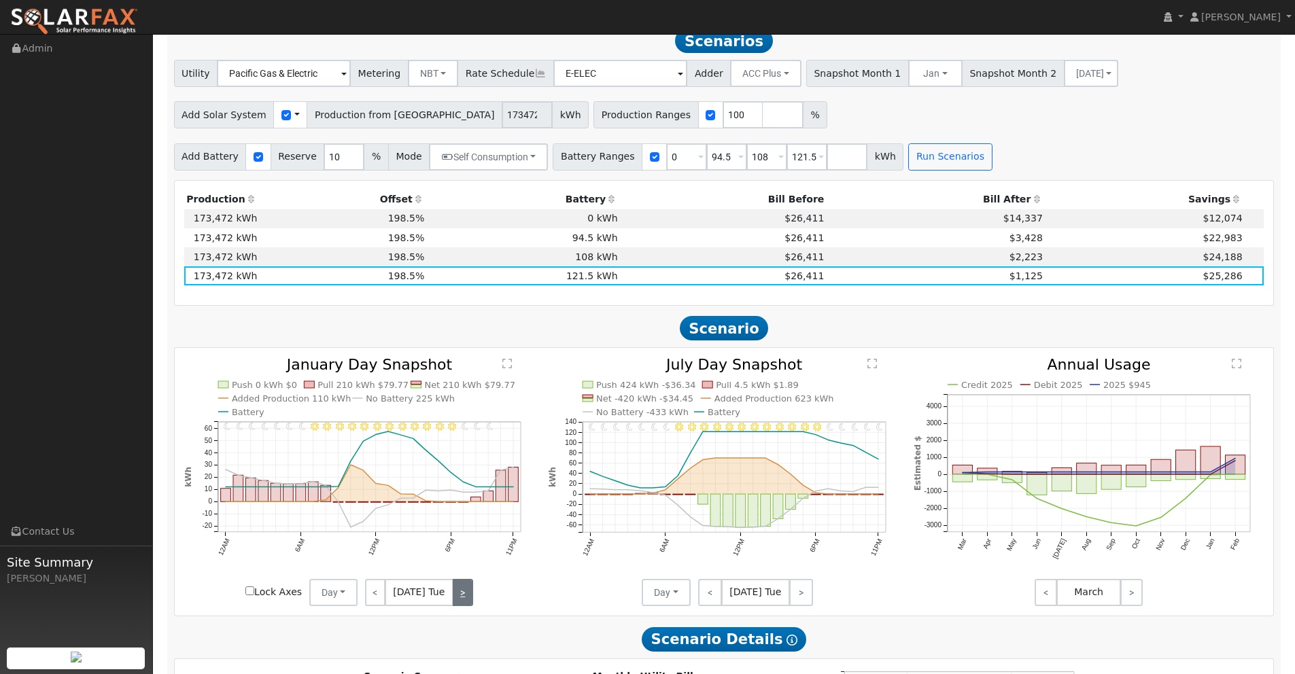
click at [462, 597] on link ">" at bounding box center [463, 592] width 20 height 27
click at [462, 597] on link ">" at bounding box center [464, 592] width 18 height 27
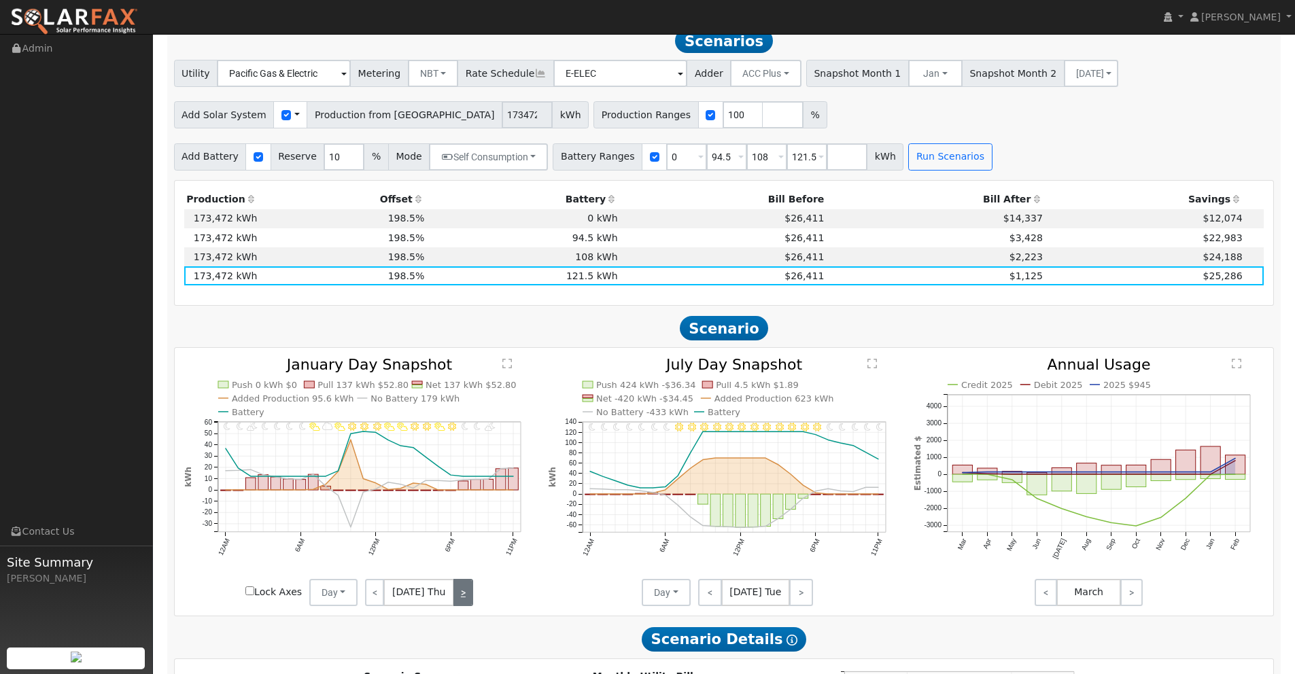
click at [462, 597] on link ">" at bounding box center [463, 592] width 20 height 27
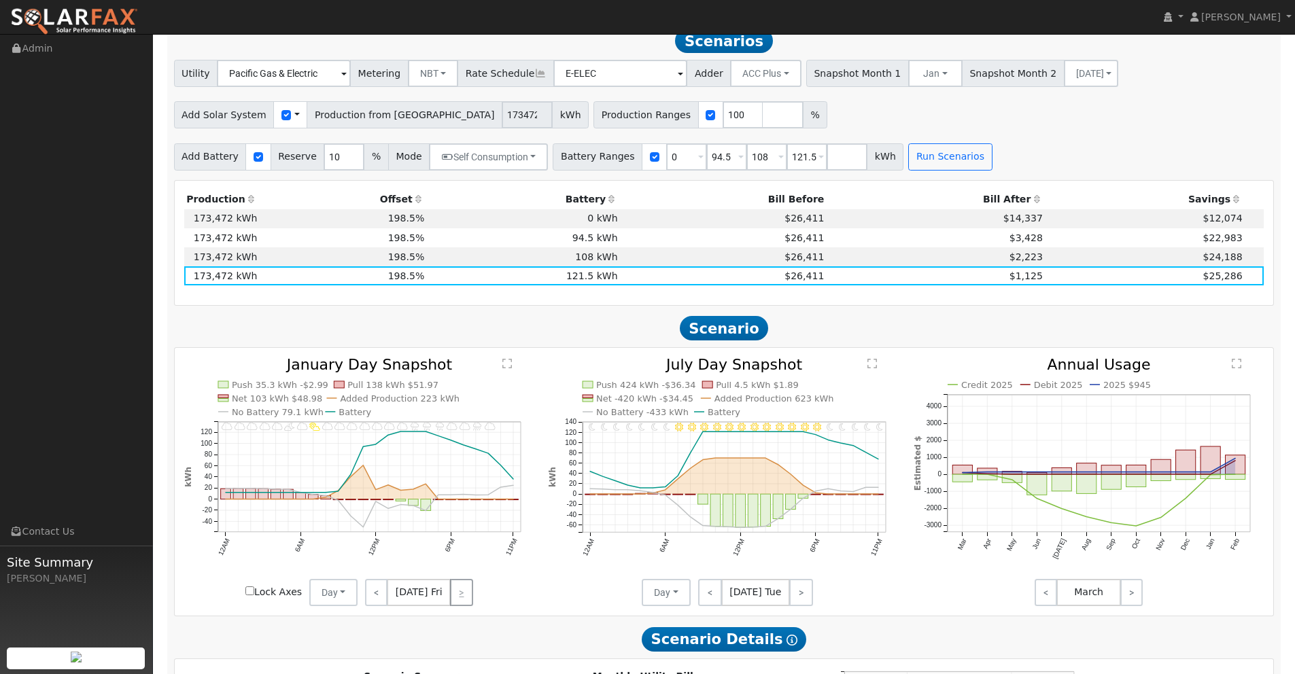
click at [462, 597] on div "< [DATE] Fri >" at bounding box center [419, 592] width 122 height 27
click at [343, 593] on button "Day" at bounding box center [333, 592] width 49 height 27
click at [345, 646] on link "Month Average" at bounding box center [357, 641] width 94 height 19
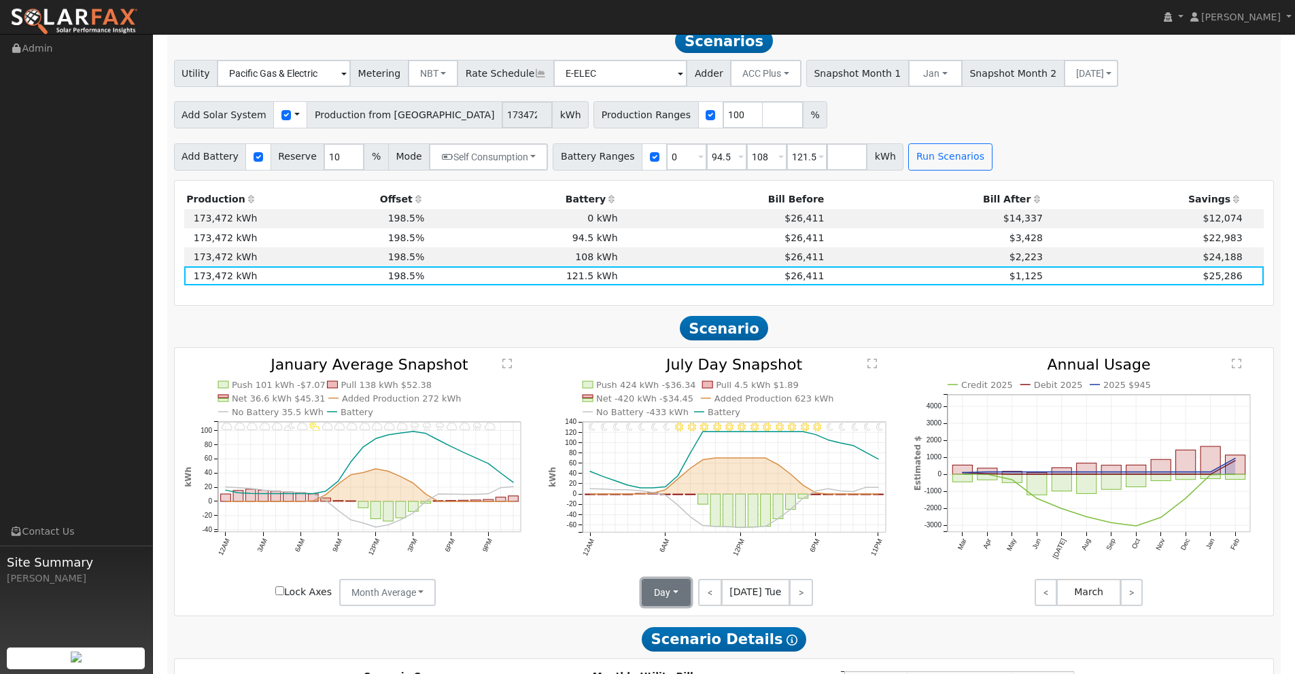
click at [671, 599] on button "Day" at bounding box center [666, 592] width 49 height 27
click at [678, 645] on link "Month Average" at bounding box center [690, 641] width 94 height 19
click at [1126, 598] on link ">" at bounding box center [1131, 592] width 22 height 27
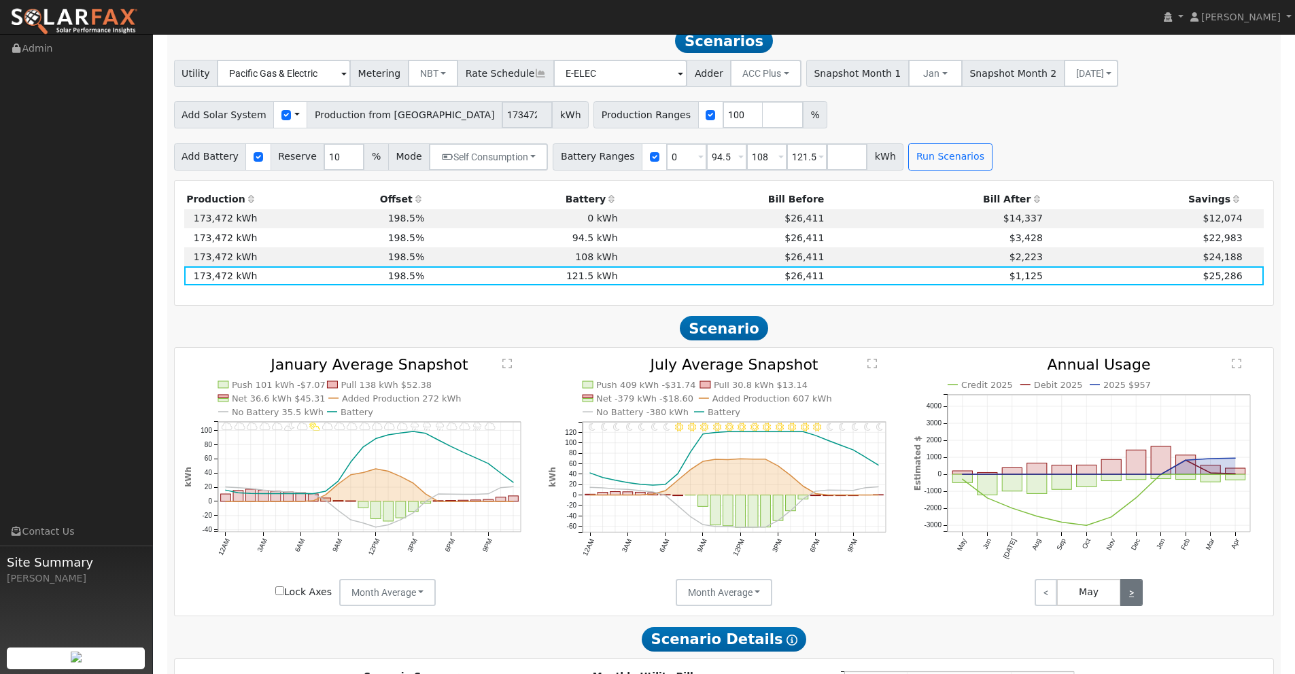
click at [1126, 598] on link ">" at bounding box center [1131, 592] width 22 height 27
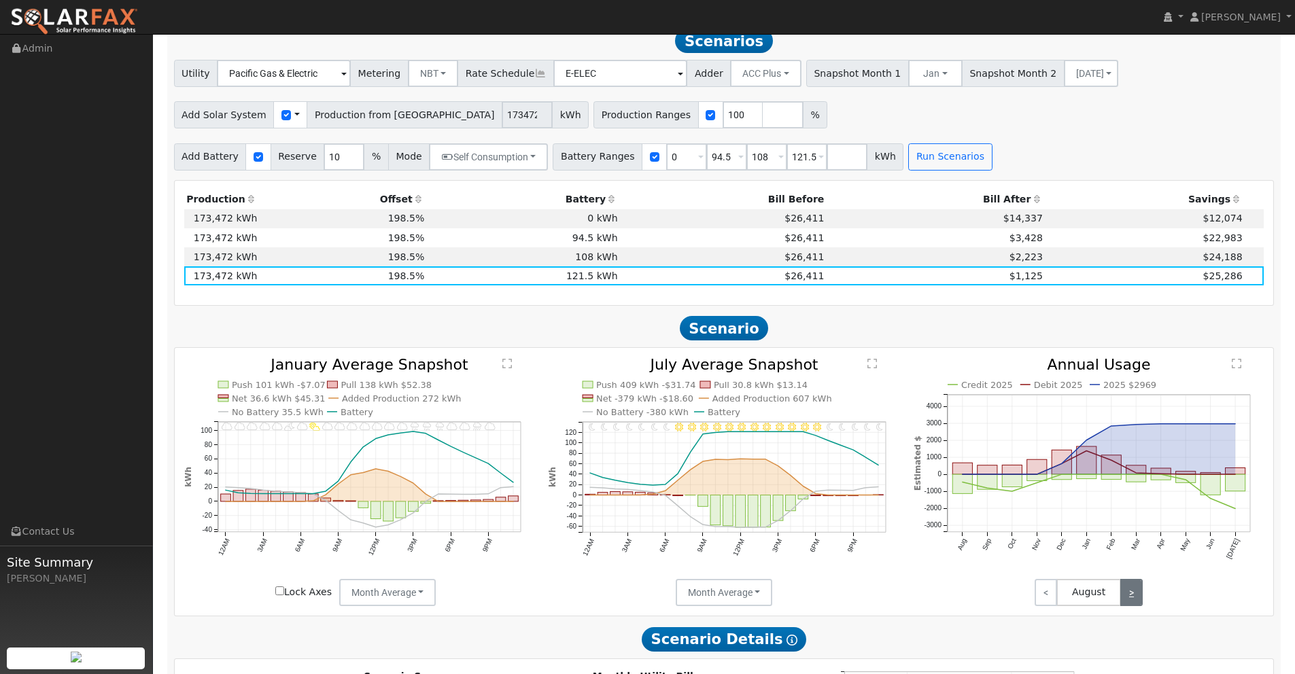
click at [1126, 598] on link ">" at bounding box center [1131, 592] width 22 height 27
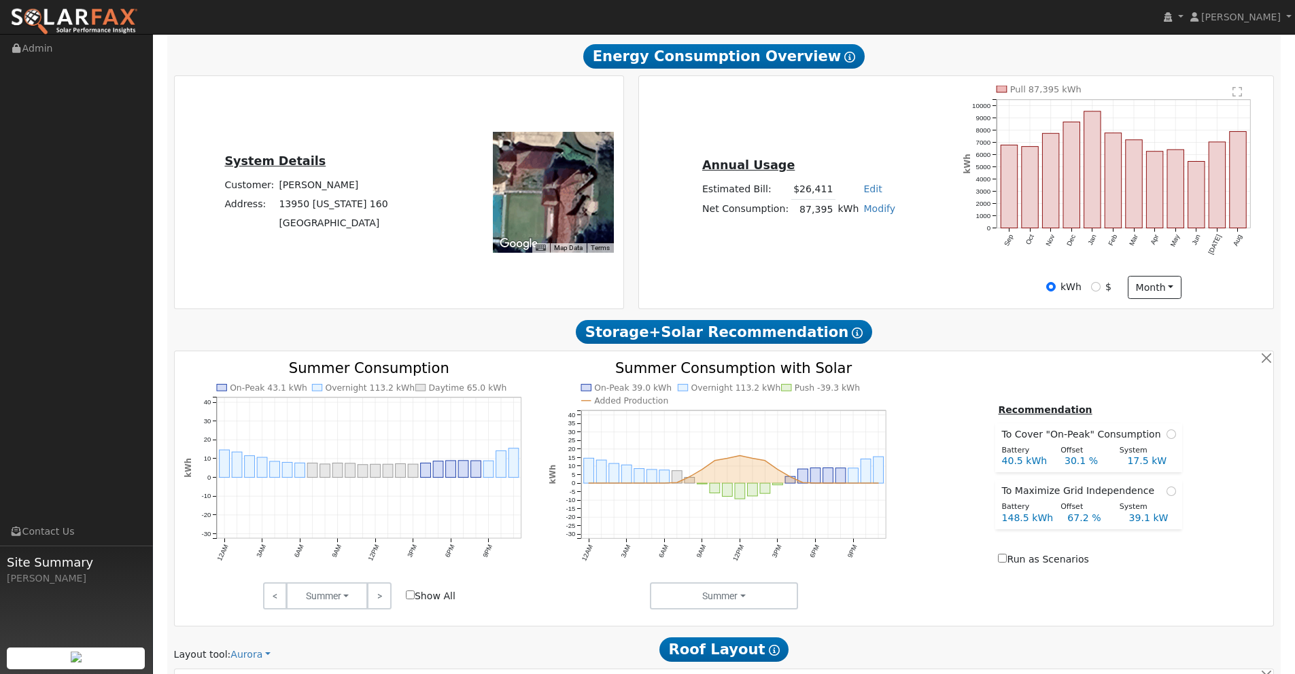
scroll to position [78, 0]
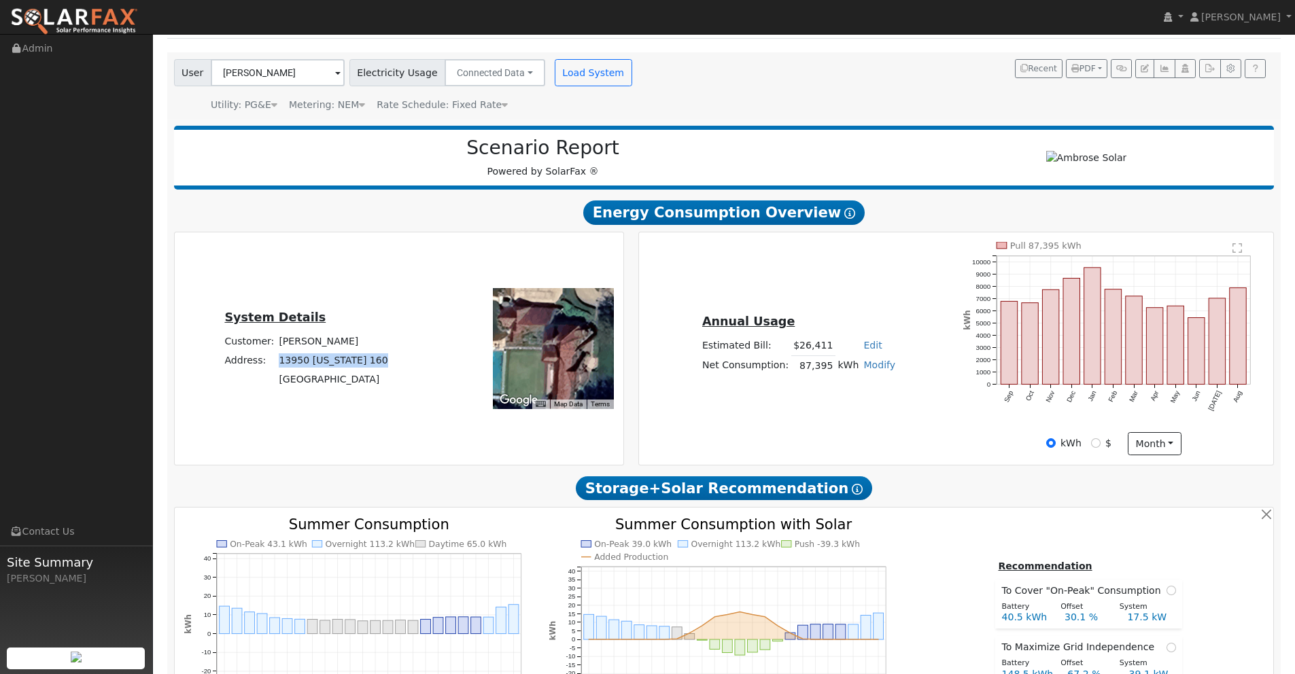
drag, startPoint x: 375, startPoint y: 359, endPoint x: 276, endPoint y: 362, distance: 98.6
click at [277, 362] on td "13950 [US_STATE] 160" at bounding box center [334, 360] width 114 height 19
copy td "13950 [US_STATE] 160"
drag, startPoint x: 335, startPoint y: 379, endPoint x: 281, endPoint y: 381, distance: 54.4
click at [281, 381] on td "[GEOGRAPHIC_DATA]" at bounding box center [334, 379] width 114 height 19
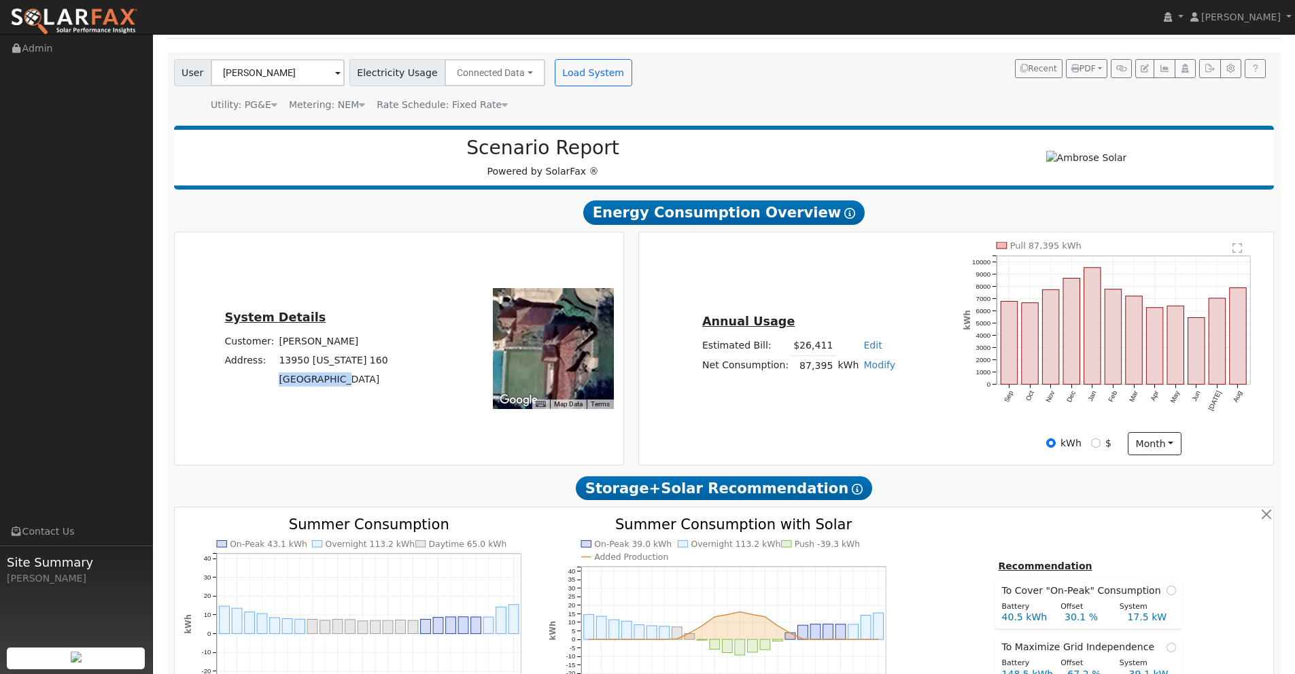
copy td "[GEOGRAPHIC_DATA]"
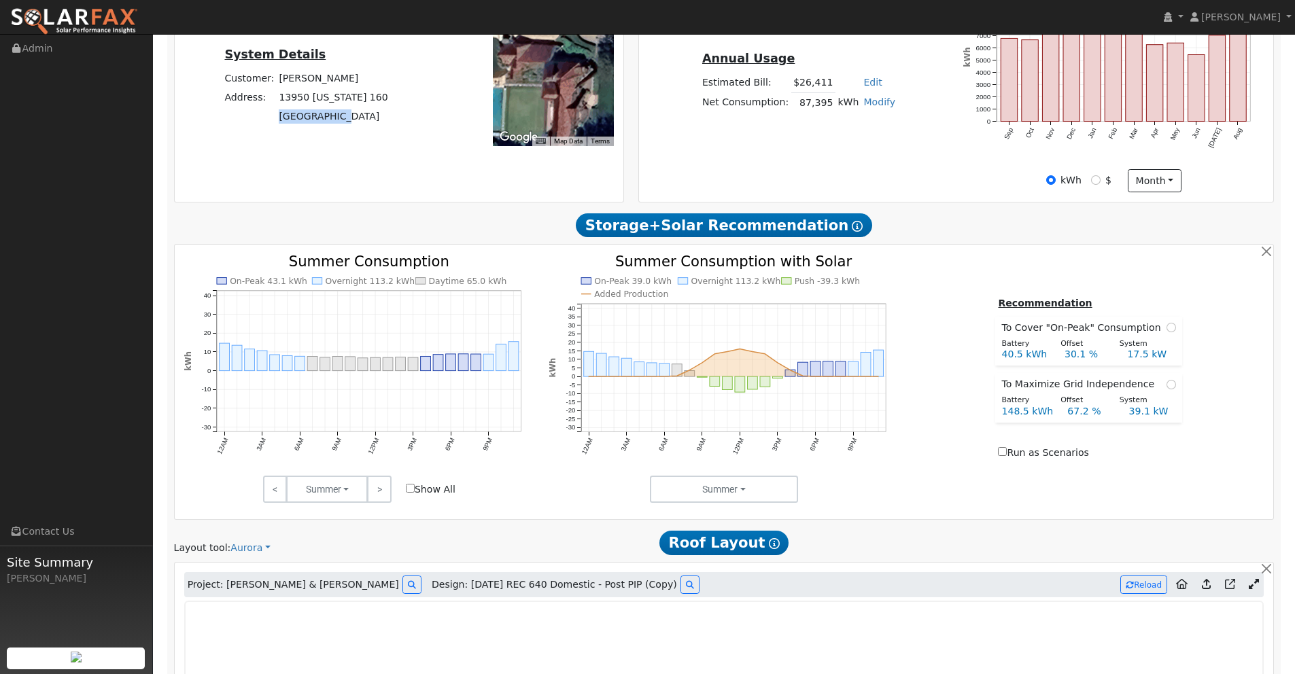
scroll to position [0, 0]
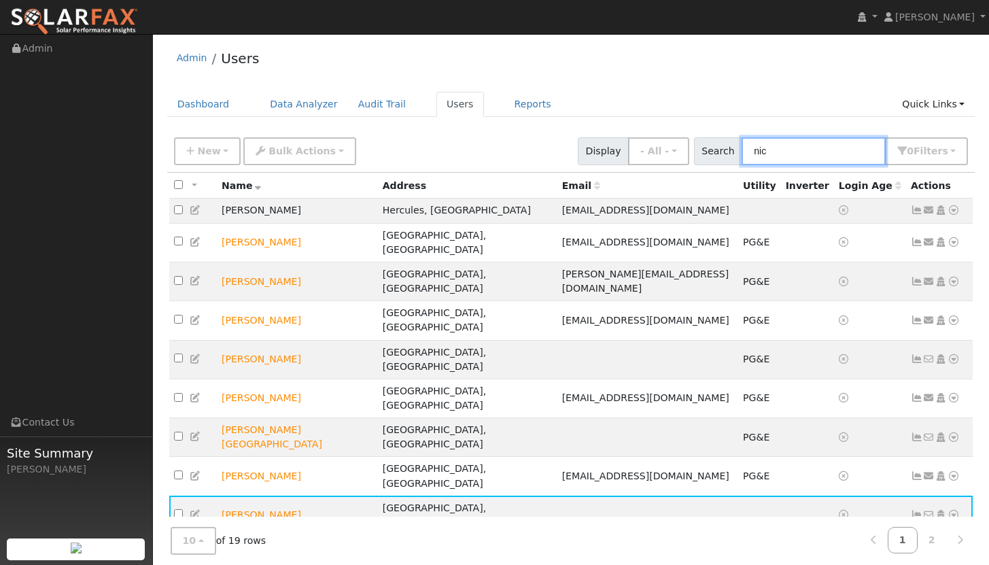
click at [795, 154] on input "nic" at bounding box center [814, 151] width 144 height 28
drag, startPoint x: 788, startPoint y: 151, endPoint x: 767, endPoint y: 147, distance: 21.3
click at [767, 147] on input "nic" at bounding box center [814, 151] width 144 height 28
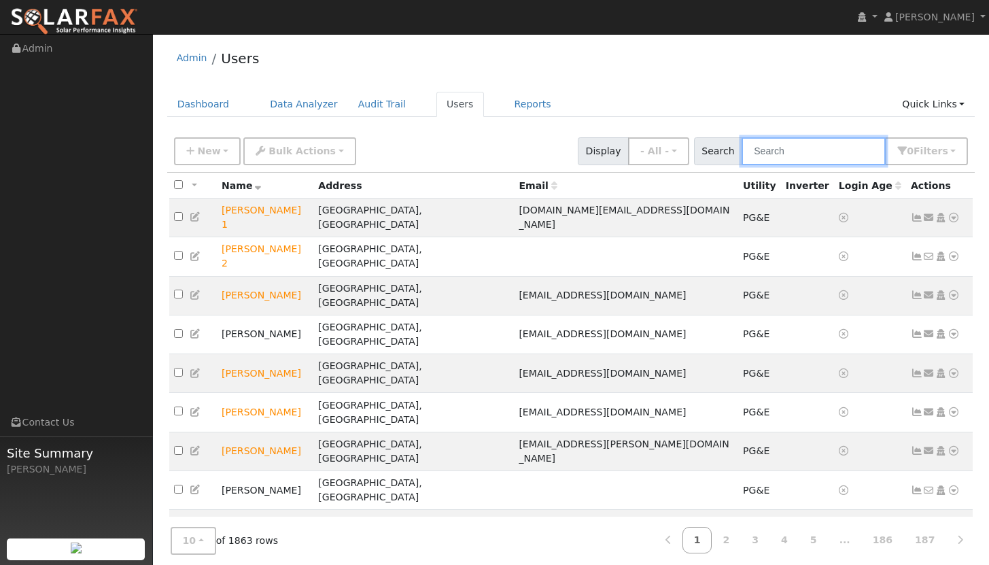
click at [797, 156] on input "text" at bounding box center [814, 151] width 144 height 28
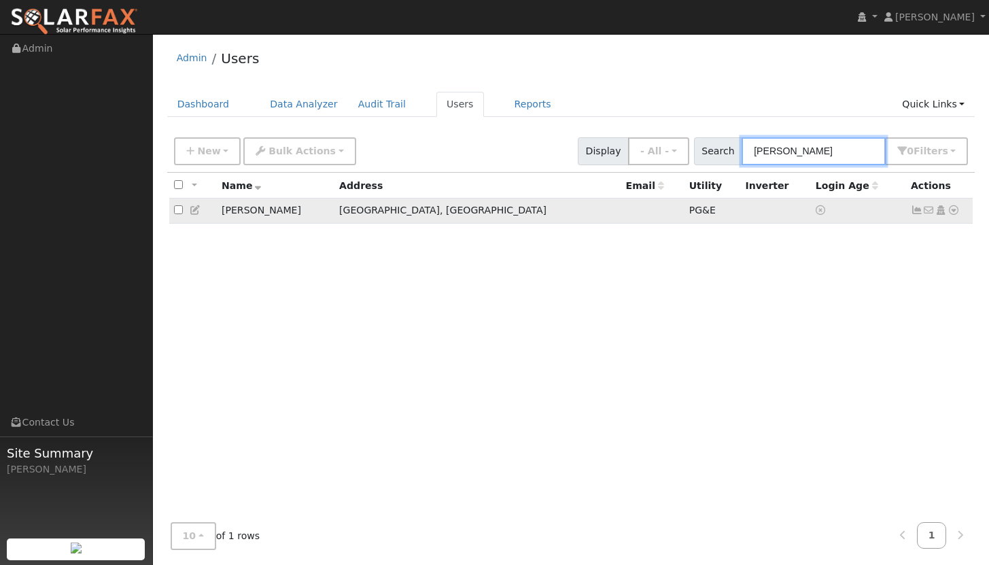
type input "rusty"
click at [953, 215] on icon at bounding box center [953, 210] width 12 height 10
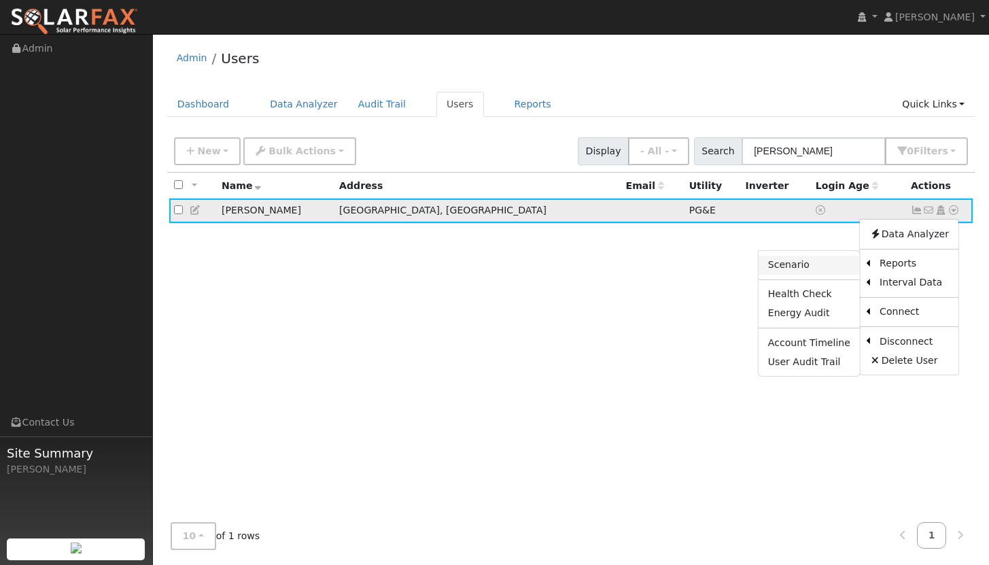
click at [826, 273] on link "Scenario" at bounding box center [809, 265] width 101 height 19
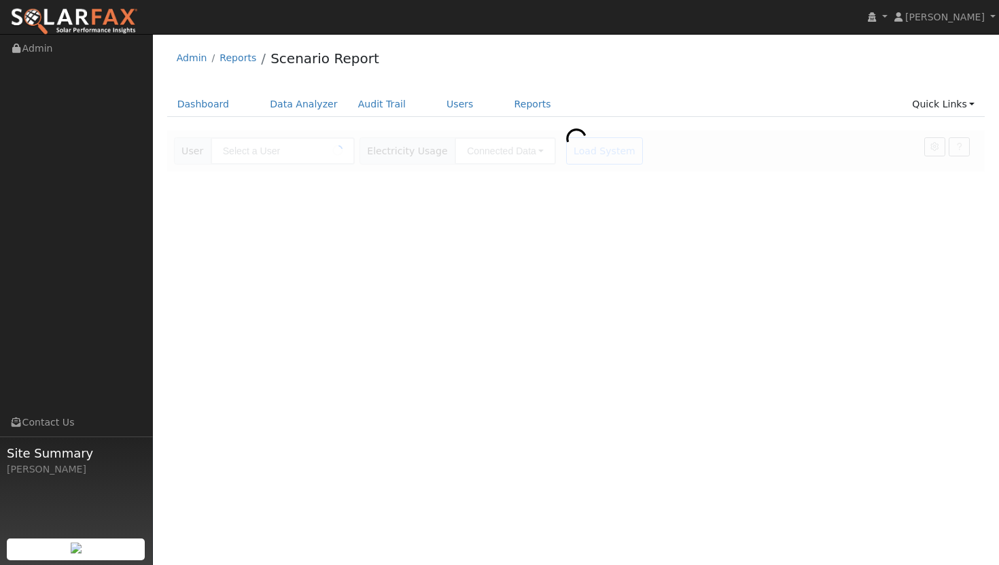
type input "[PERSON_NAME]"
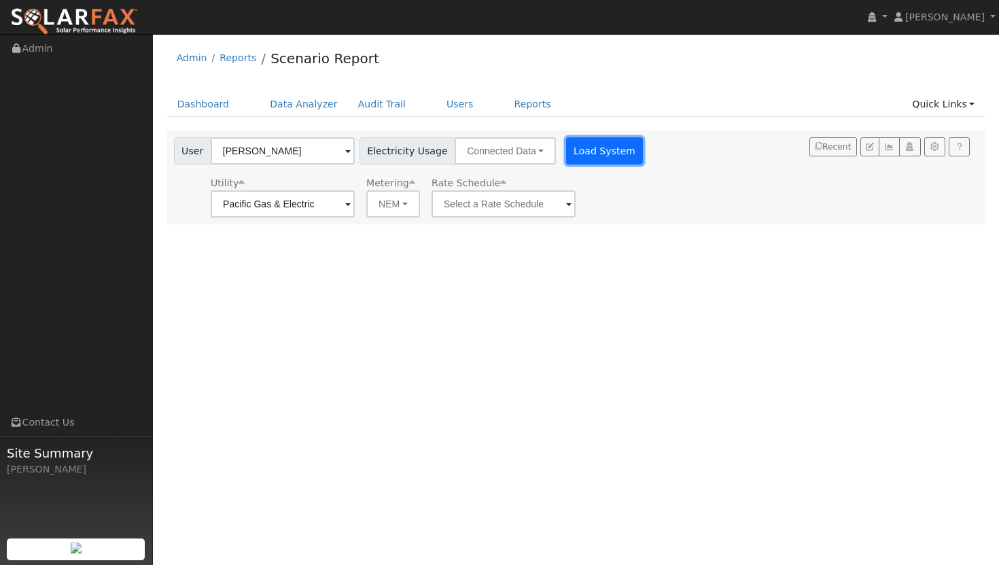
click at [576, 152] on button "Load System" at bounding box center [604, 150] width 77 height 27
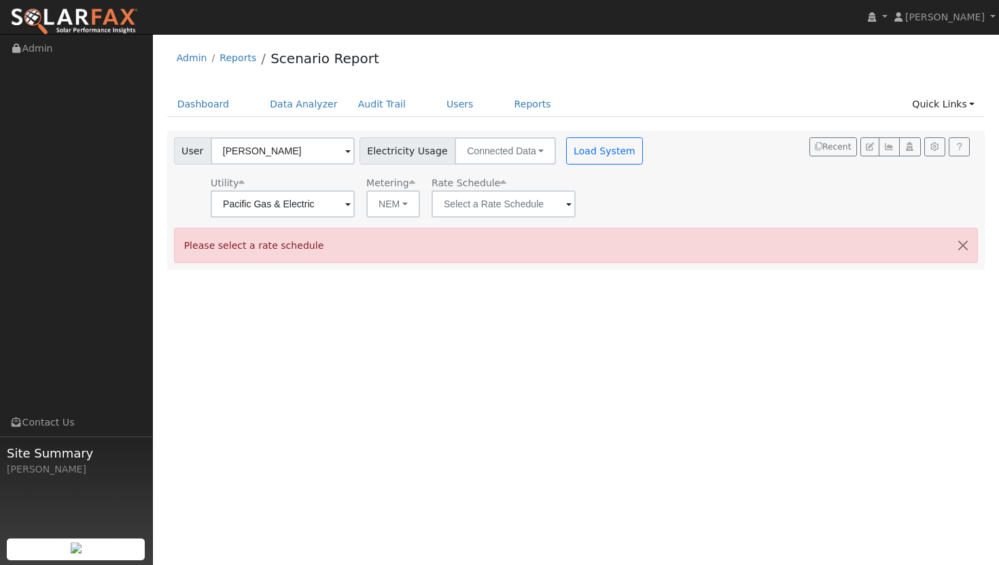
click at [566, 201] on span at bounding box center [568, 205] width 5 height 16
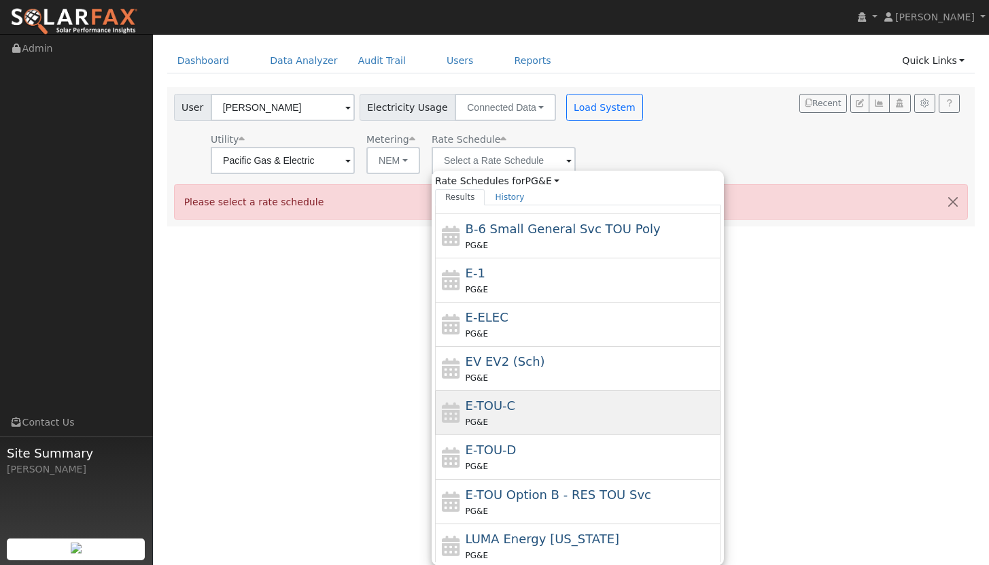
scroll to position [206, 0]
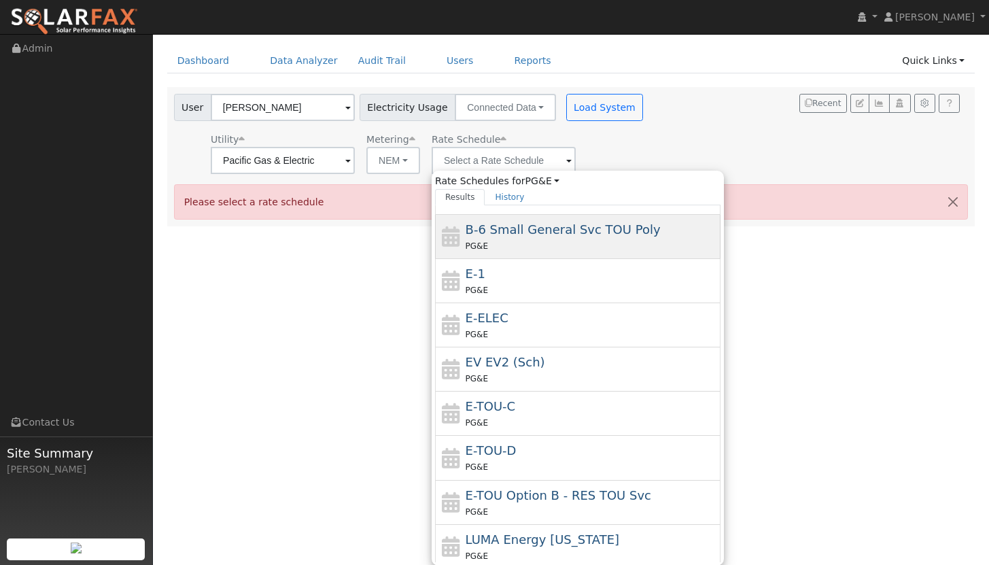
click at [563, 252] on div "B-6 Small General Svc TOU Poly PG&E" at bounding box center [577, 237] width 285 height 44
type input "B-6 Small General Svc TOU Poly"
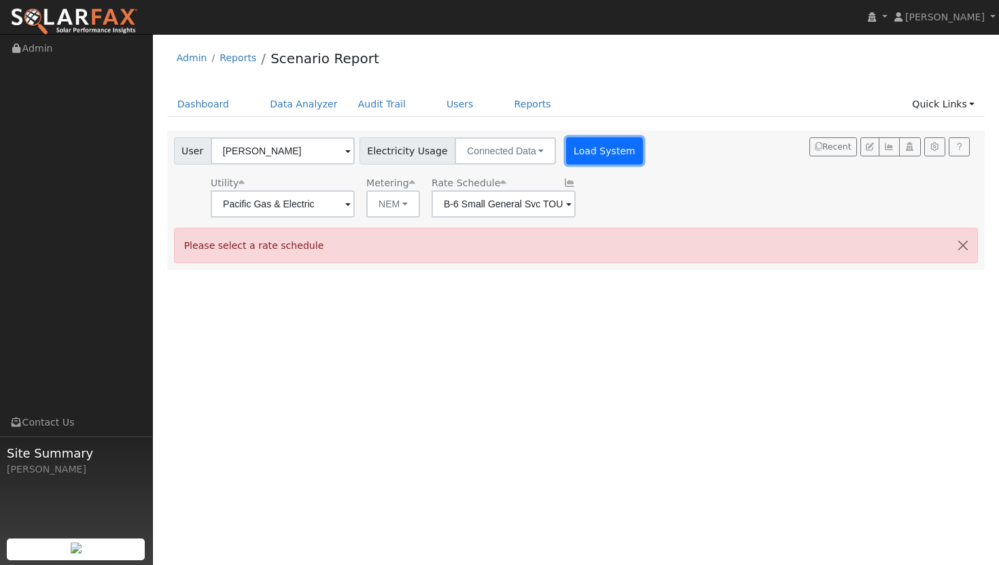
click at [576, 151] on button "Load System" at bounding box center [604, 150] width 77 height 27
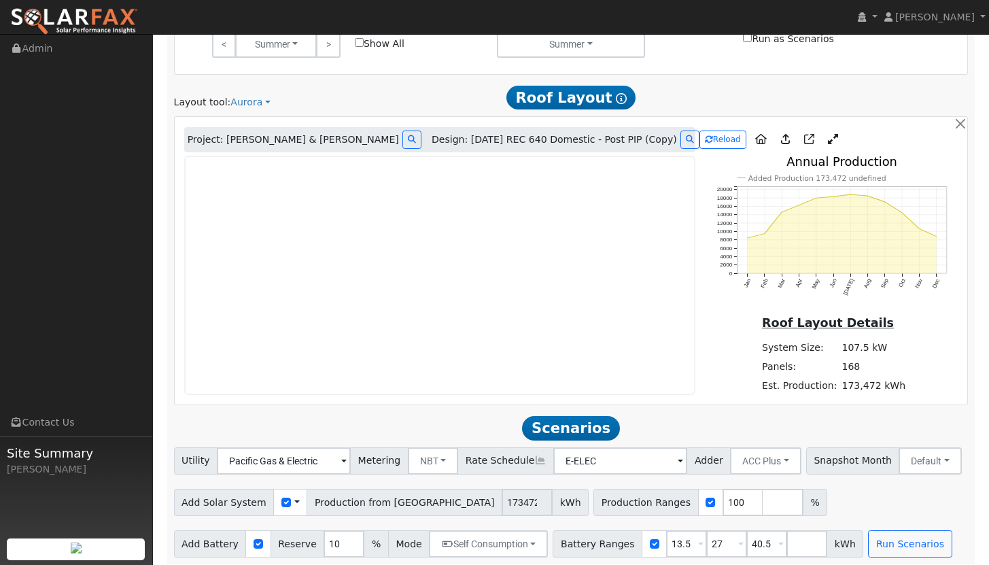
scroll to position [675, 0]
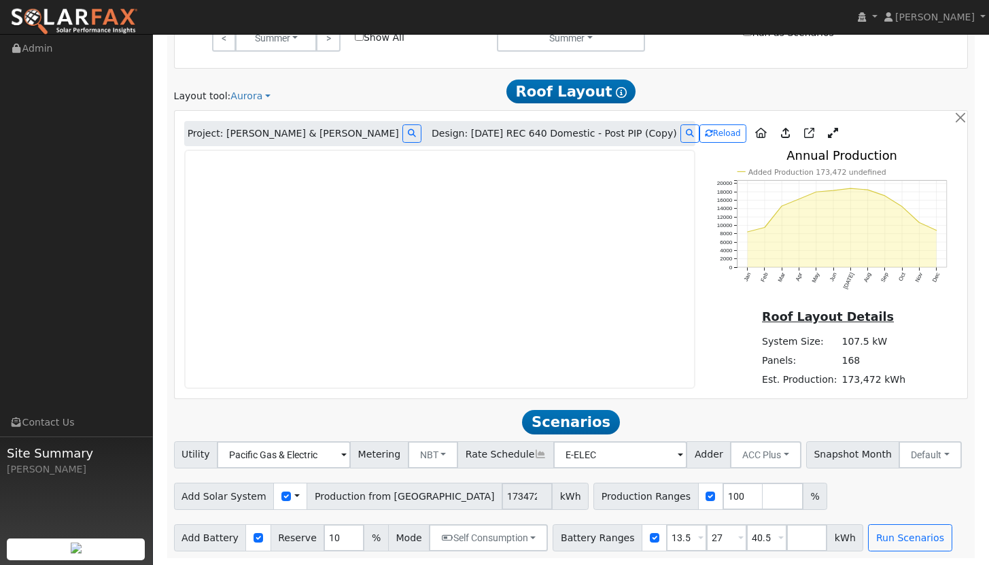
click at [828, 133] on icon at bounding box center [833, 133] width 10 height 10
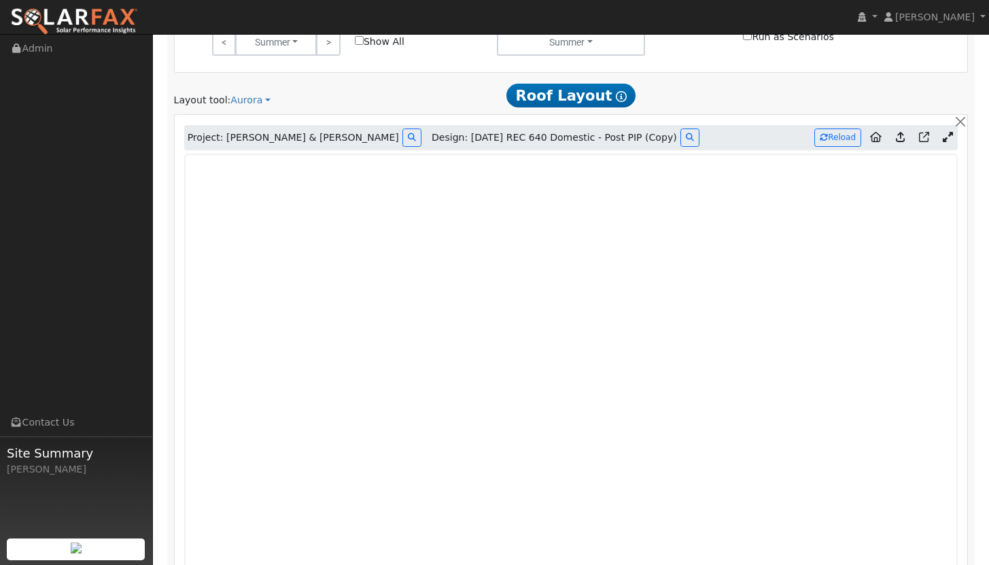
scroll to position [655, 0]
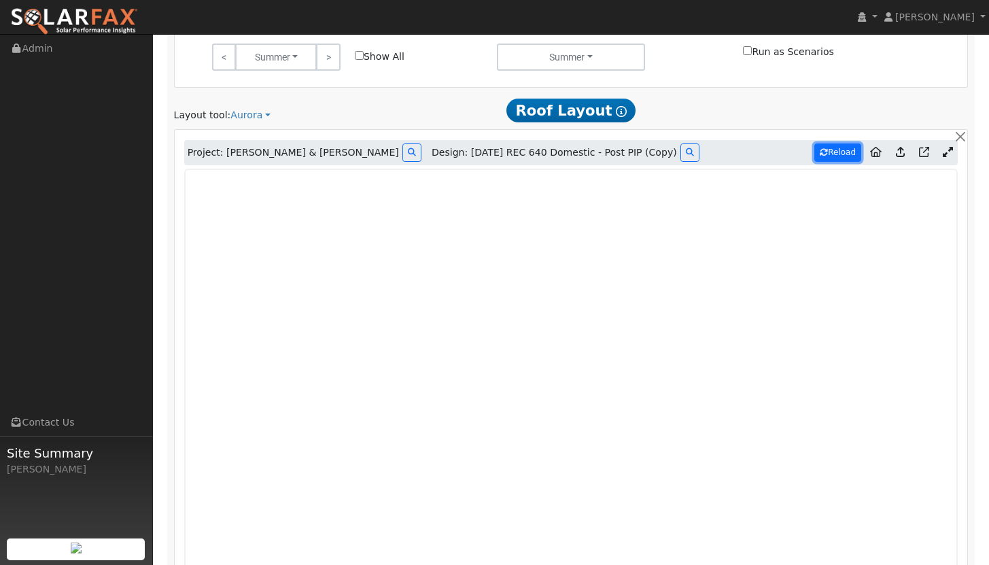
click at [839, 153] on button "Reload" at bounding box center [837, 152] width 47 height 18
type input "120279"
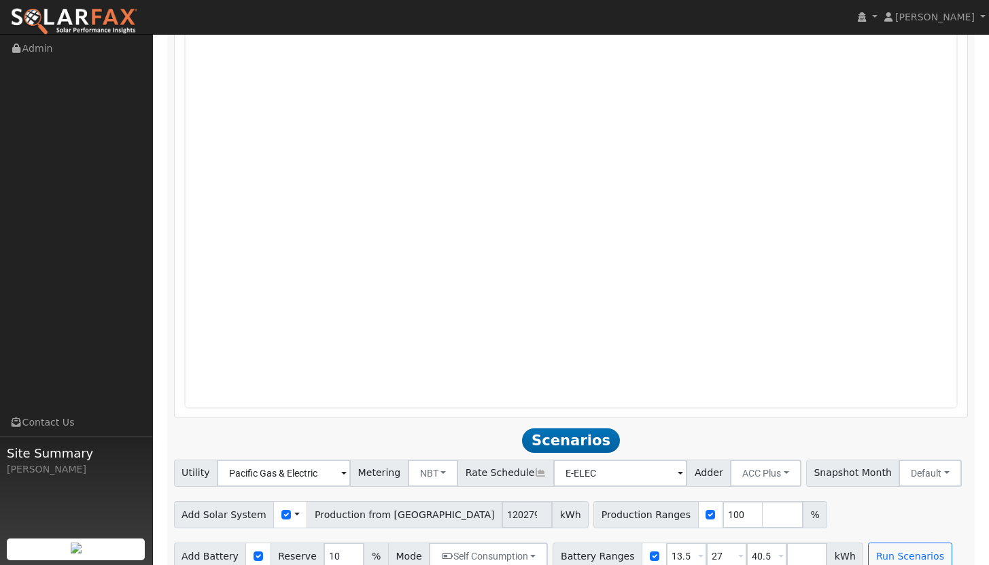
scroll to position [962, 0]
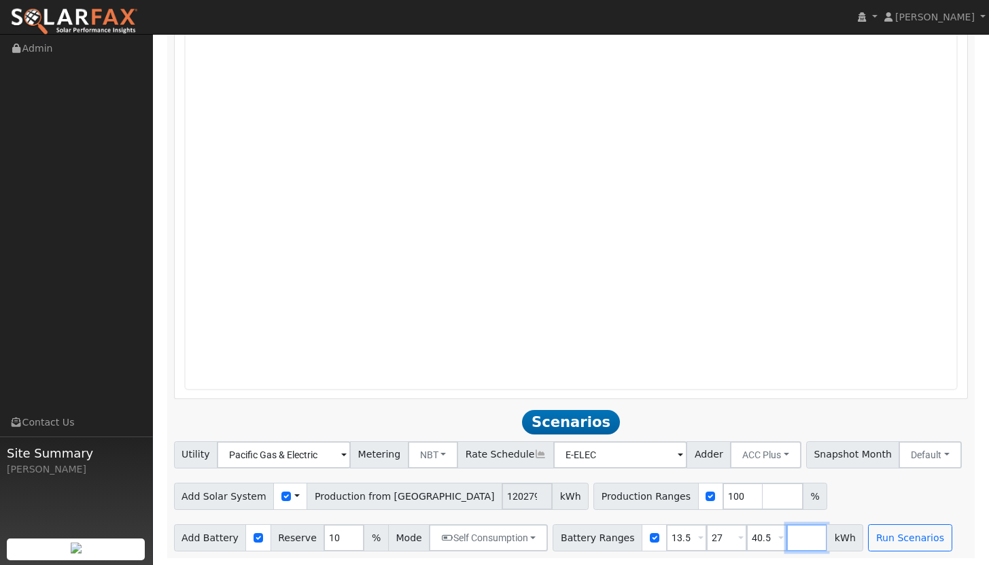
click at [786, 537] on input "number" at bounding box center [806, 537] width 41 height 27
type input "121.5"
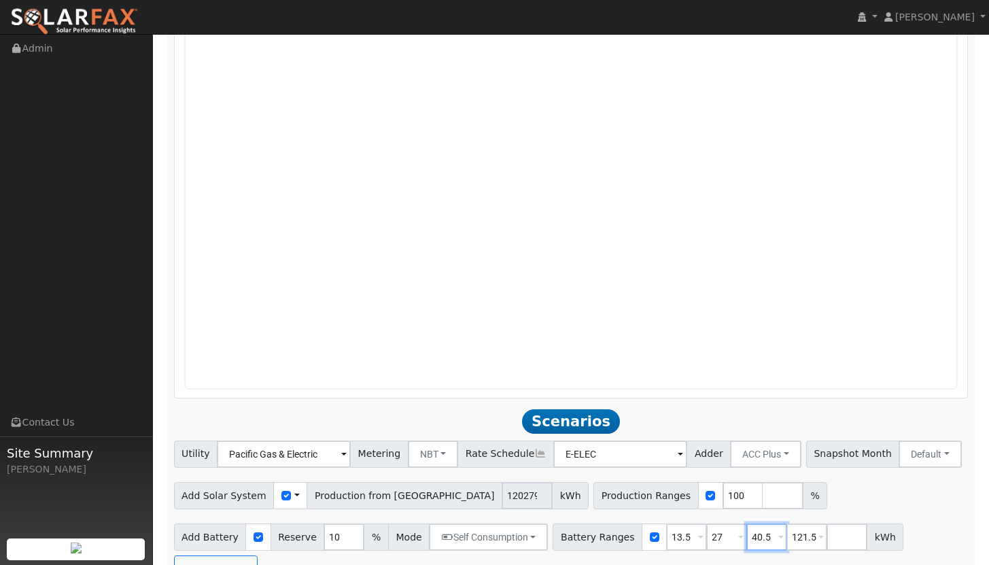
drag, startPoint x: 756, startPoint y: 534, endPoint x: 737, endPoint y: 537, distance: 19.3
click at [746, 537] on input "40.5" at bounding box center [766, 536] width 41 height 27
type input "94.5"
drag, startPoint x: 714, startPoint y: 538, endPoint x: 706, endPoint y: 537, distance: 8.3
click at [706, 537] on input "27" at bounding box center [726, 536] width 41 height 27
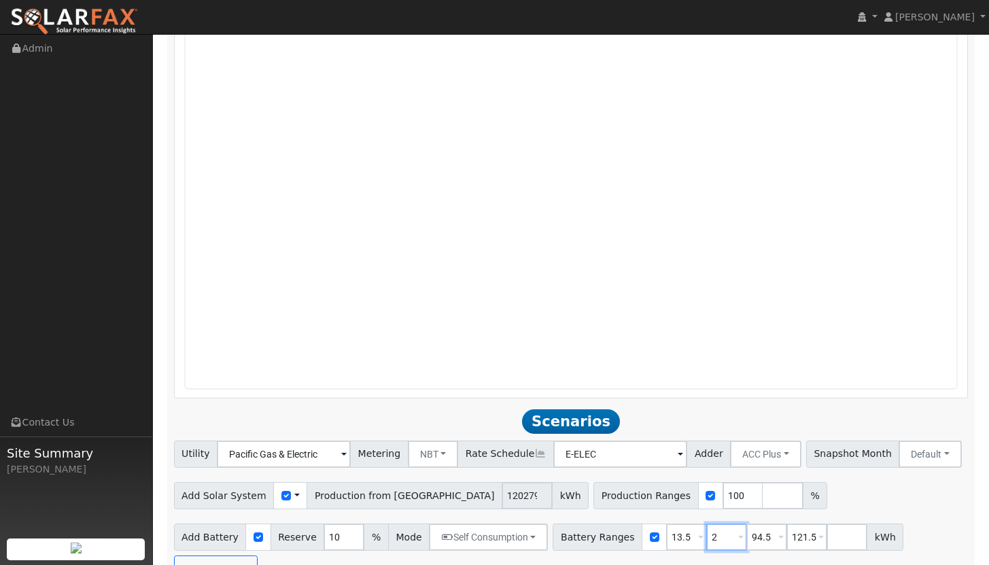
type input "94.5"
type input "121.5"
type input "94.5"
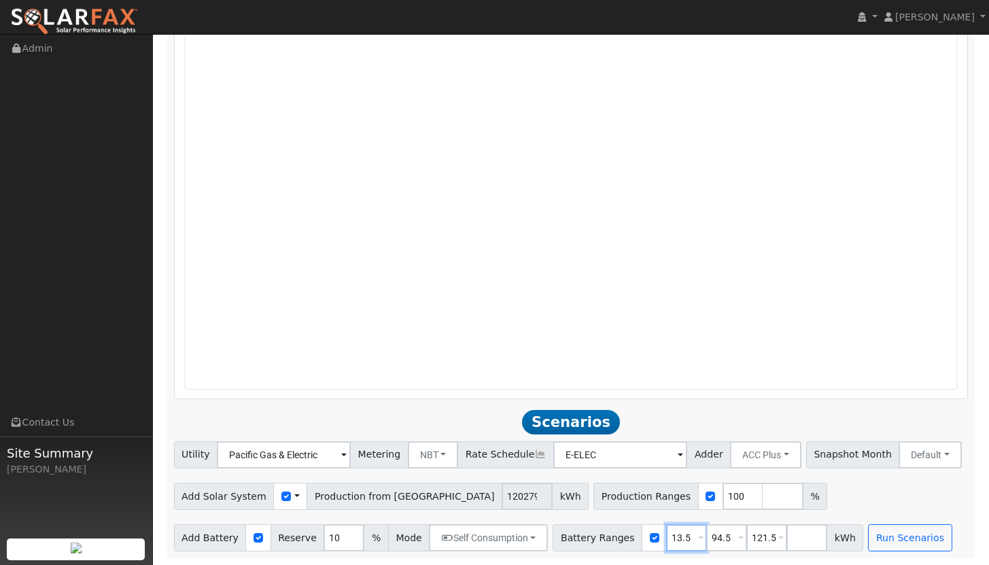
click at [676, 533] on input "13.5" at bounding box center [686, 537] width 41 height 27
drag, startPoint x: 680, startPoint y: 535, endPoint x: 650, endPoint y: 530, distance: 29.6
click at [650, 530] on div "Battery Ranges 13.5 Overrides Reserve % Mode None None Self Consumption Peak Sa…" at bounding box center [708, 537] width 311 height 27
type input "0"
click at [905, 538] on button "Run Scenarios" at bounding box center [910, 537] width 84 height 27
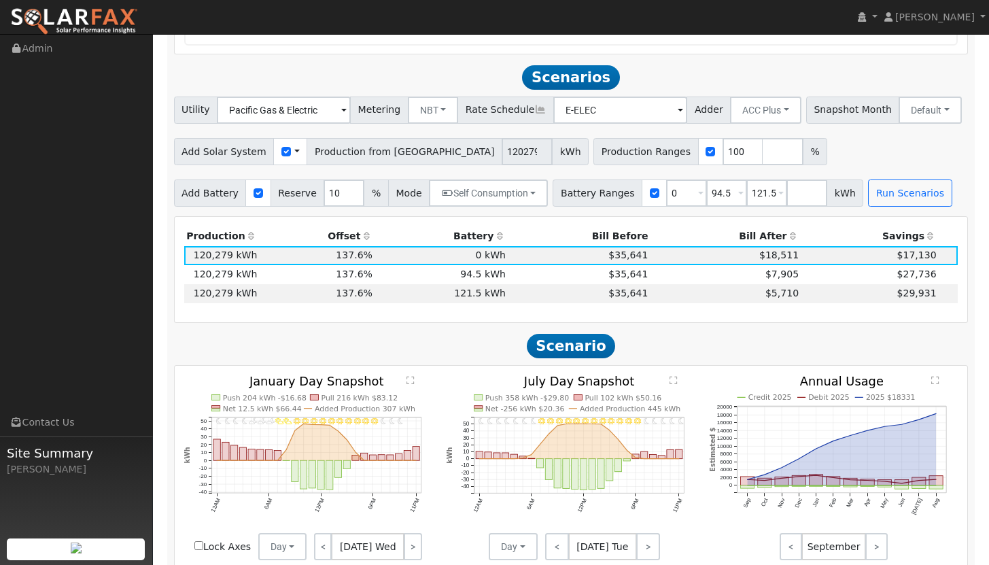
scroll to position [1331, 0]
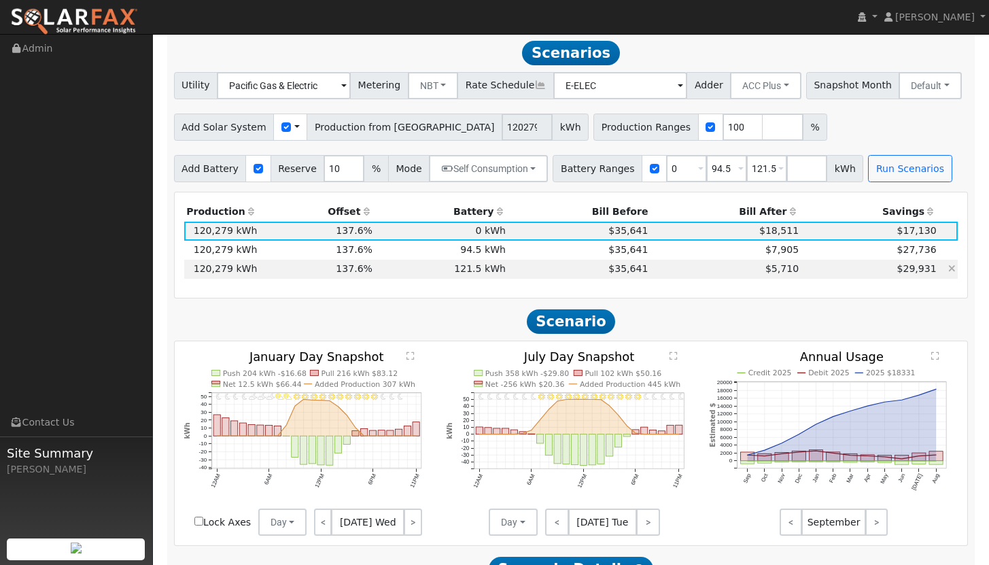
click at [732, 268] on td "$5,710" at bounding box center [725, 269] width 151 height 19
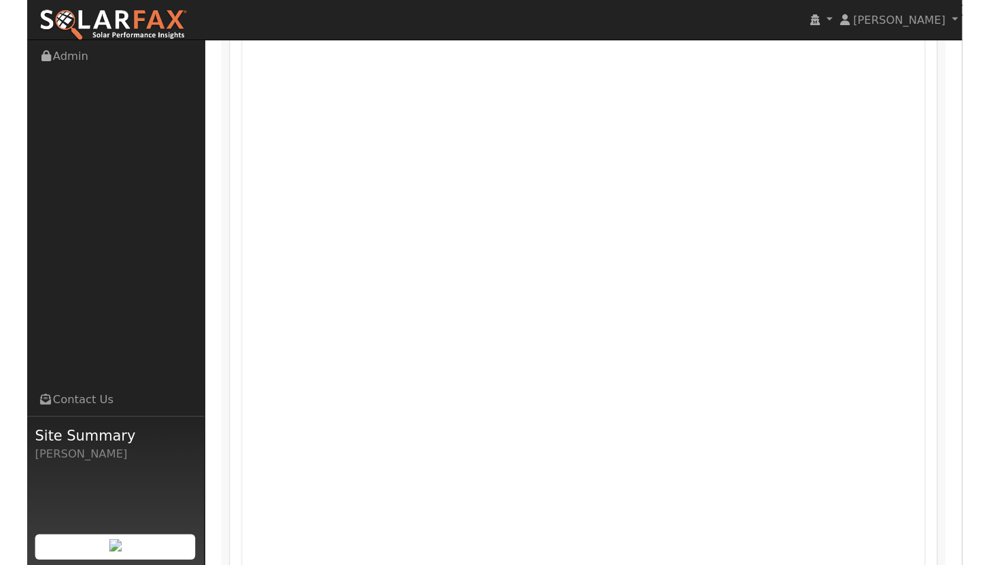
scroll to position [803, 0]
